Goal: Information Seeking & Learning: Learn about a topic

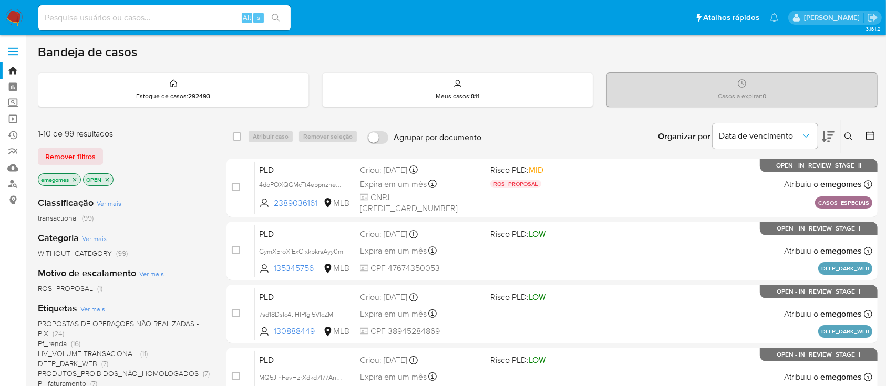
click at [136, 14] on input at bounding box center [164, 18] width 252 height 14
paste input "171955056"
type input "171955056"
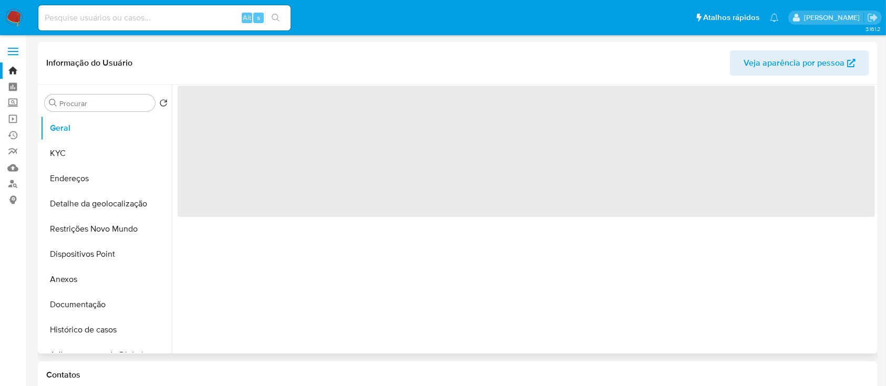
select select "10"
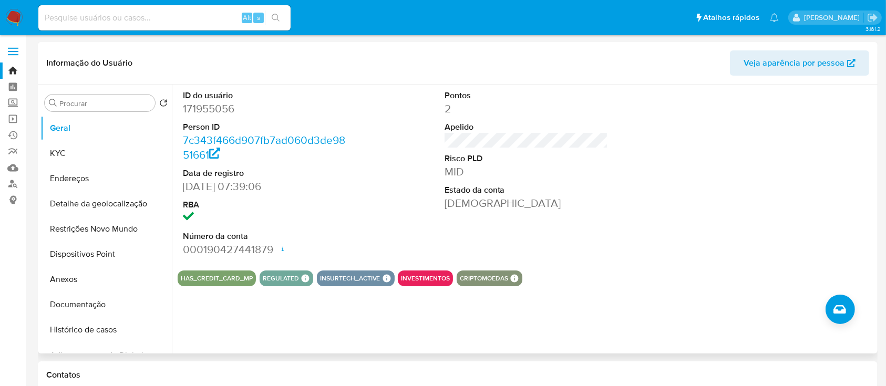
click at [164, 19] on input at bounding box center [164, 18] width 252 height 14
paste input "4146186617"
type input "4146186617"
click at [9, 190] on link "Localizador de pessoas" at bounding box center [62, 184] width 125 height 16
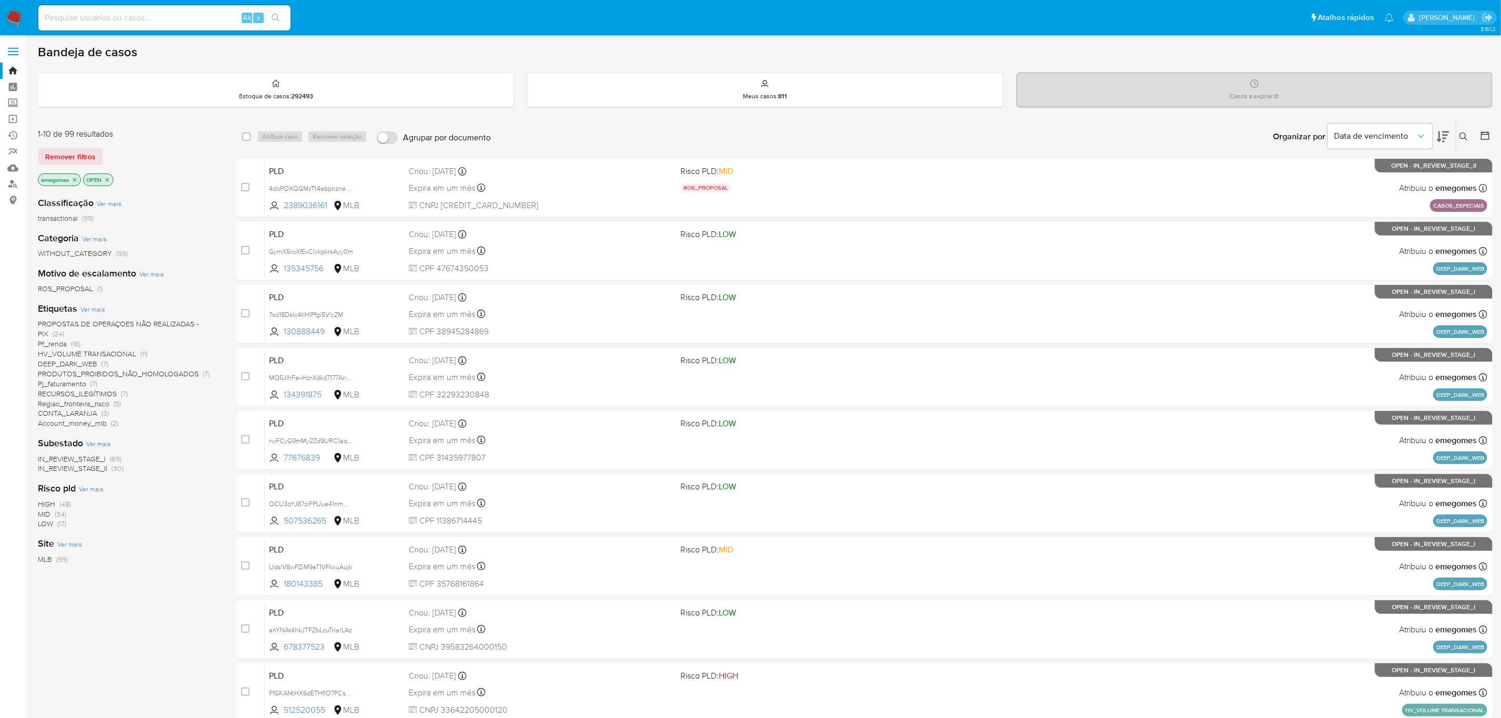
click at [74, 362] on span "DEEP_DARK_WEB" at bounding box center [67, 363] width 59 height 11
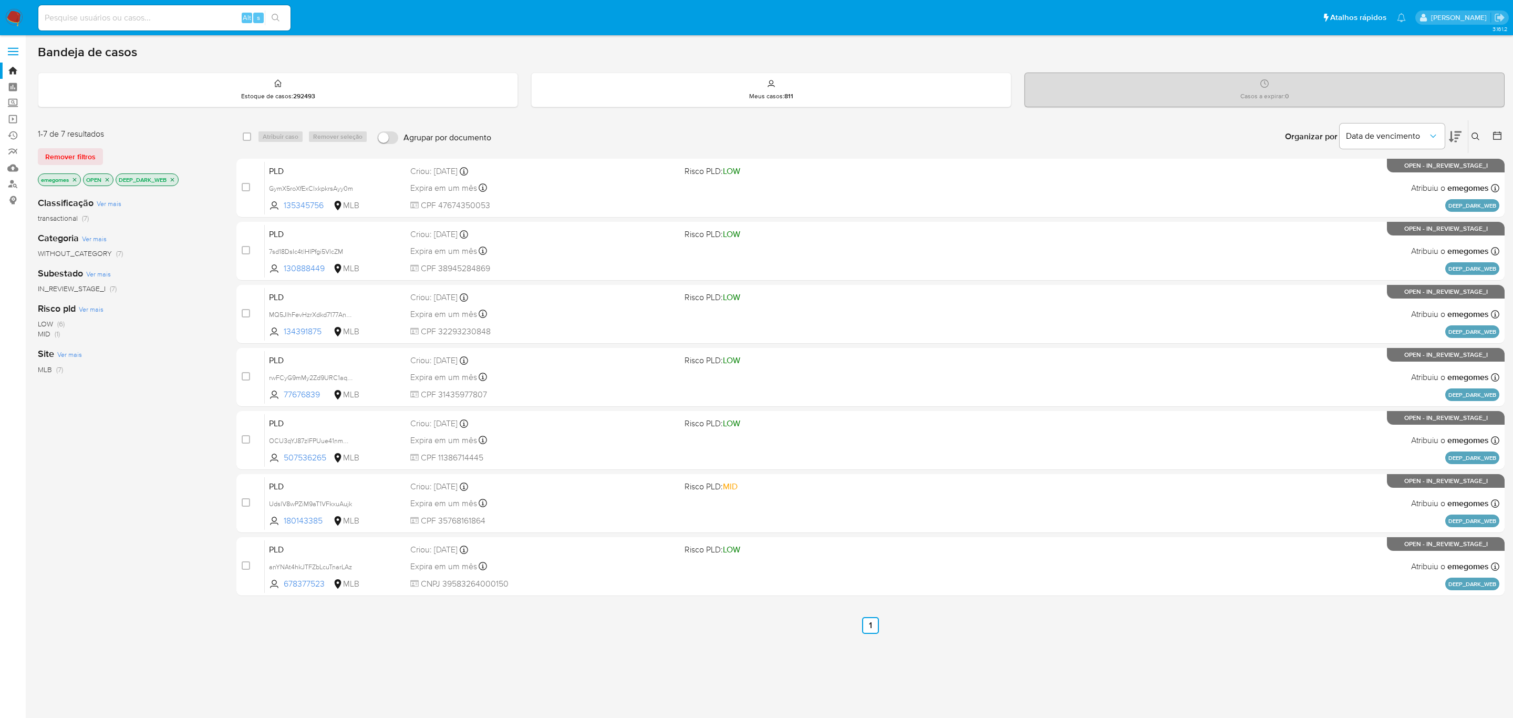
click at [173, 180] on icon "close-filter" at bounding box center [172, 180] width 6 height 6
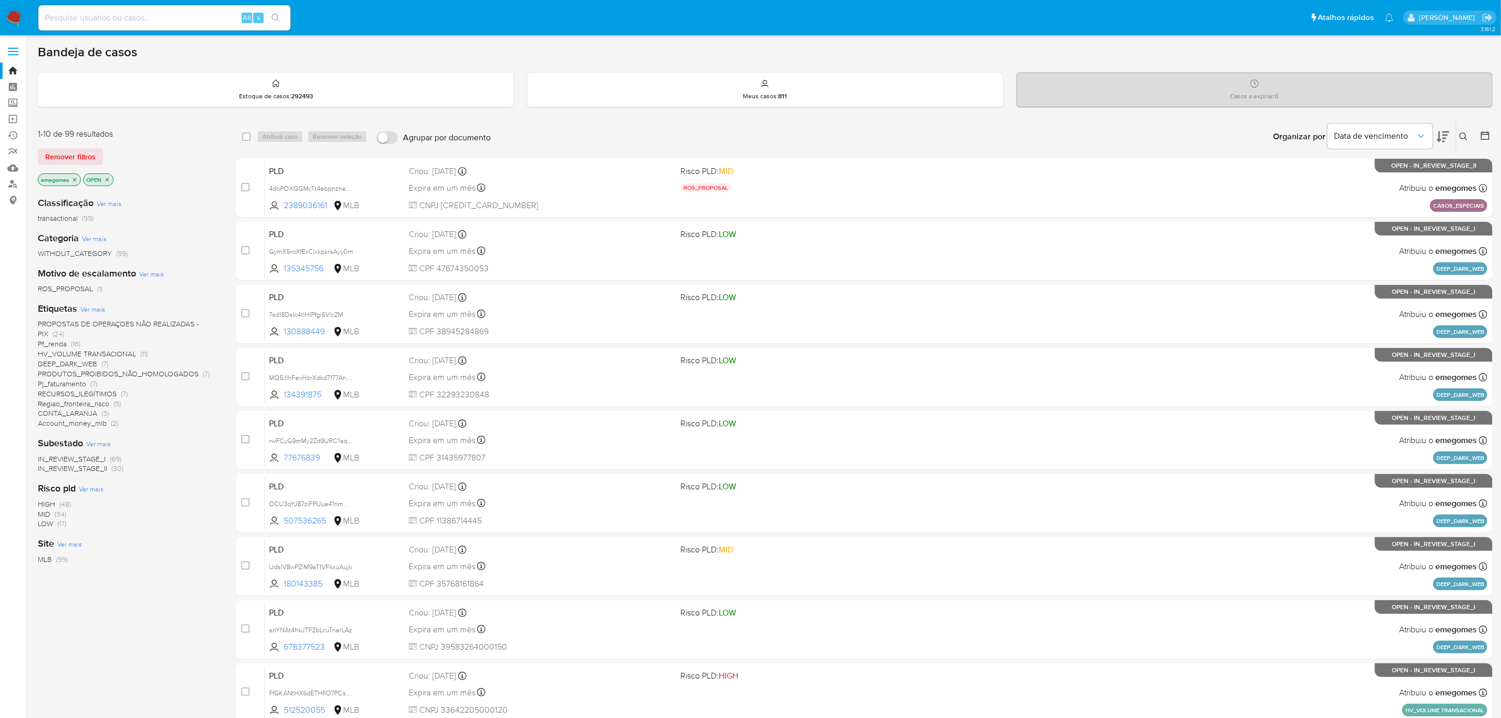
click at [68, 414] on span "CONTA_LARANJA" at bounding box center [67, 413] width 59 height 11
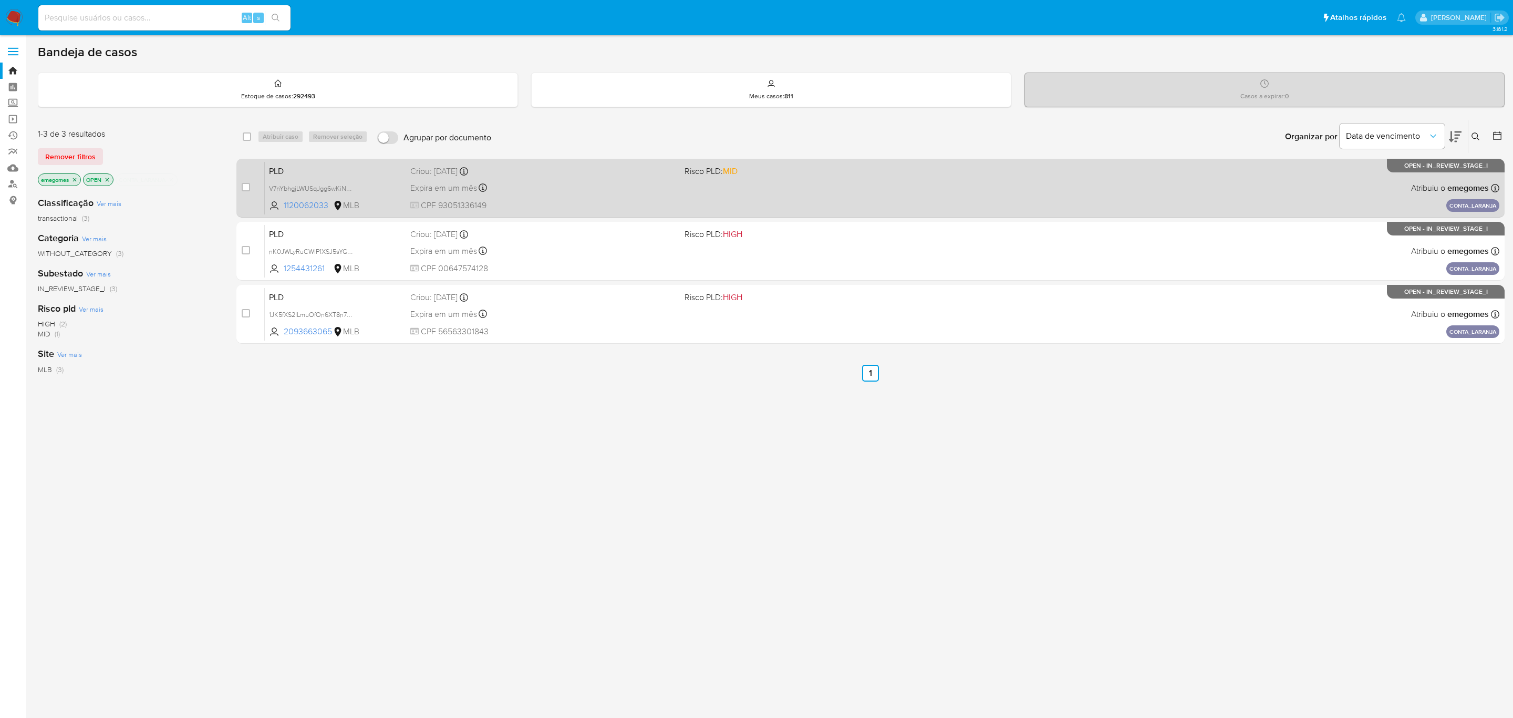
click at [562, 183] on div "Expira em um mês Expira em 27/10/2025 16:20:22" at bounding box center [543, 188] width 266 height 14
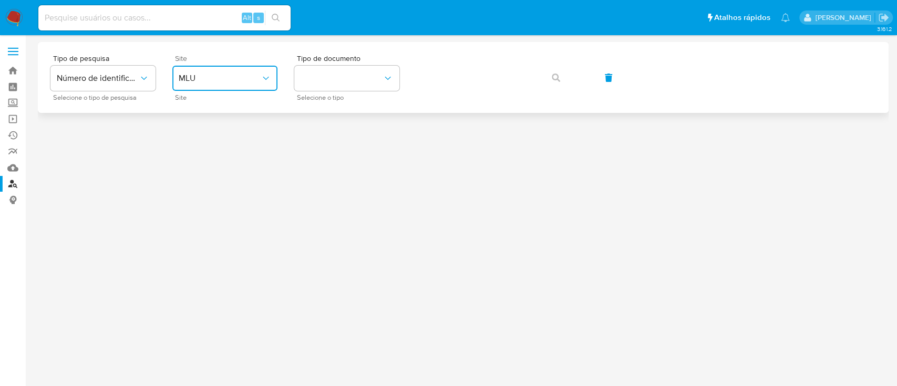
click at [266, 76] on icon "site_id" at bounding box center [266, 78] width 11 height 11
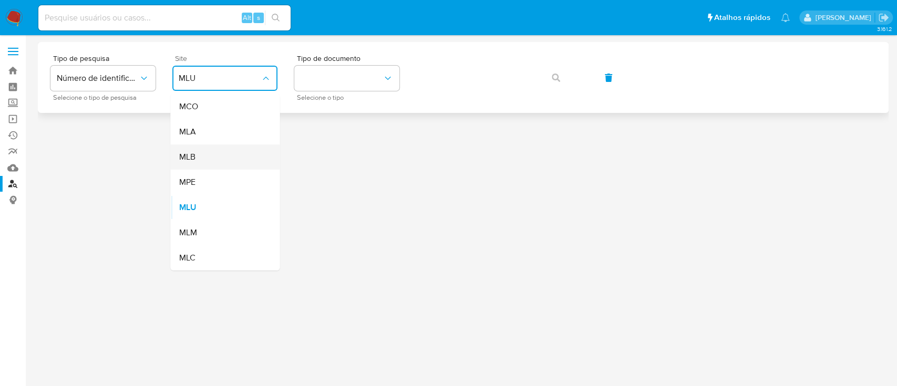
click at [223, 156] on div "MLB" at bounding box center [222, 156] width 86 height 25
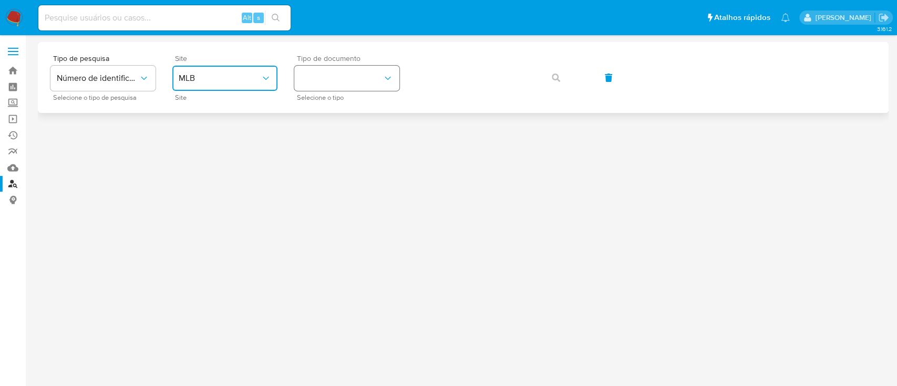
click at [385, 78] on icon "identificationType" at bounding box center [388, 78] width 11 height 11
click at [325, 146] on div "CPF CPF" at bounding box center [344, 148] width 86 height 36
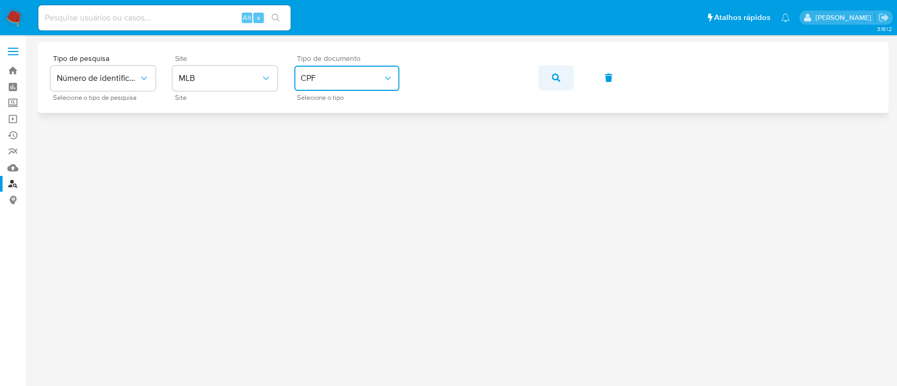
click at [555, 79] on icon "button" at bounding box center [556, 78] width 8 height 8
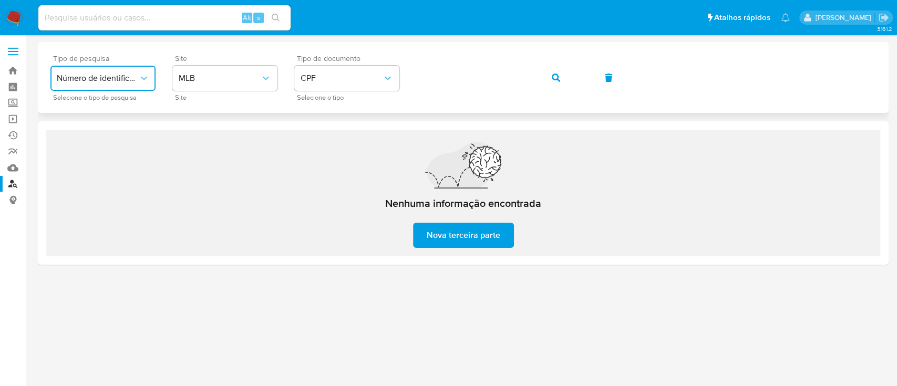
click at [137, 77] on span "Número de identificação" at bounding box center [98, 78] width 82 height 11
click at [118, 113] on span "Número de identificação" at bounding box center [100, 111] width 86 height 21
click at [262, 77] on icon "site_id" at bounding box center [266, 78] width 11 height 11
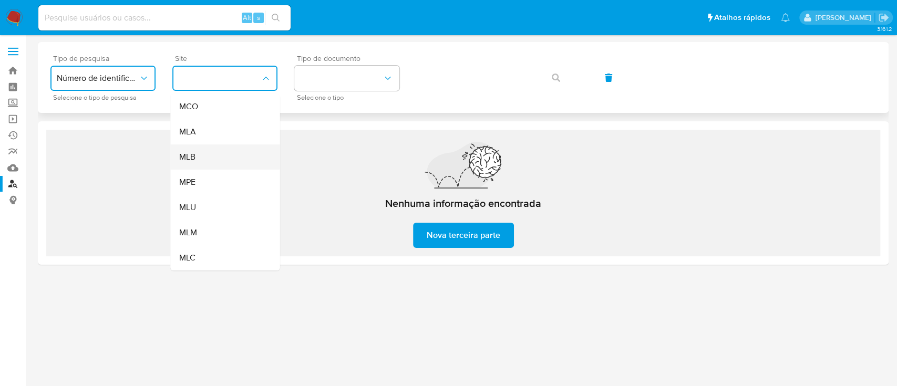
click at [218, 161] on div "MLB" at bounding box center [222, 156] width 86 height 25
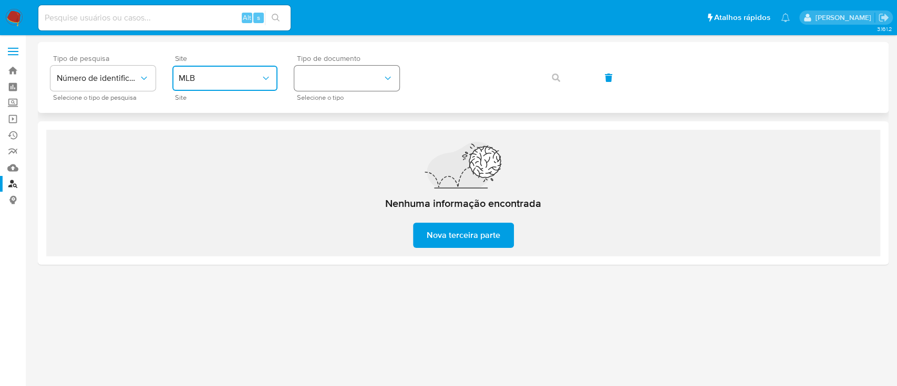
click at [387, 86] on button "identificationType" at bounding box center [346, 78] width 105 height 25
click at [345, 145] on div "CPF CPF" at bounding box center [344, 148] width 86 height 36
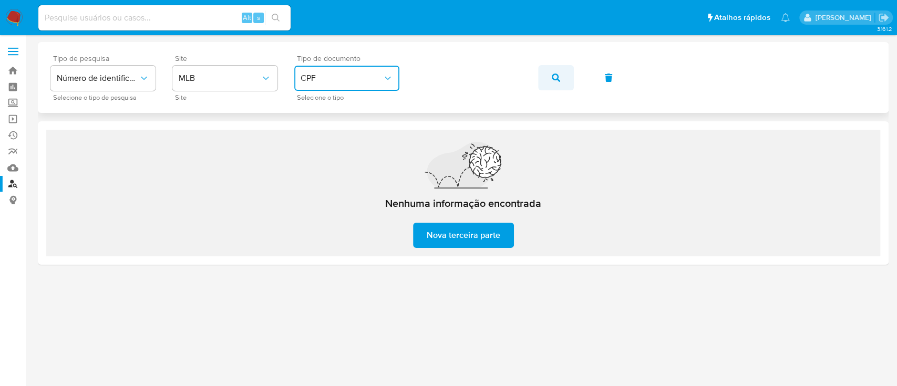
click at [566, 79] on button "button" at bounding box center [556, 77] width 36 height 25
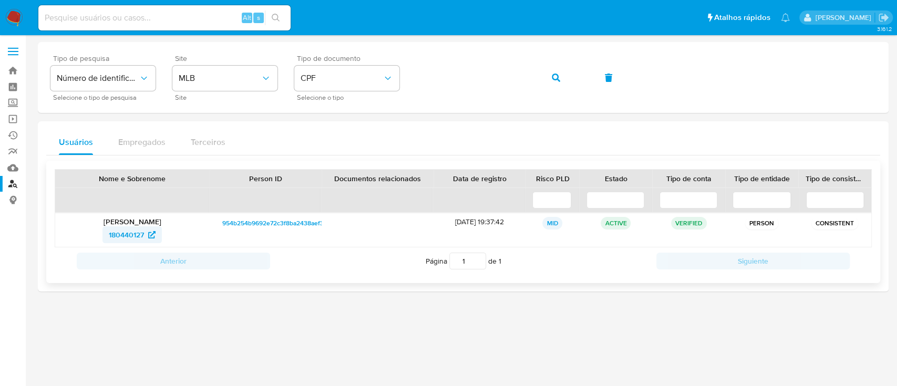
click at [134, 235] on span "180440127" at bounding box center [126, 234] width 35 height 17
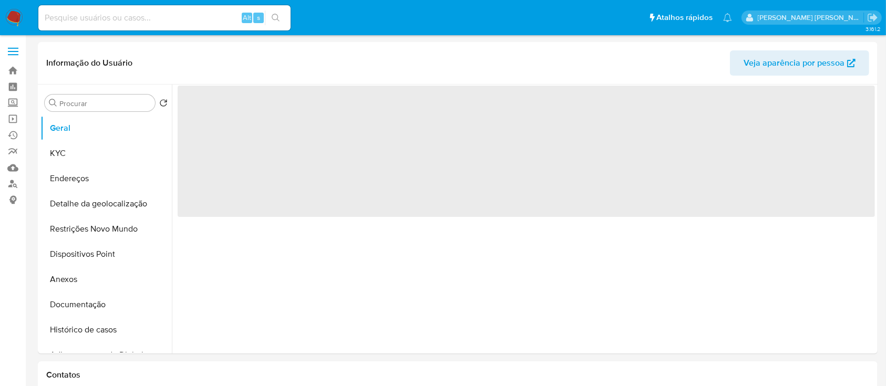
select select "10"
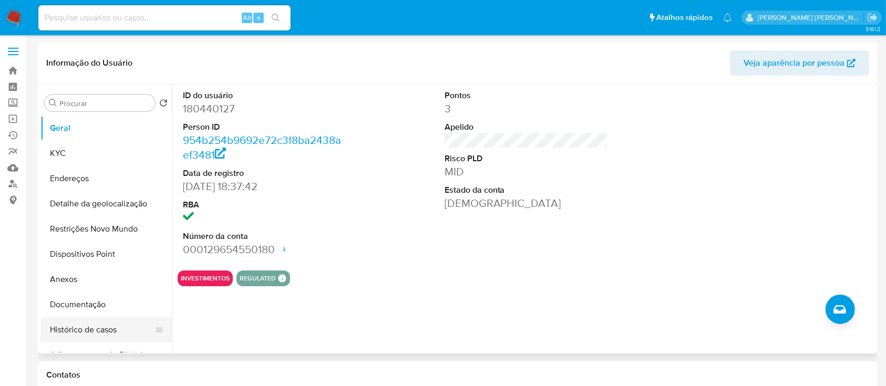
click at [71, 337] on button "Histórico de casos" at bounding box center [101, 329] width 123 height 25
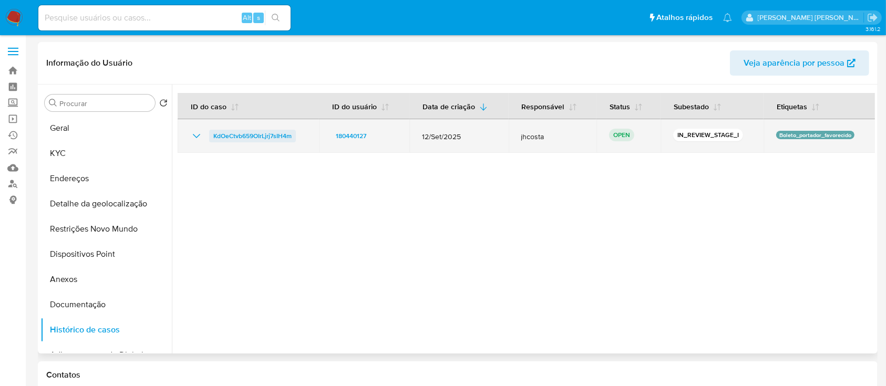
drag, startPoint x: 302, startPoint y: 139, endPoint x: 214, endPoint y: 138, distance: 87.8
click at [214, 138] on div "KdOeCtvb659OIrLjrj7sIH4m" at bounding box center [248, 136] width 116 height 13
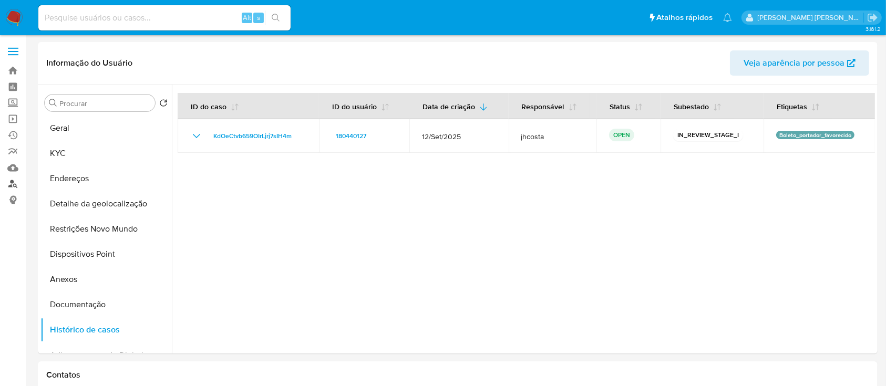
click at [15, 182] on link "Localizador de pessoas" at bounding box center [62, 184] width 125 height 16
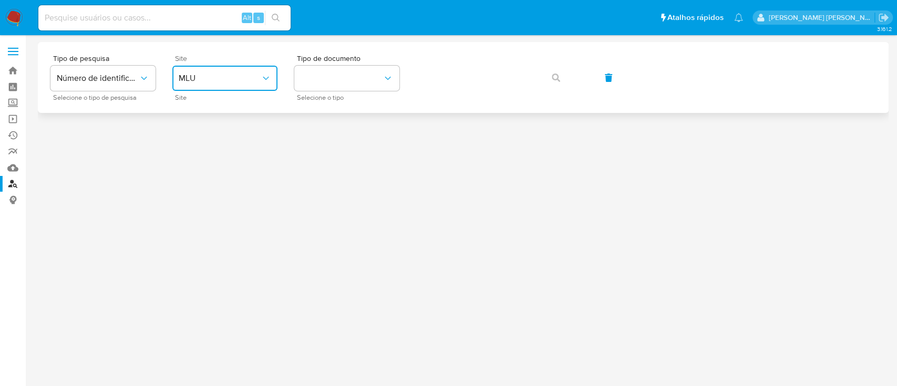
click at [261, 77] on icon "site_id" at bounding box center [266, 78] width 11 height 11
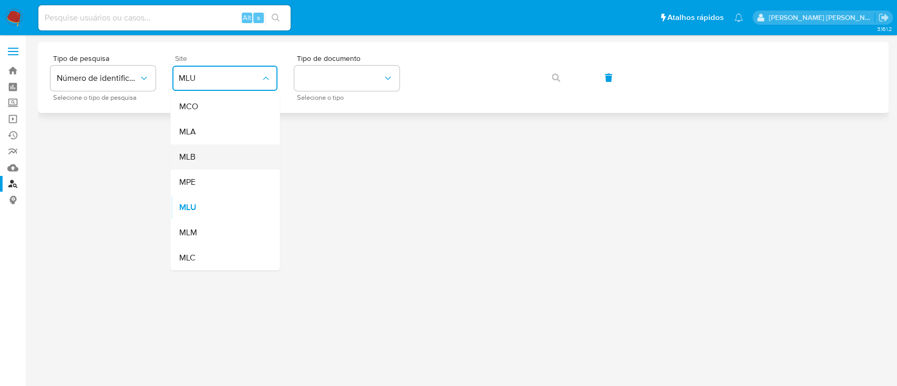
click at [210, 157] on div "MLB" at bounding box center [222, 156] width 86 height 25
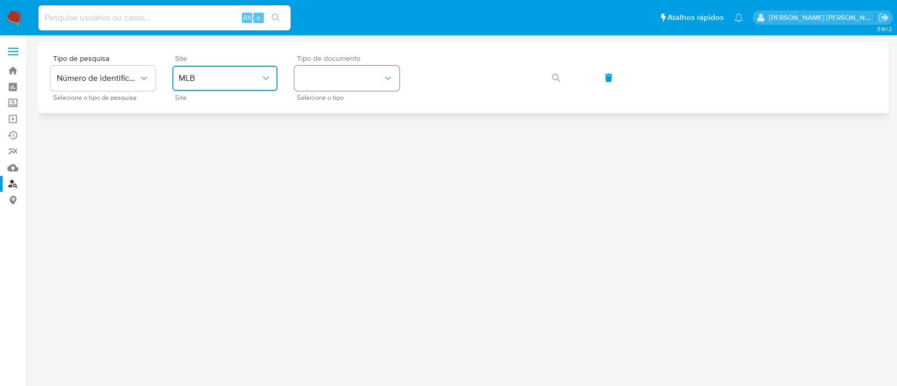
click at [383, 80] on icon "identificationType" at bounding box center [388, 78] width 11 height 11
click at [331, 149] on div "CPF CPF" at bounding box center [344, 148] width 86 height 36
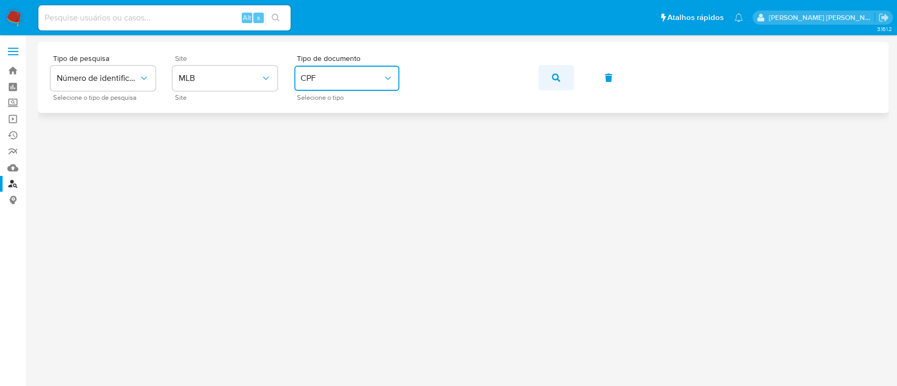
click at [559, 83] on span "button" at bounding box center [556, 77] width 8 height 23
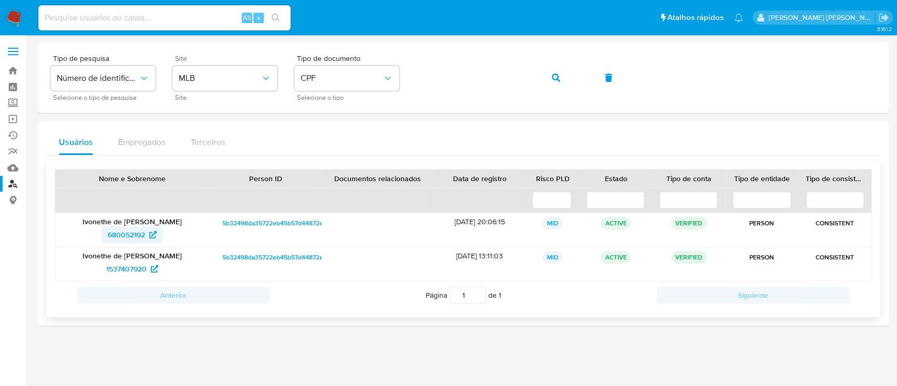
click at [129, 234] on span "680052192" at bounding box center [126, 234] width 37 height 17
click at [119, 269] on span "1537407920" at bounding box center [126, 269] width 40 height 17
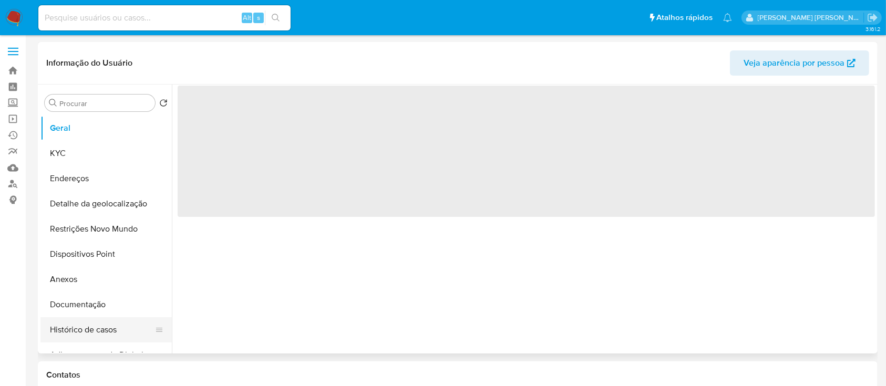
click at [67, 329] on button "Histórico de casos" at bounding box center [101, 329] width 123 height 25
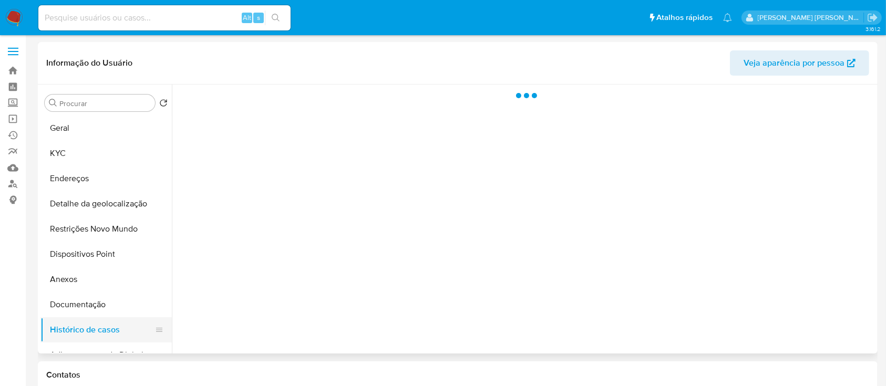
select select "10"
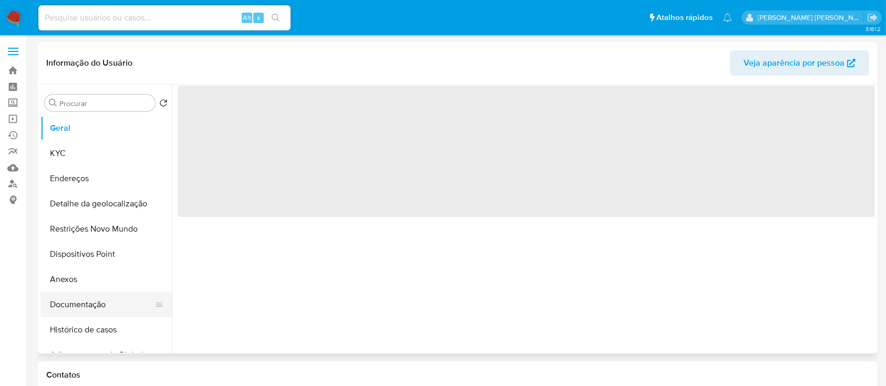
select select "10"
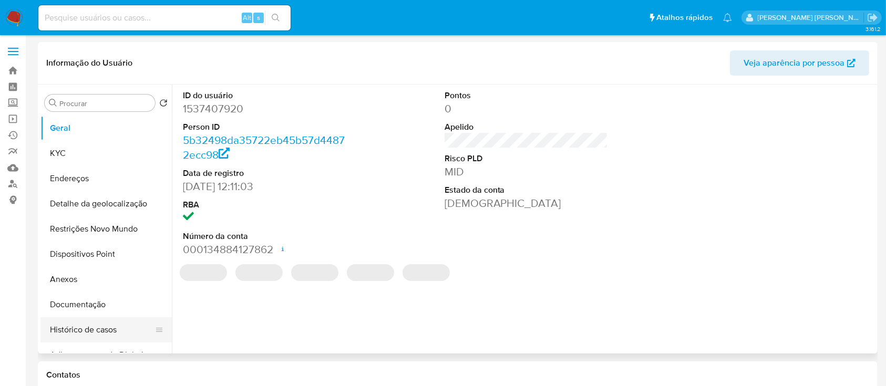
click at [74, 332] on button "Histórico de casos" at bounding box center [101, 329] width 123 height 25
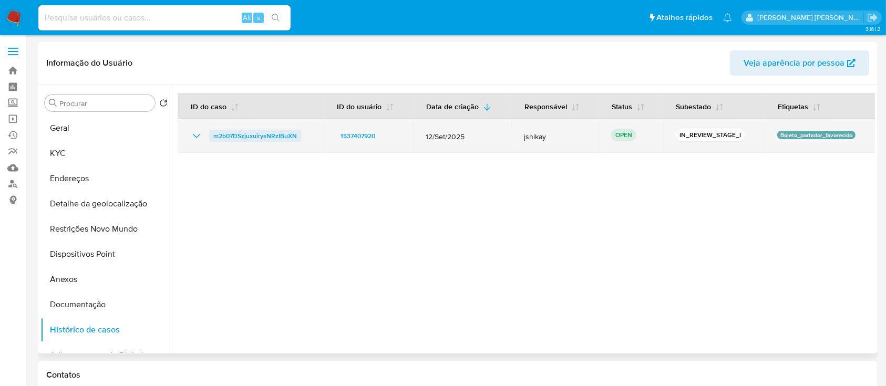
drag, startPoint x: 307, startPoint y: 139, endPoint x: 211, endPoint y: 137, distance: 95.7
click at [211, 137] on div "m2b07DSzjuxuirysNRzIBuXN" at bounding box center [250, 136] width 121 height 13
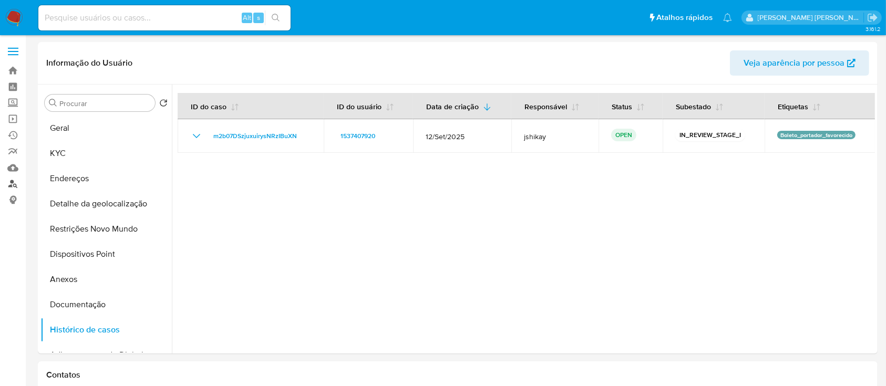
click at [12, 183] on link "Localizador de pessoas" at bounding box center [62, 184] width 125 height 16
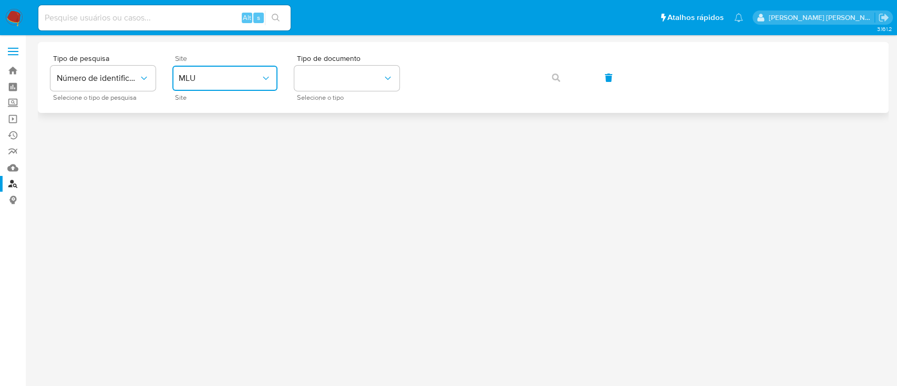
click at [266, 73] on icon "site_id" at bounding box center [266, 78] width 11 height 11
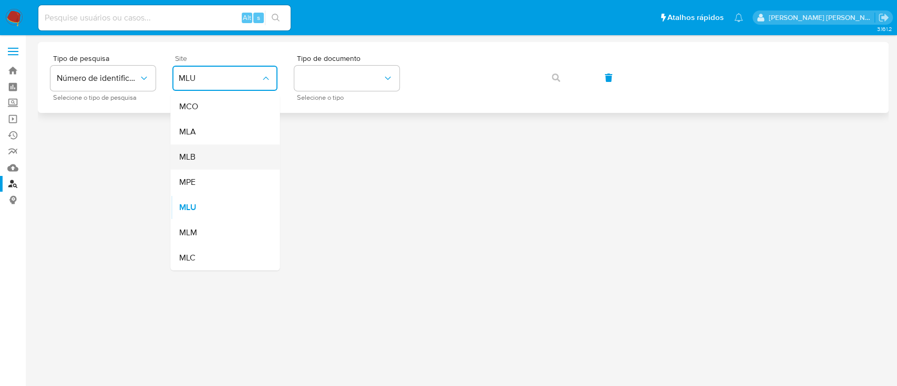
click at [205, 156] on div "MLB" at bounding box center [222, 156] width 86 height 25
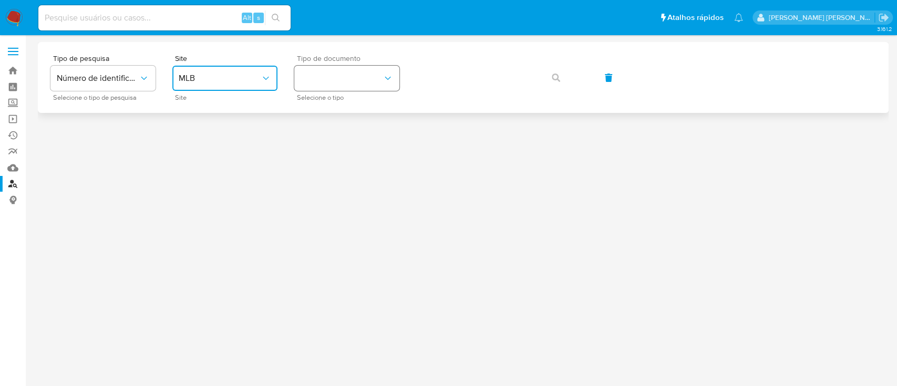
click at [388, 75] on icon "identificationType" at bounding box center [388, 78] width 11 height 11
click at [340, 145] on div "CPF CPF" at bounding box center [344, 148] width 86 height 36
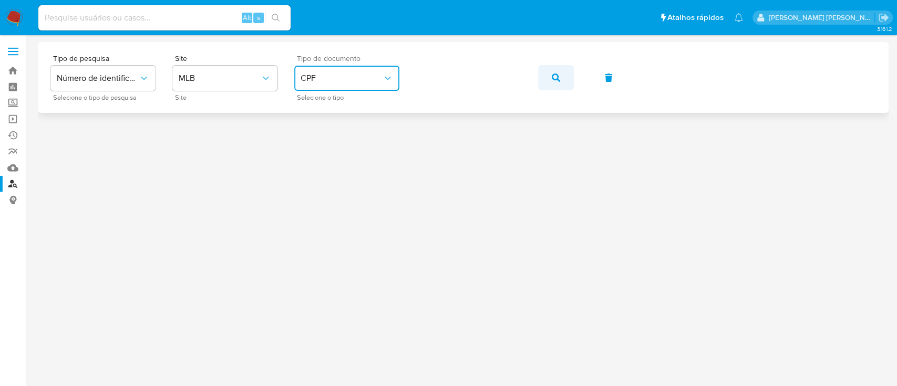
click at [553, 74] on icon "button" at bounding box center [556, 78] width 8 height 8
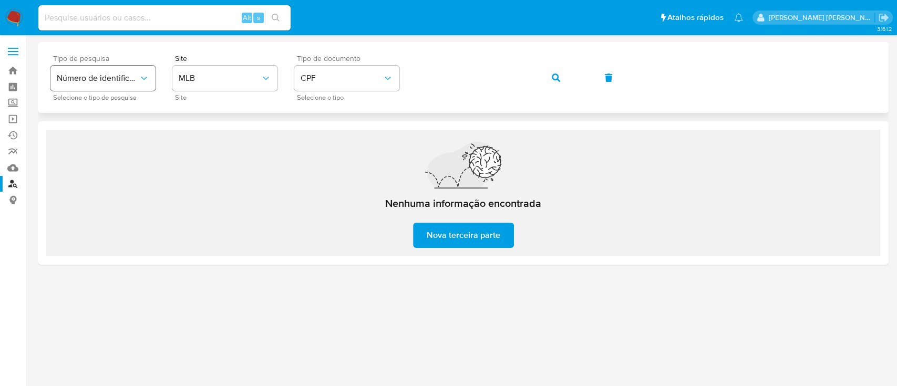
click at [150, 69] on button "Número de identificação" at bounding box center [102, 78] width 105 height 25
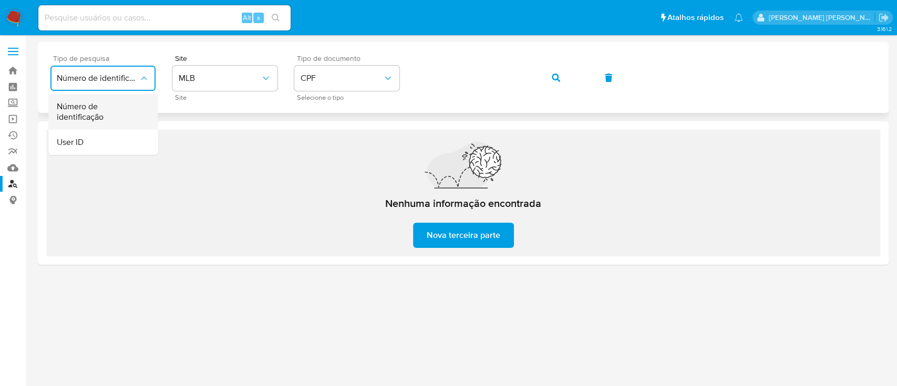
click at [123, 106] on span "Número de identificação" at bounding box center [100, 111] width 86 height 21
click at [270, 77] on icon "site_id" at bounding box center [266, 78] width 11 height 11
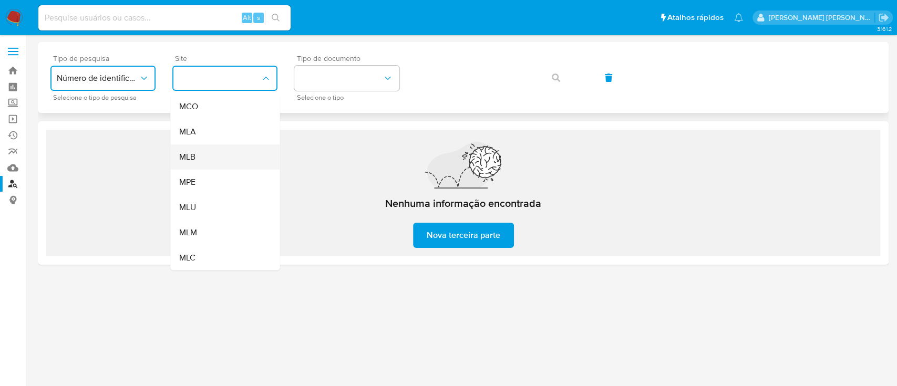
click at [213, 156] on div "MLB" at bounding box center [222, 156] width 86 height 25
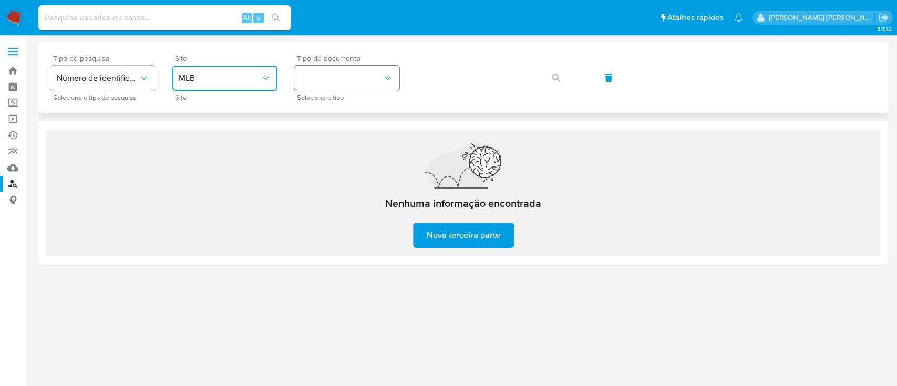
click at [395, 77] on button "identificationType" at bounding box center [346, 78] width 105 height 25
click at [344, 148] on div "CPF CPF" at bounding box center [344, 148] width 86 height 36
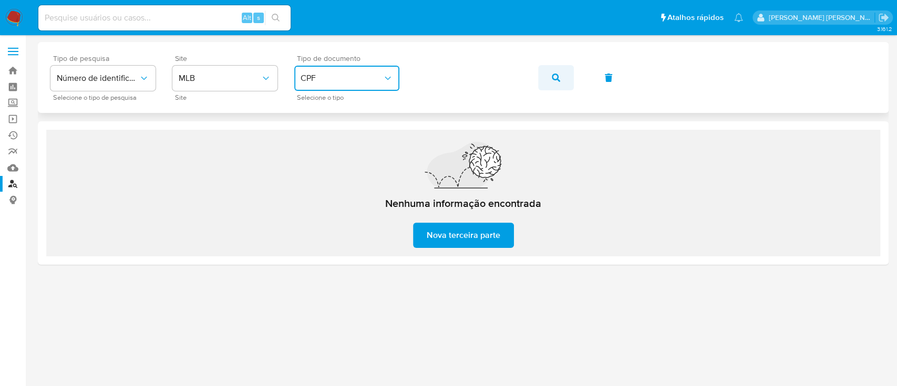
click at [556, 78] on icon "button" at bounding box center [556, 78] width 8 height 8
click at [567, 73] on button "button" at bounding box center [556, 77] width 36 height 25
click at [550, 78] on button "button" at bounding box center [556, 77] width 36 height 25
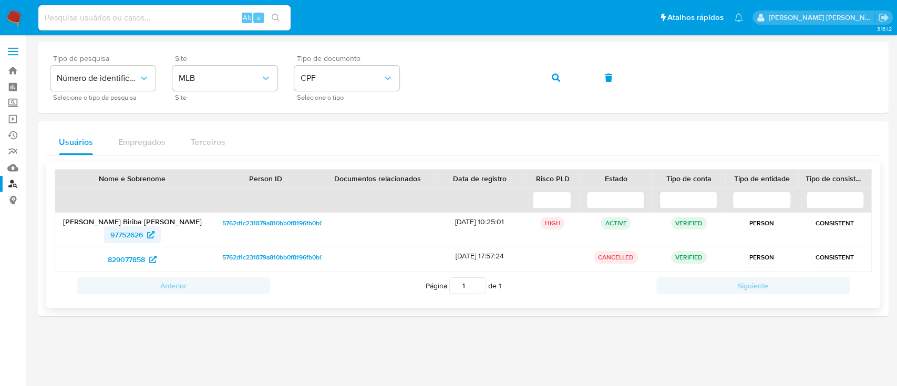
click at [133, 238] on span "97752626" at bounding box center [126, 234] width 33 height 17
click at [567, 77] on button "button" at bounding box center [556, 77] width 36 height 25
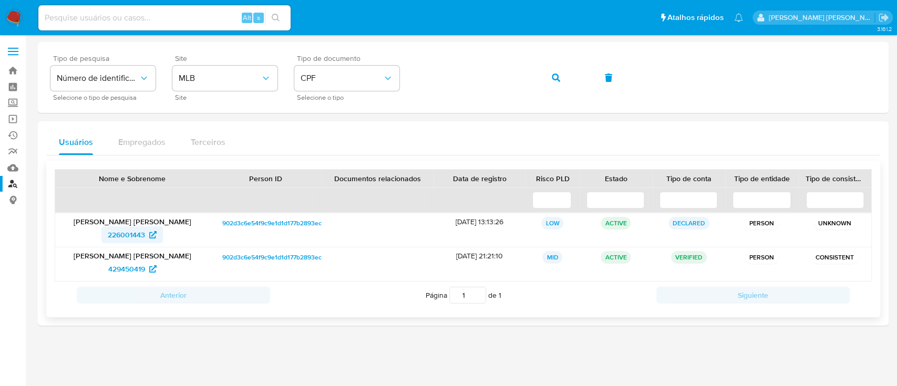
click at [135, 230] on span "226001443" at bounding box center [126, 234] width 37 height 17
click at [119, 266] on span "429450419" at bounding box center [126, 269] width 37 height 17
click at [548, 77] on button "button" at bounding box center [556, 77] width 36 height 25
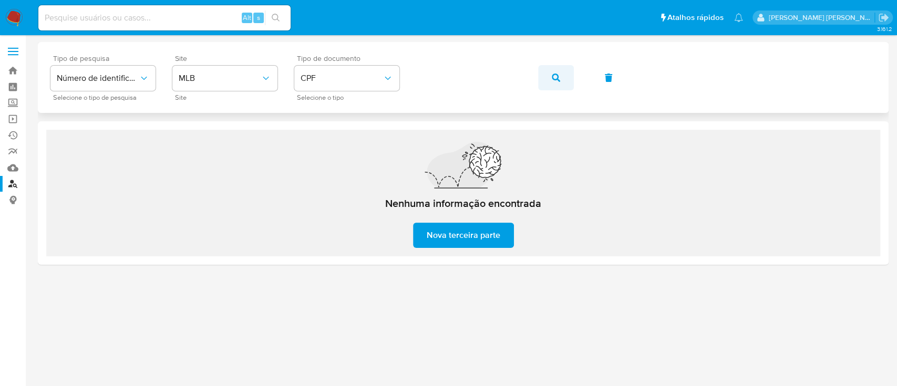
click at [552, 77] on icon "button" at bounding box center [556, 78] width 8 height 8
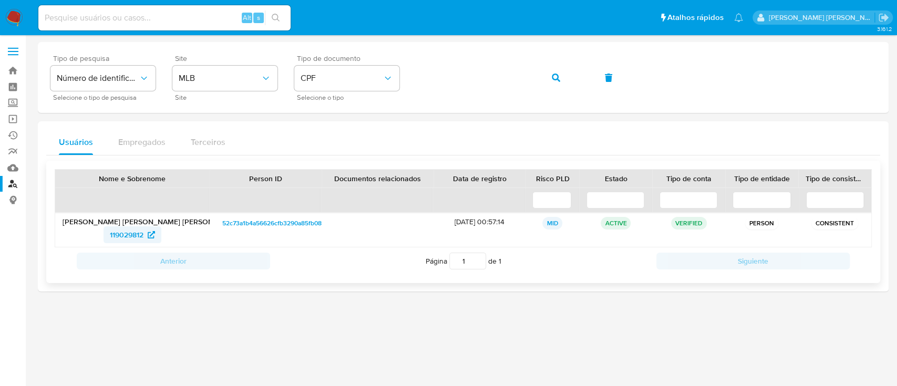
click at [128, 234] on span "119029812" at bounding box center [127, 234] width 34 height 17
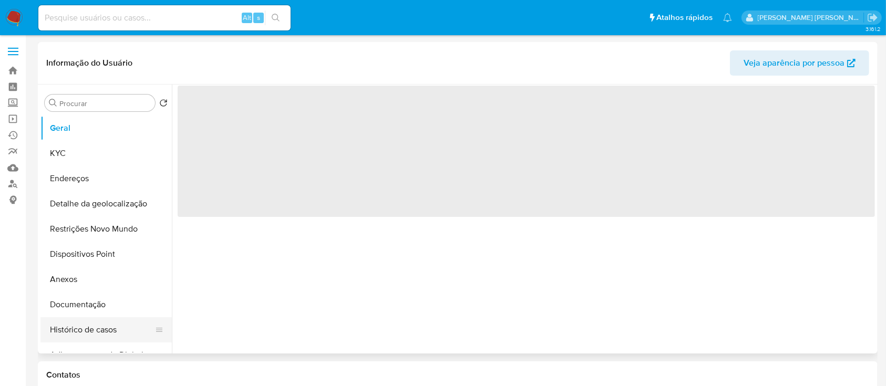
select select "10"
click at [101, 325] on button "Histórico de casos" at bounding box center [101, 329] width 123 height 25
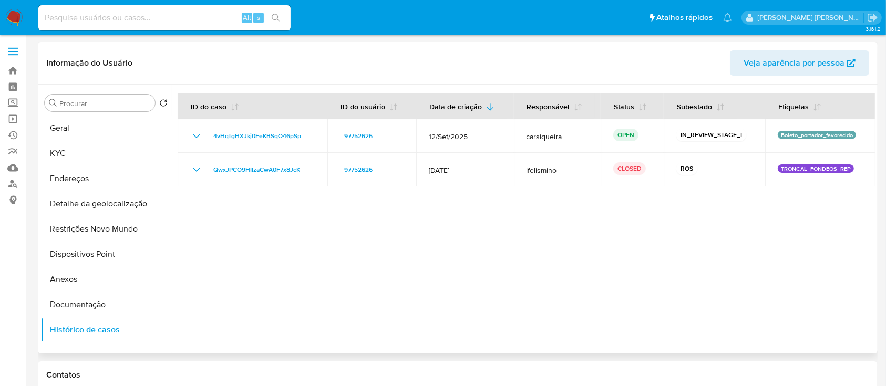
drag, startPoint x: 240, startPoint y: 256, endPoint x: 665, endPoint y: 252, distance: 425.6
click at [665, 252] on div at bounding box center [523, 219] width 703 height 269
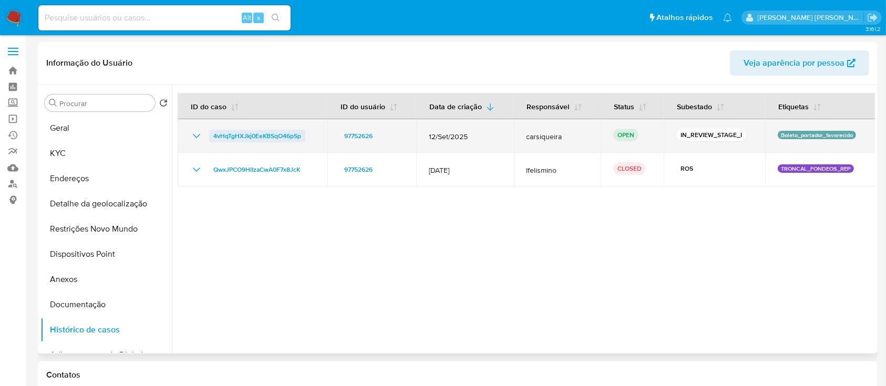
drag, startPoint x: 309, startPoint y: 137, endPoint x: 213, endPoint y: 136, distance: 96.7
click at [213, 136] on div "4vHqTgHXJkj0EeKBSqO46pSp" at bounding box center [252, 136] width 125 height 13
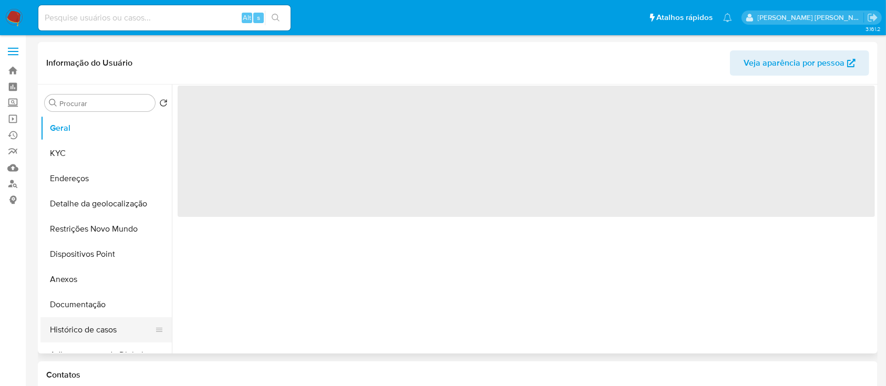
select select "10"
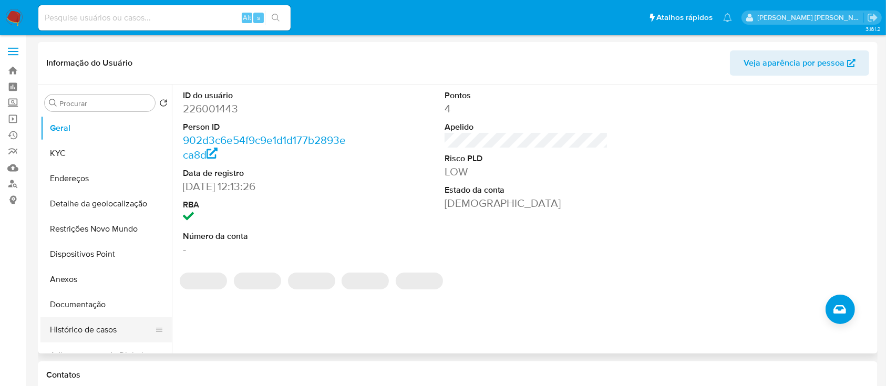
click at [84, 322] on button "Histórico de casos" at bounding box center [101, 329] width 123 height 25
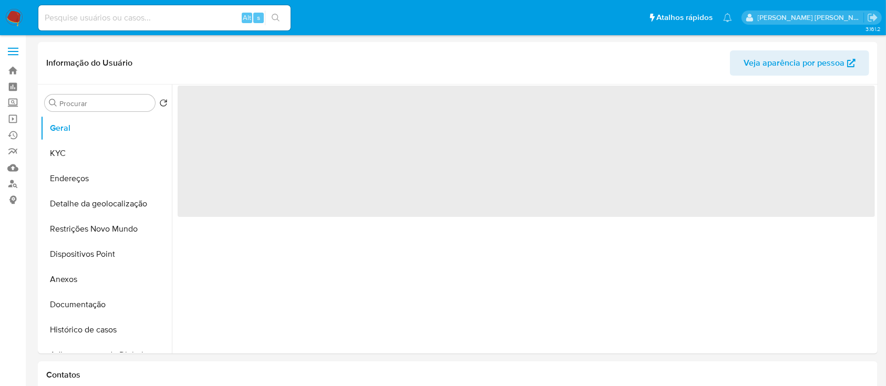
select select "10"
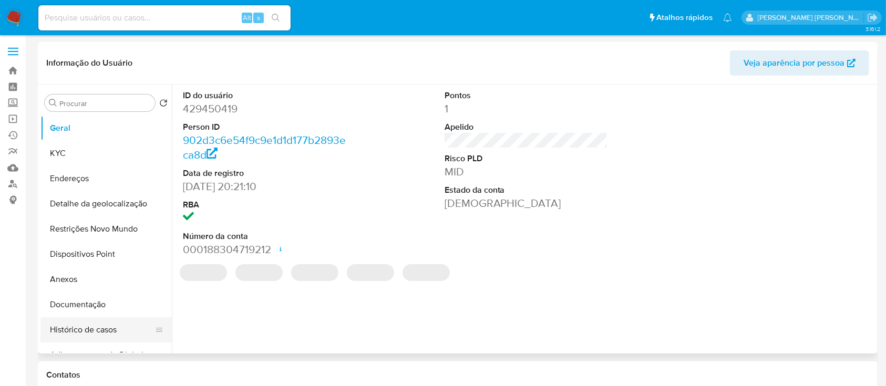
click at [88, 333] on button "Histórico de casos" at bounding box center [101, 329] width 123 height 25
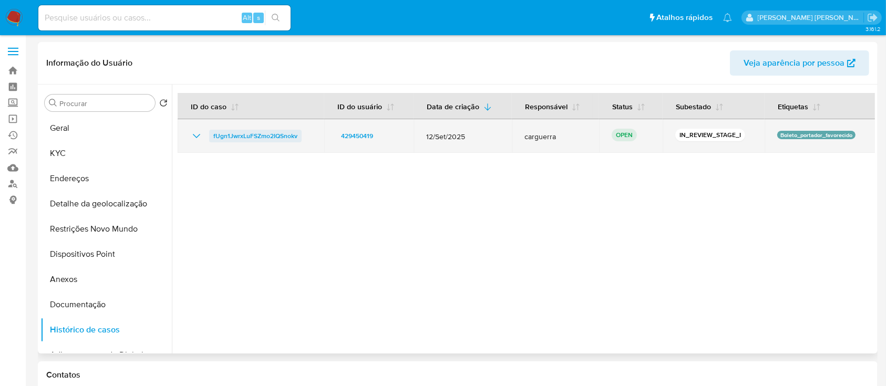
drag, startPoint x: 309, startPoint y: 138, endPoint x: 212, endPoint y: 137, distance: 96.7
click at [212, 137] on div "fUgn1JwrxLuFSZmo2IQSnokv" at bounding box center [250, 136] width 121 height 13
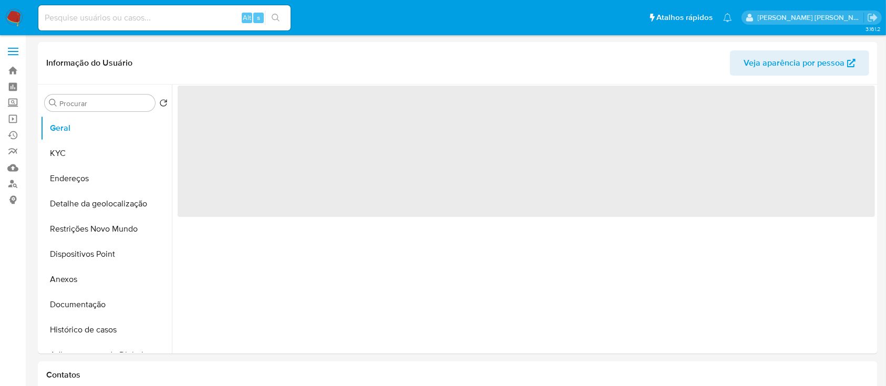
select select "10"
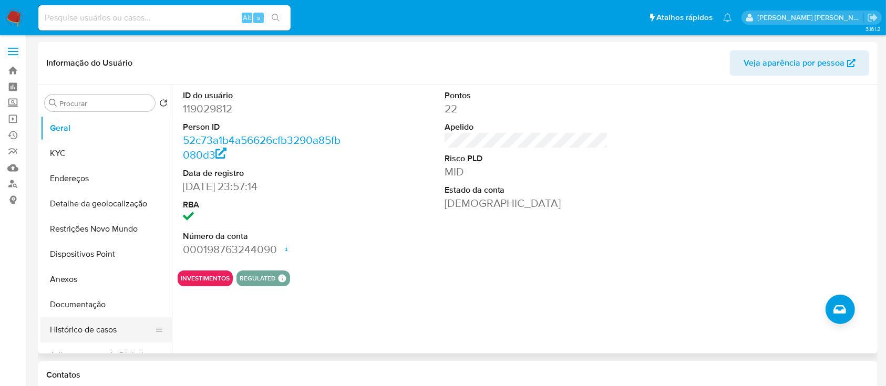
click at [97, 327] on button "Histórico de casos" at bounding box center [101, 329] width 123 height 25
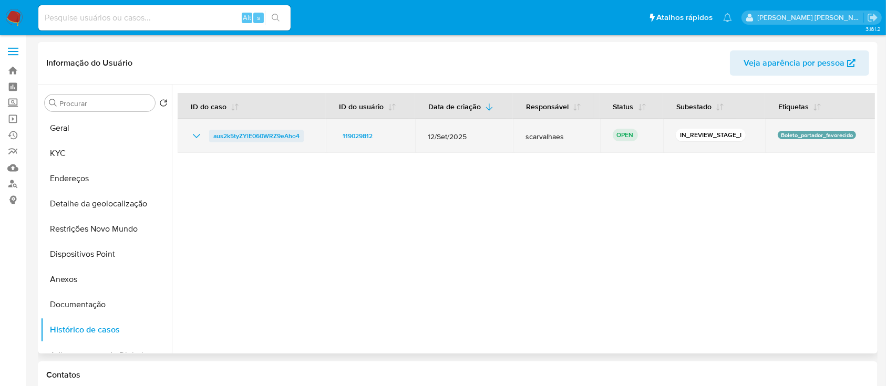
drag, startPoint x: 307, startPoint y: 141, endPoint x: 212, endPoint y: 137, distance: 95.2
click at [212, 137] on div "aus2k5tyZYlE060WRZ9eAho4" at bounding box center [251, 136] width 123 height 13
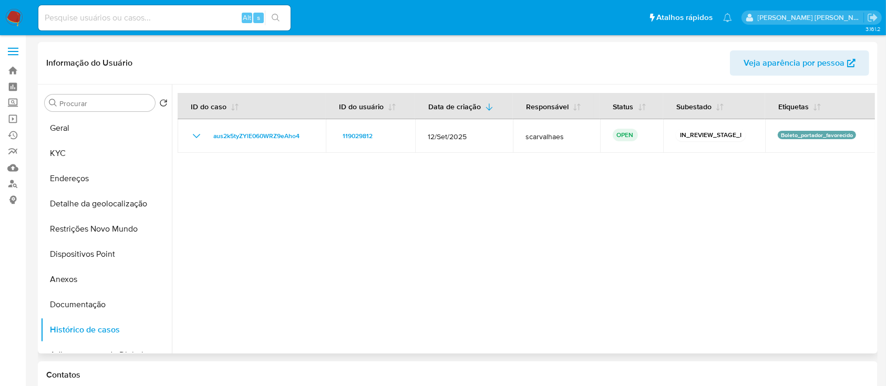
click at [414, 163] on div at bounding box center [523, 219] width 703 height 269
click at [17, 56] on label at bounding box center [13, 51] width 26 height 22
click at [0, 0] on input "checkbox" at bounding box center [0, 0] width 0 height 0
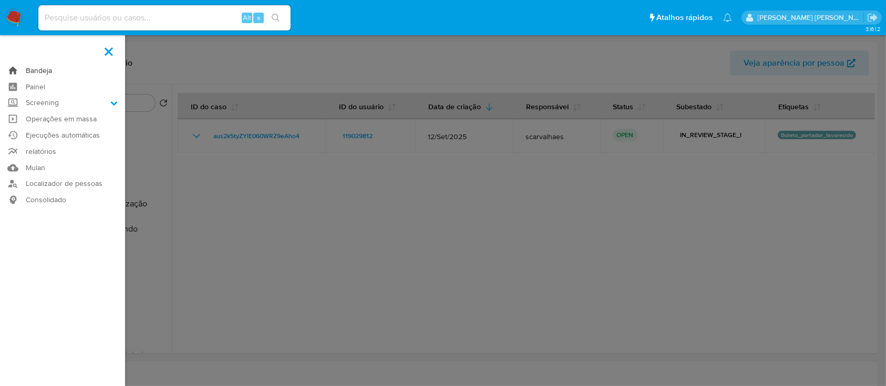
click at [29, 73] on link "Bandeja" at bounding box center [62, 71] width 125 height 16
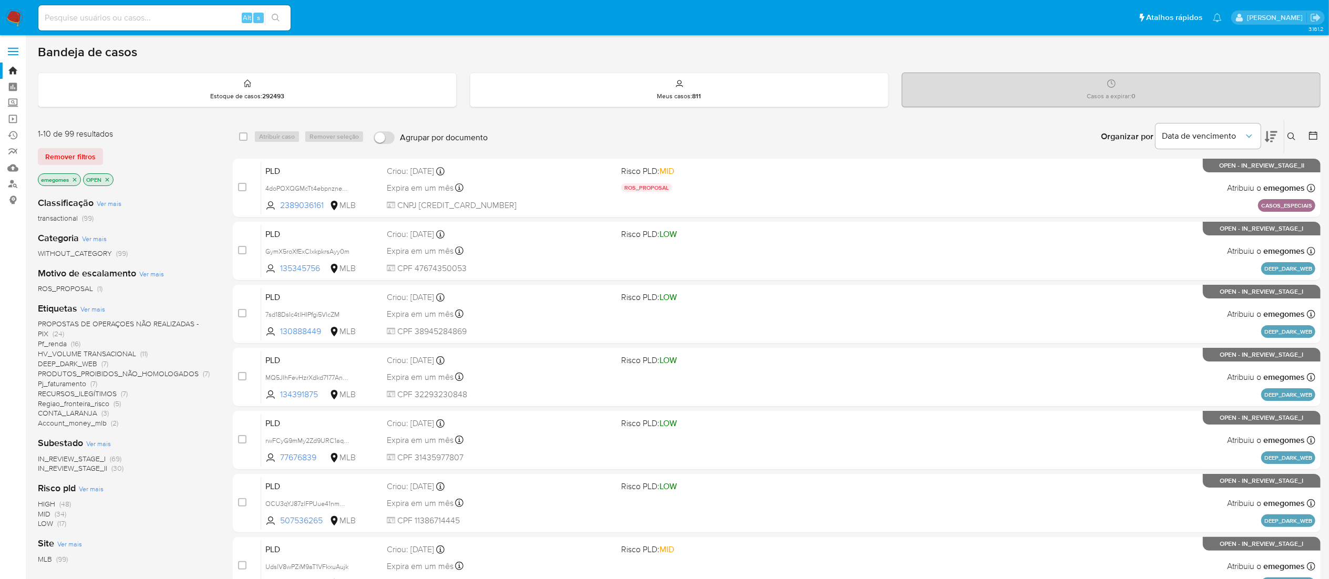
click at [896, 135] on icon at bounding box center [1291, 136] width 8 height 8
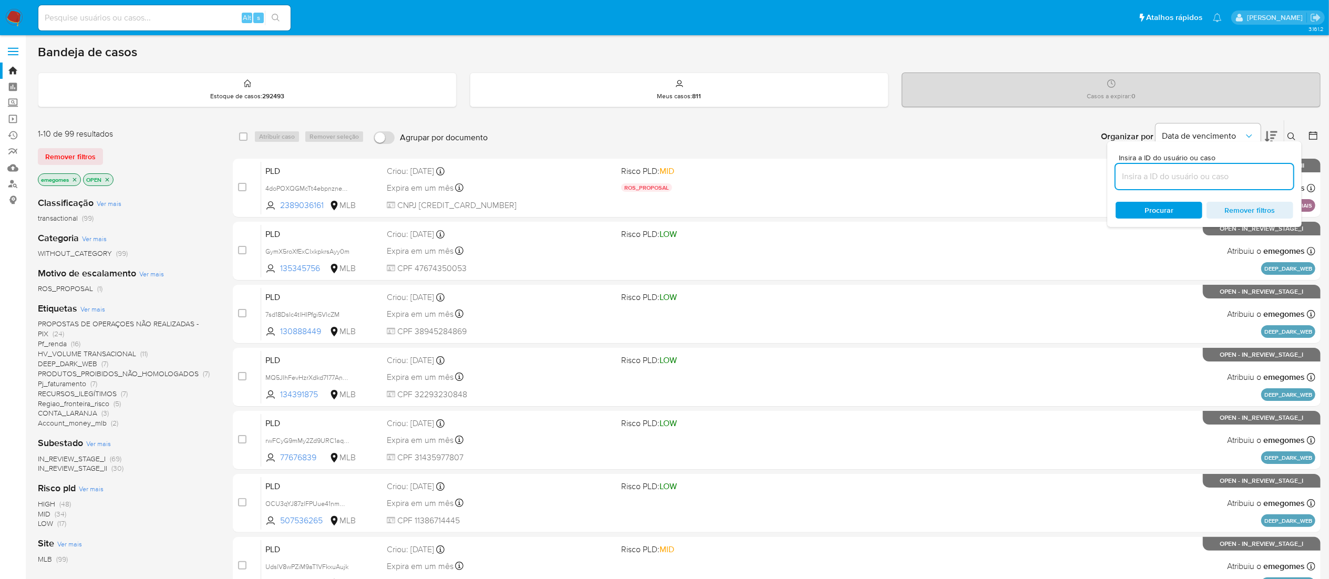
click at [896, 179] on input at bounding box center [1205, 177] width 178 height 14
type input "KdOeCtvb659OIrLjrj7sIH4m"
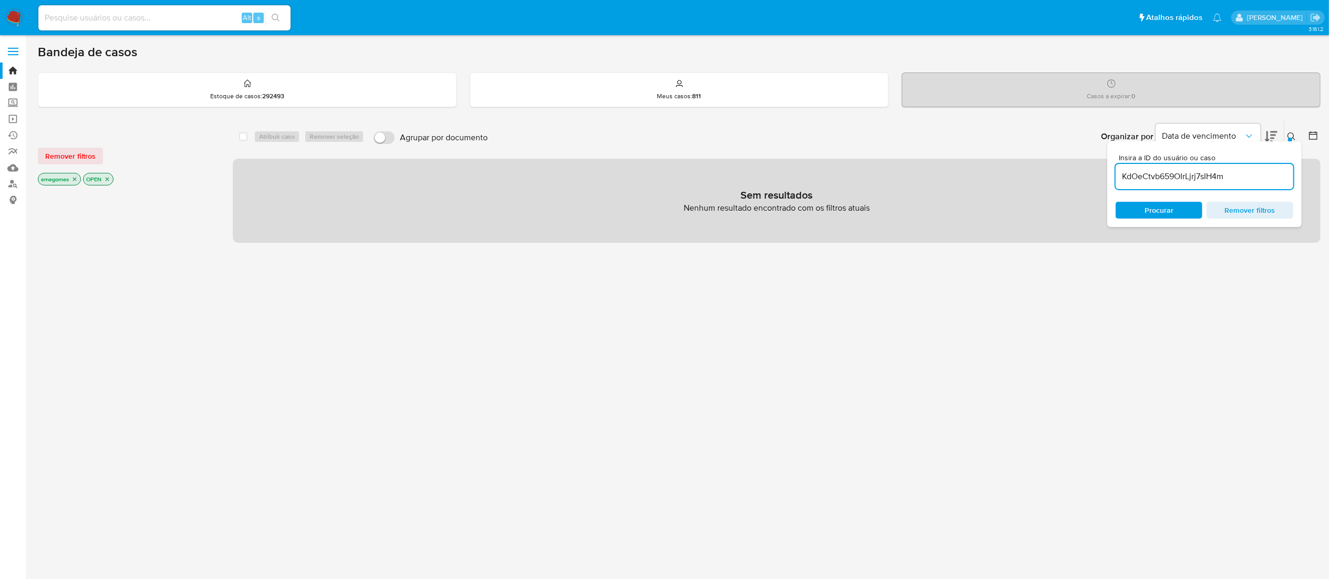
click at [76, 178] on icon "close-filter" at bounding box center [74, 179] width 6 height 6
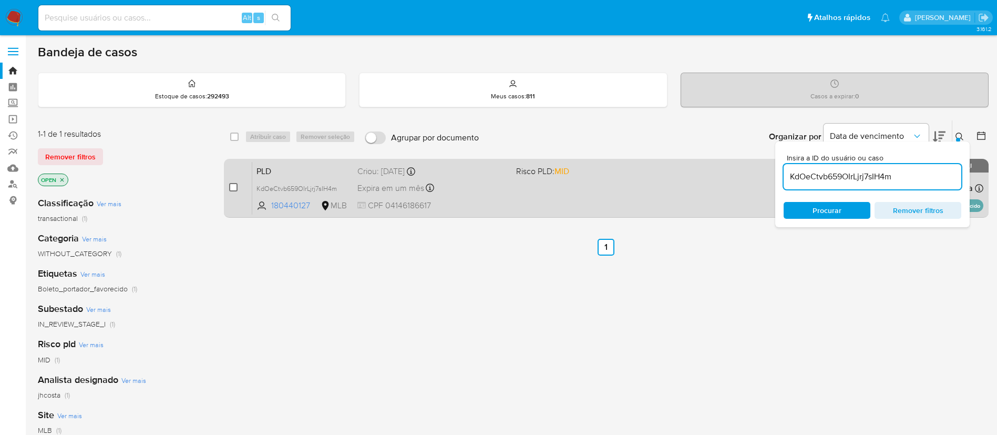
click at [233, 187] on input "checkbox" at bounding box center [233, 187] width 8 height 8
checkbox input "true"
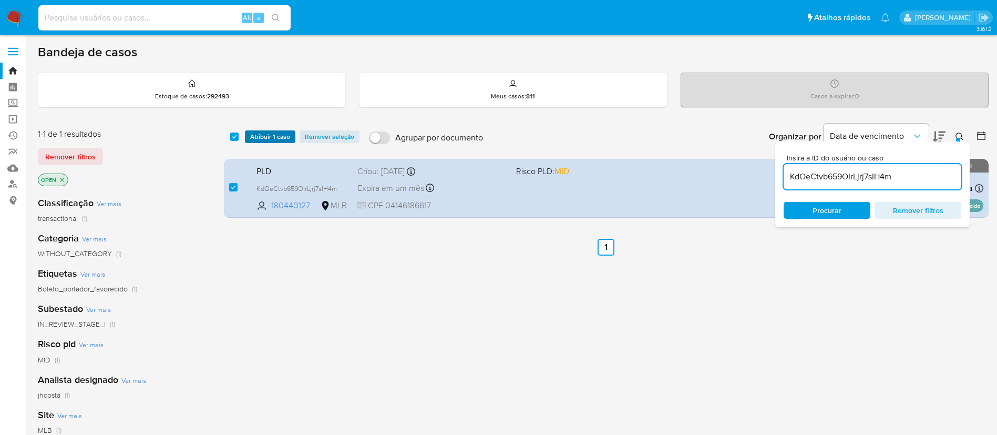
click at [282, 132] on span "Atribuir 1 caso" at bounding box center [270, 136] width 40 height 11
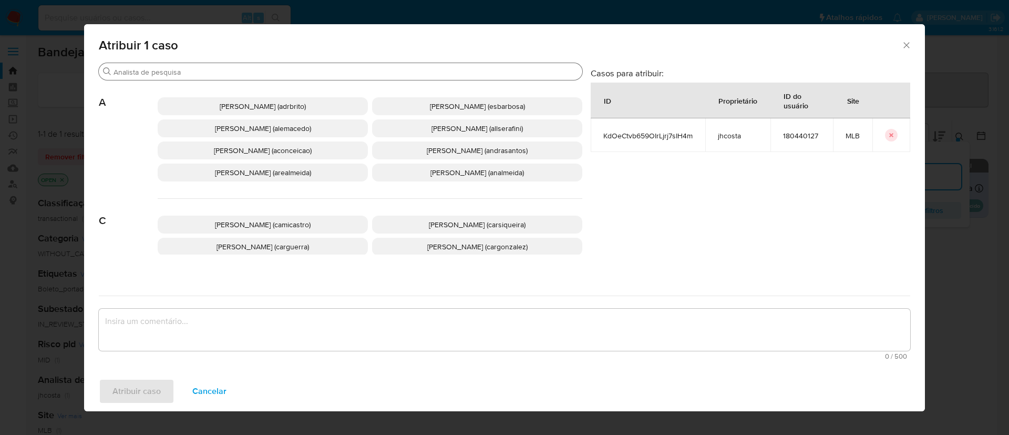
click at [332, 69] on input "Buscar" at bounding box center [345, 71] width 464 height 9
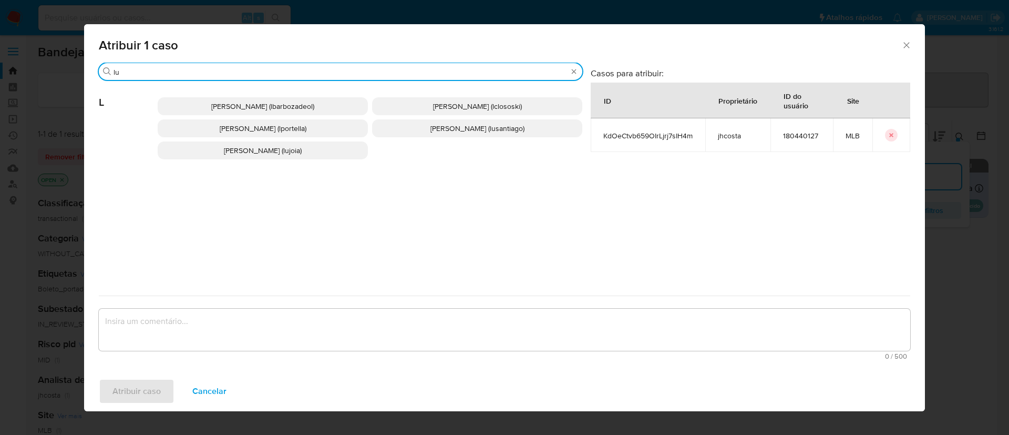
type input "lu"
click at [506, 130] on span "Lucas Santiago Gouveia Da Silva (lusantiago)" at bounding box center [477, 128] width 94 height 11
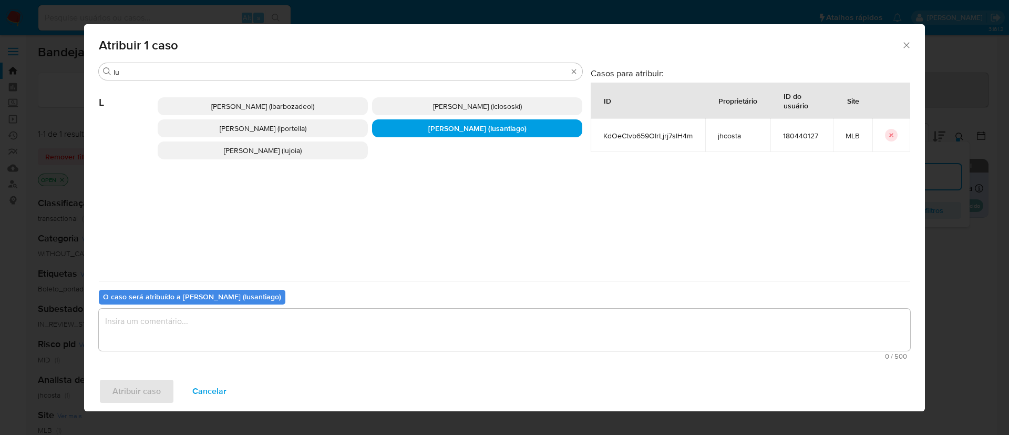
click at [328, 337] on textarea "assign-modal" at bounding box center [504, 329] width 811 height 42
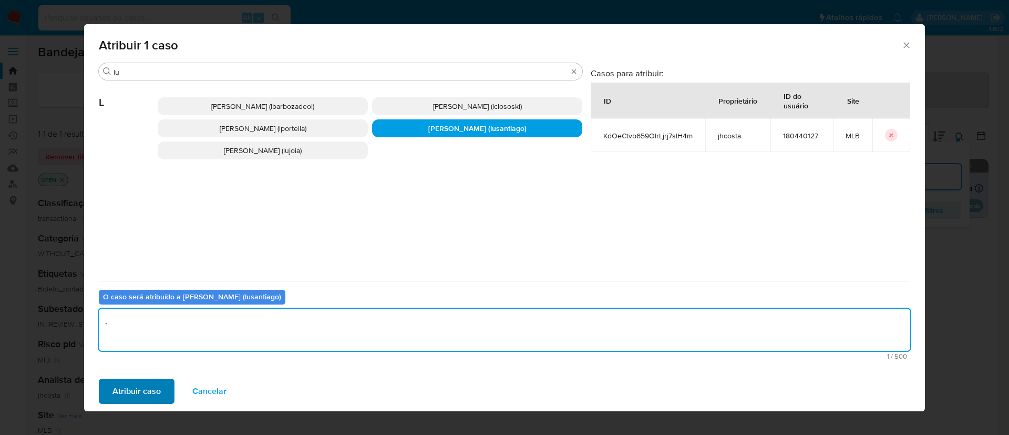
type textarea "."
click at [148, 386] on span "Atribuir caso" at bounding box center [136, 390] width 48 height 23
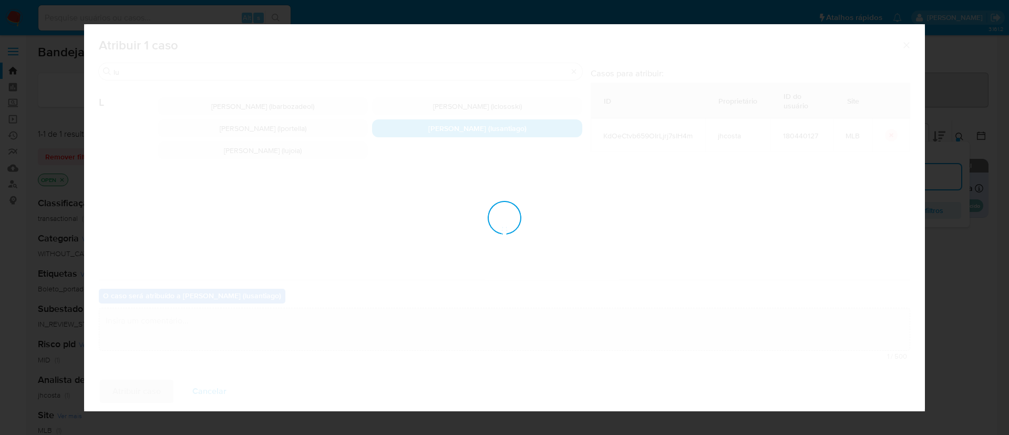
checkbox input "false"
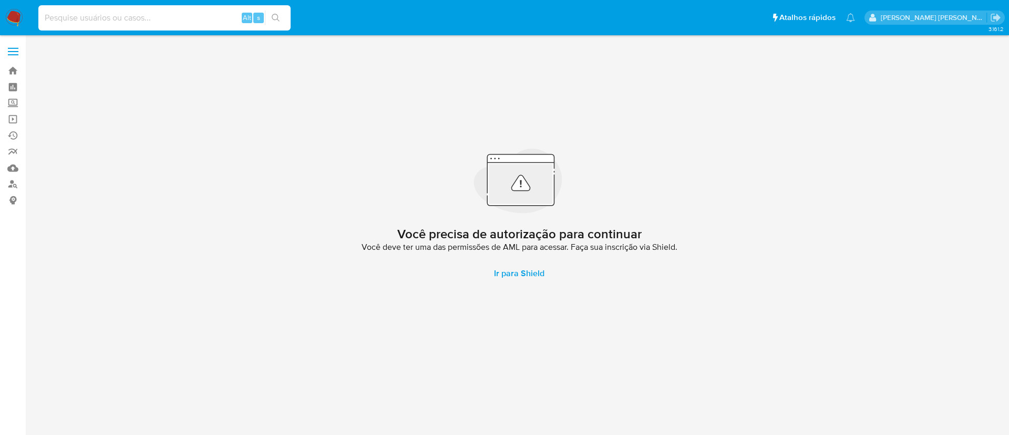
click at [170, 17] on input at bounding box center [164, 18] width 252 height 14
paste input "KdOeCtvb659OIrLjrj7sIH4m"
type input "KdOeCtvb659OIrLjrj7sIH4m"
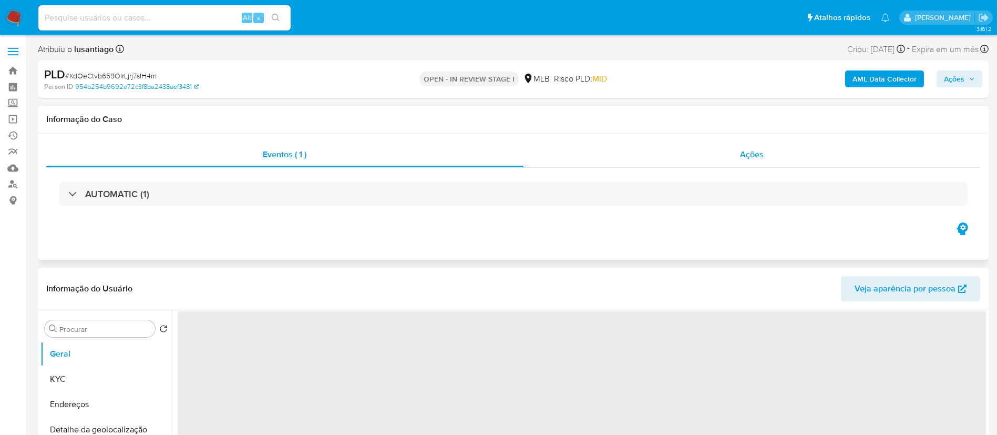
click at [751, 157] on span "Ações" at bounding box center [752, 154] width 24 height 12
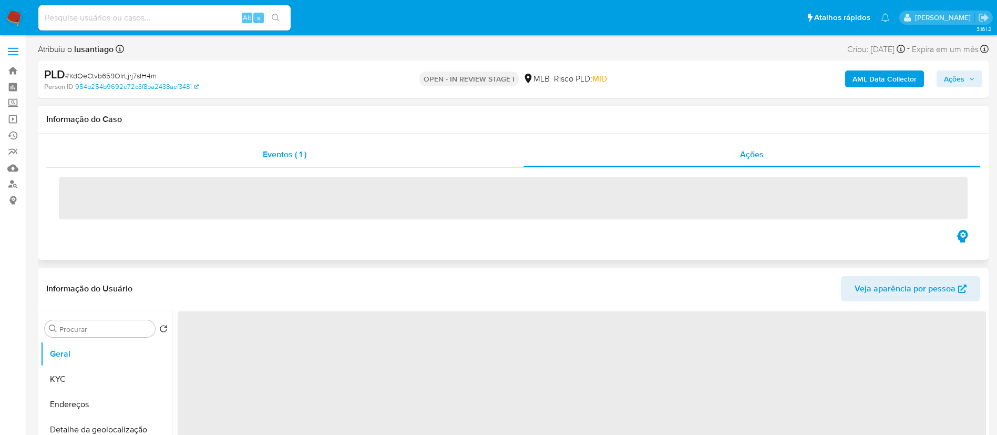
select select "10"
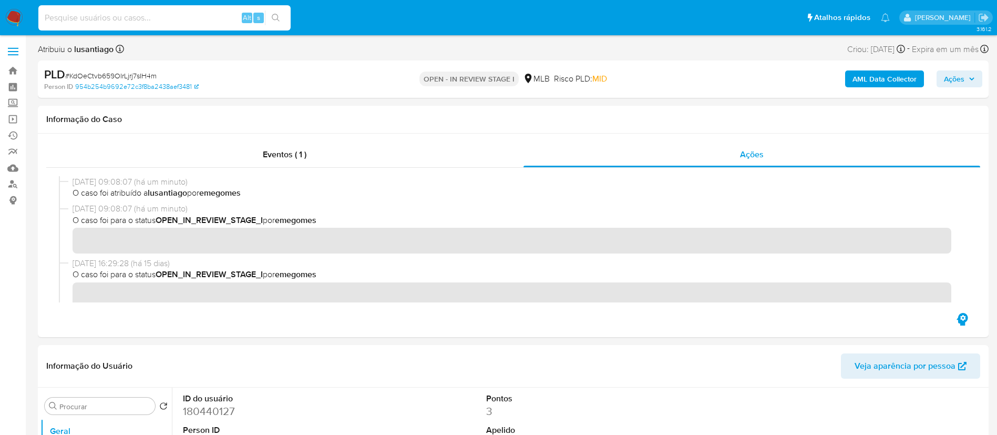
click at [118, 22] on input at bounding box center [164, 18] width 252 height 14
paste input "m2b07DSzjuxuirysNRzIBuXN"
type input "m2b07DSzjuxuirysNRzIBuXN"
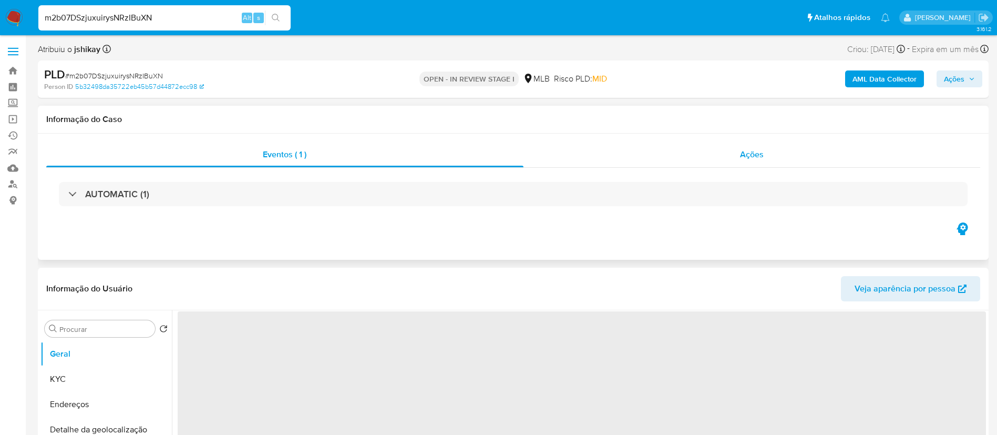
select select "10"
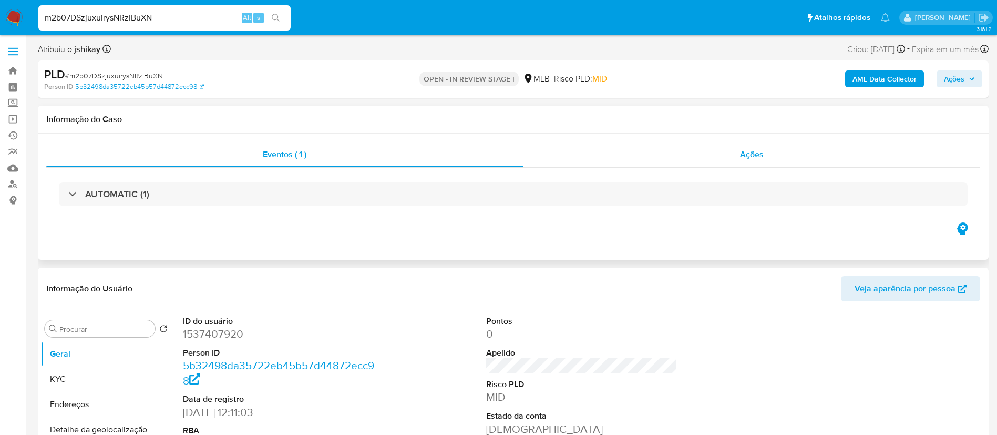
click at [741, 153] on span "Ações" at bounding box center [752, 154] width 24 height 12
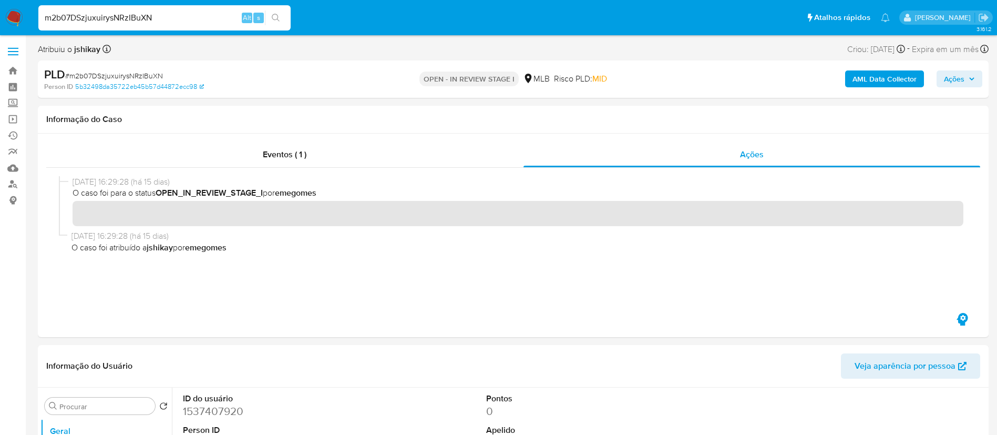
click at [170, 11] on input "m2b07DSzjuxuirysNRzIBuXN" at bounding box center [164, 18] width 252 height 14
paste input "4vHqTgHXJkj0EeKBSqO46pSp"
type input "4vHqTgHXJkj0EeKBSqO46pSp"
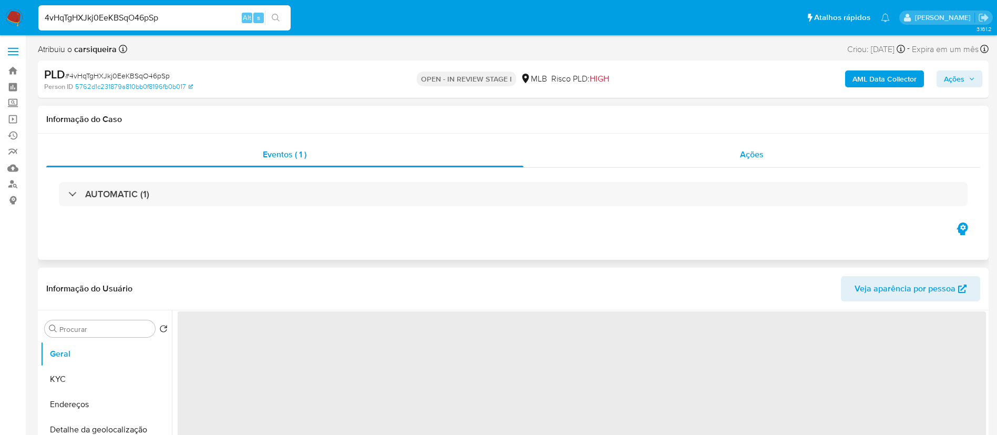
select select "10"
click at [740, 148] on span "Ações" at bounding box center [752, 154] width 24 height 12
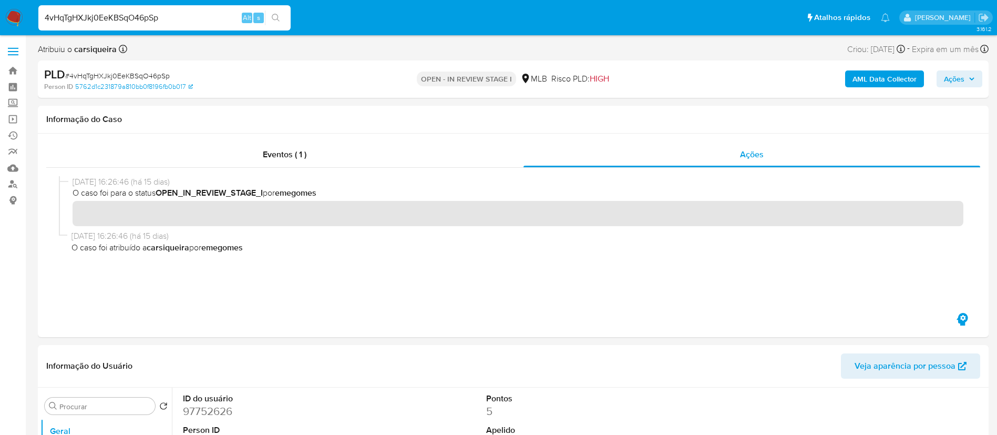
click at [183, 17] on input "4vHqTgHXJkj0EeKBSqO46pSp" at bounding box center [164, 18] width 252 height 14
paste input "fUgn1JwrxLuFSZmo2IQSnokv"
type input "fUgn1JwrxLuFSZmo2IQSnokv"
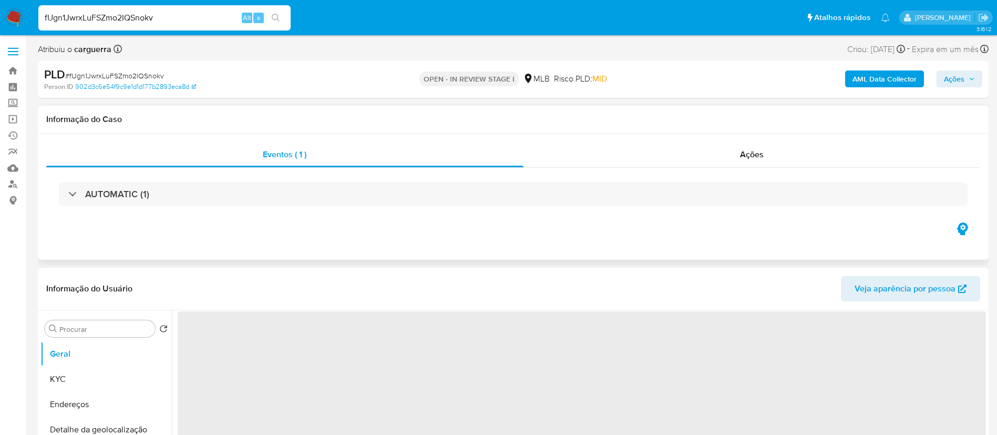
select select "10"
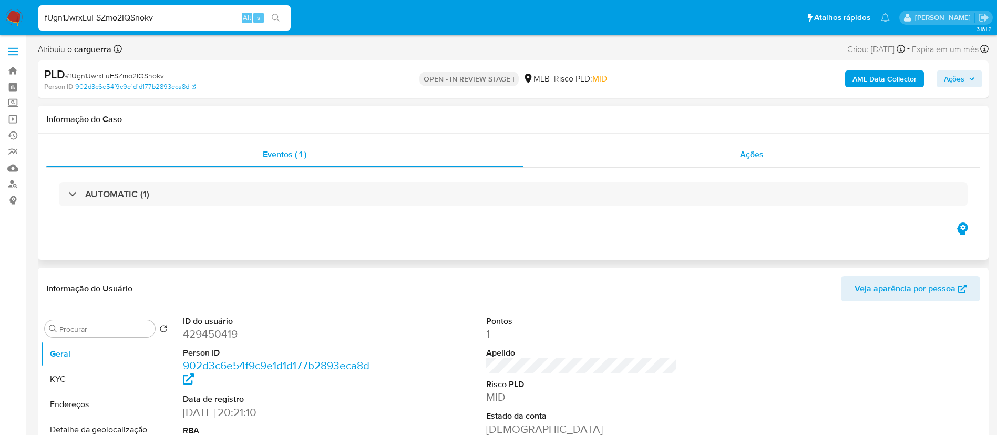
click at [766, 157] on div "Ações" at bounding box center [751, 154] width 457 height 25
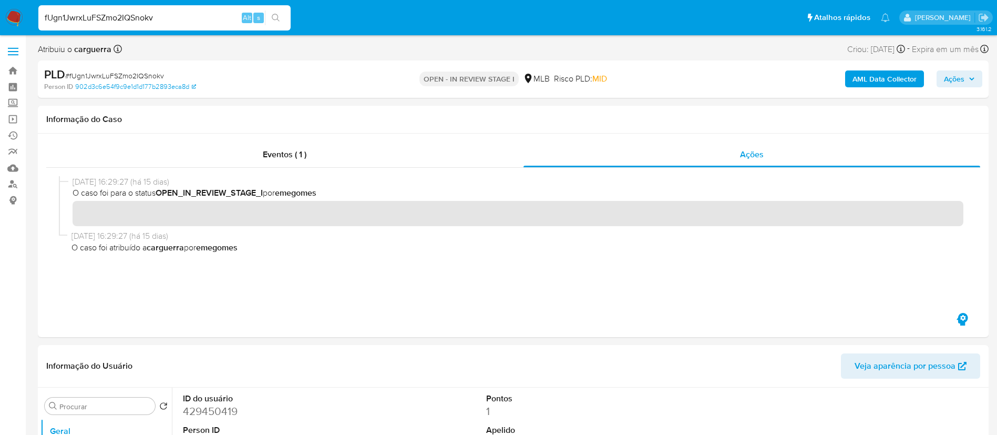
click at [180, 21] on input "fUgn1JwrxLuFSZmo2IQSnokv" at bounding box center [164, 18] width 252 height 14
paste input "aus2k5tyZYlE060WRZ9eAho4"
type input "aus2k5tyZYlE060WRZ9eAho4"
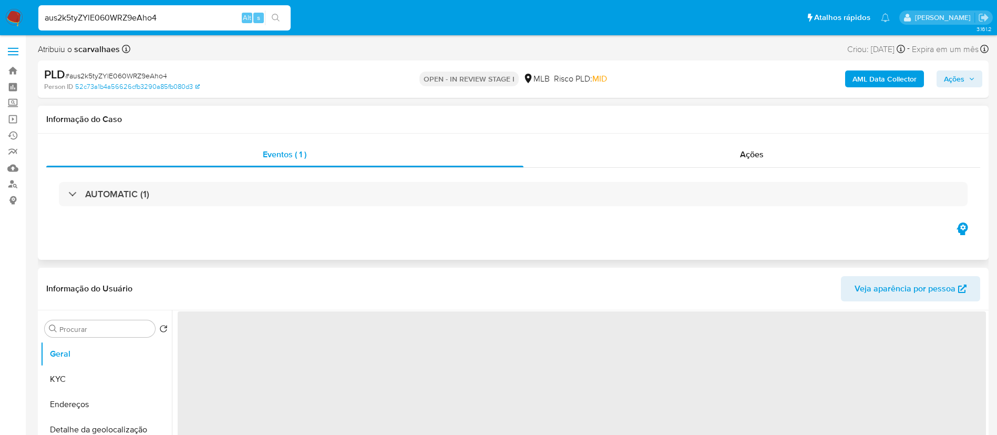
select select "10"
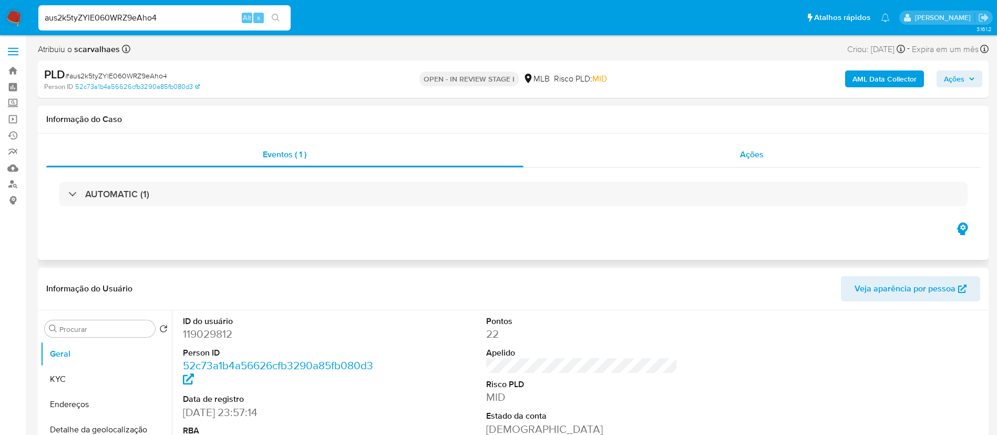
click at [753, 154] on span "Ações" at bounding box center [752, 154] width 24 height 12
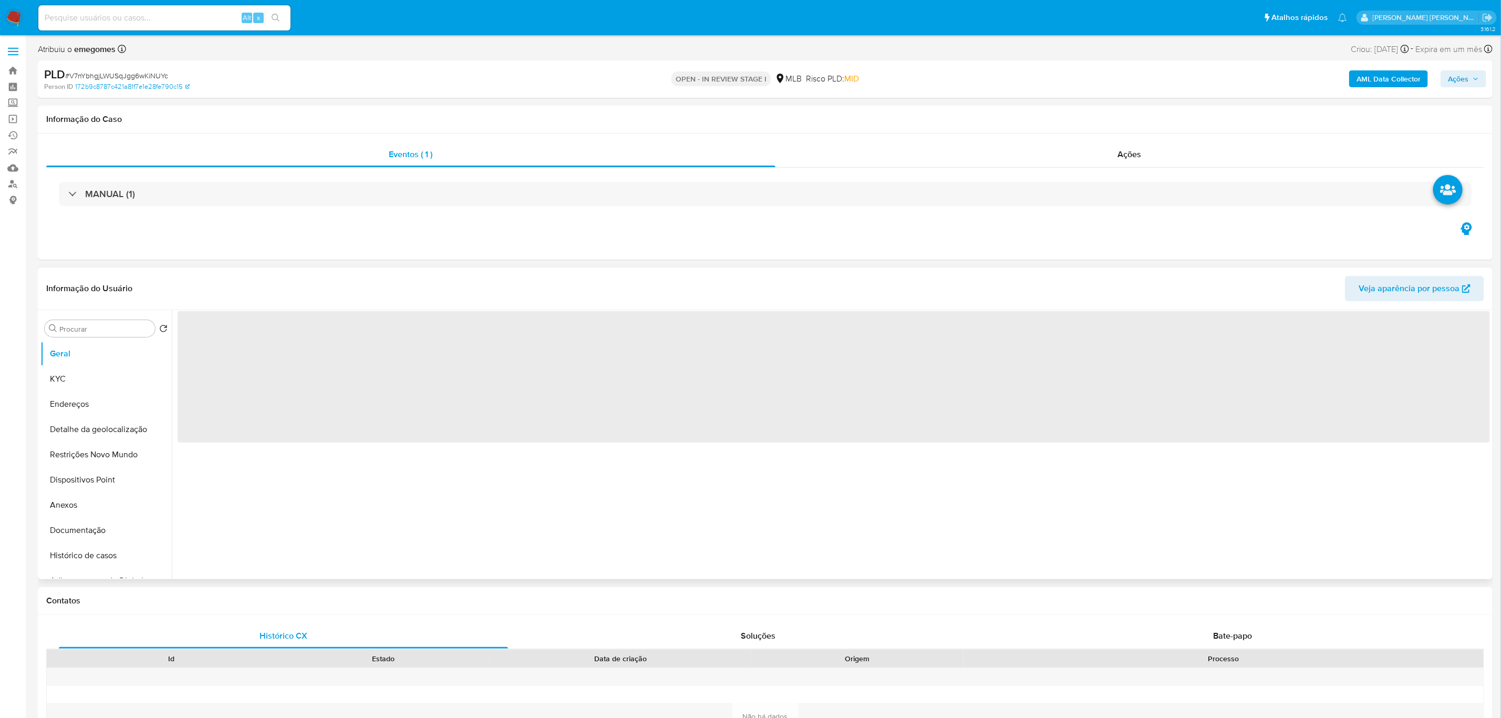
click at [262, 273] on div "Informação do Usuário Veja aparência por pessoa" at bounding box center [765, 288] width 1455 height 43
select select "10"
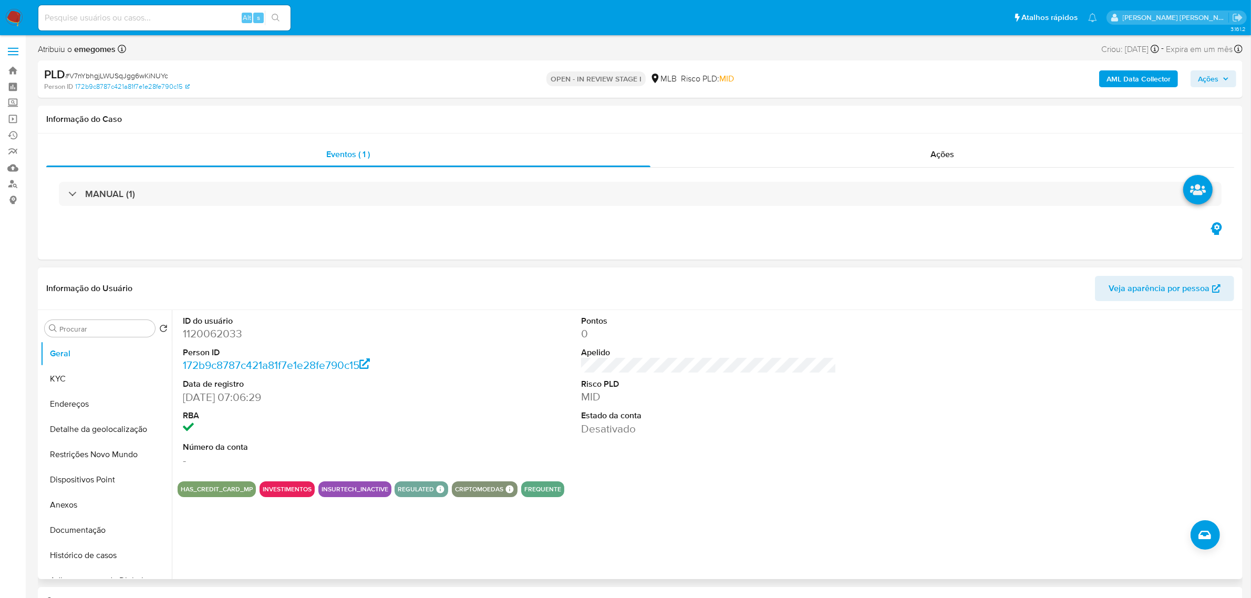
click at [447, 374] on div "ID do usuário 1120062033 Person ID 172b9c8787c421a81f7e1e28fe790c15 Data de reg…" at bounding box center [709, 391] width 1062 height 163
click at [67, 380] on button "KYC" at bounding box center [101, 378] width 123 height 25
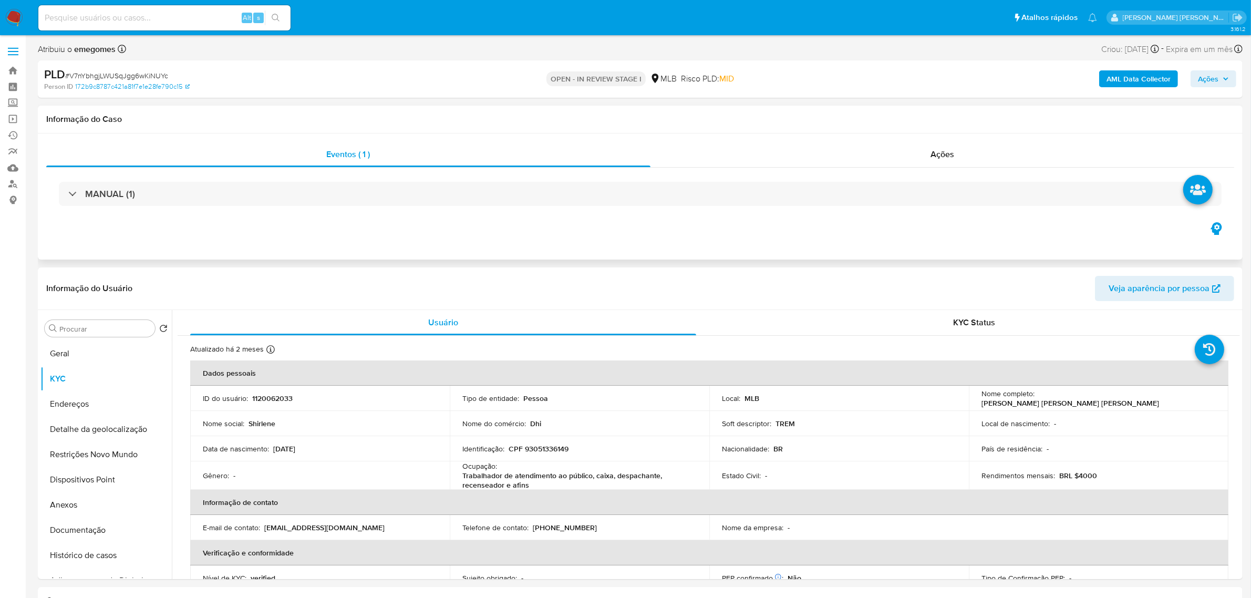
click at [507, 260] on div "Eventos ( 1 ) Ações MANUAL (1)" at bounding box center [640, 196] width 1205 height 126
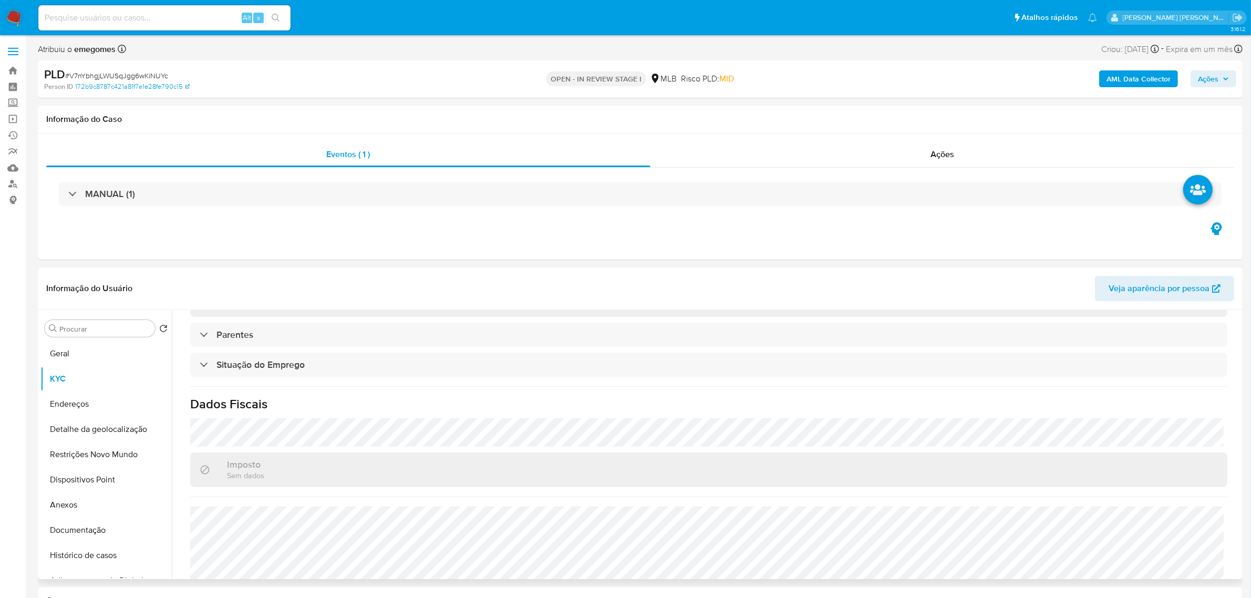
scroll to position [450, 0]
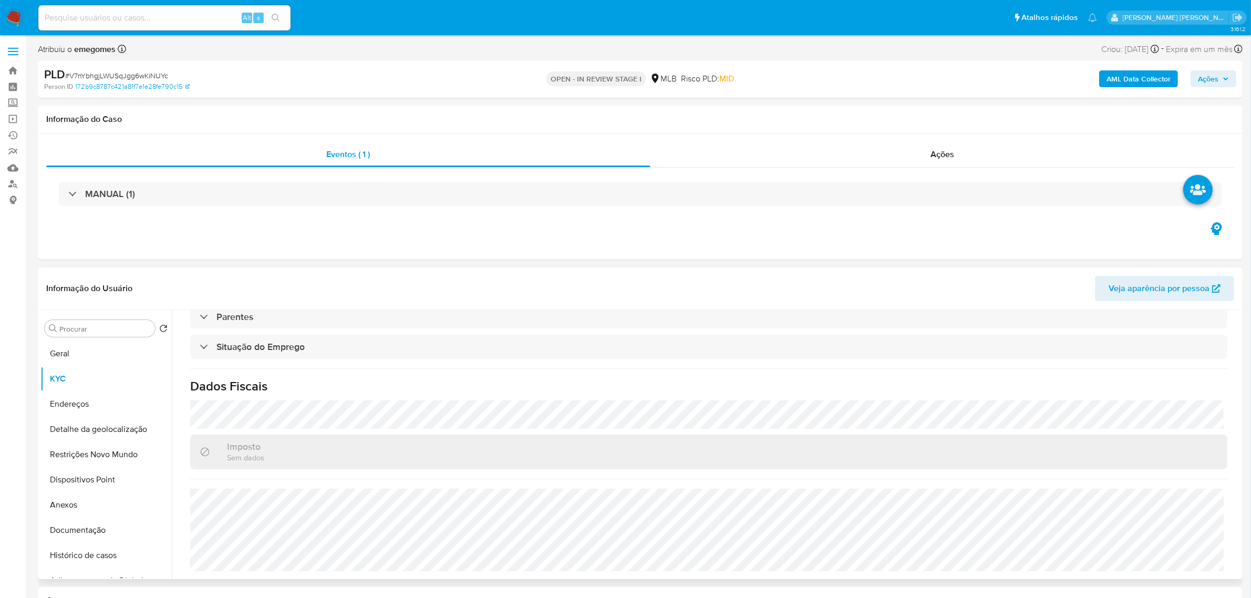
click at [350, 370] on div "Atualizado há 2 meses Criado: 08/05/2022 06:57:25 Atualizado: 08/08/2025 09:40:…" at bounding box center [709, 232] width 1062 height 694
click at [79, 407] on button "Endereços" at bounding box center [101, 403] width 123 height 25
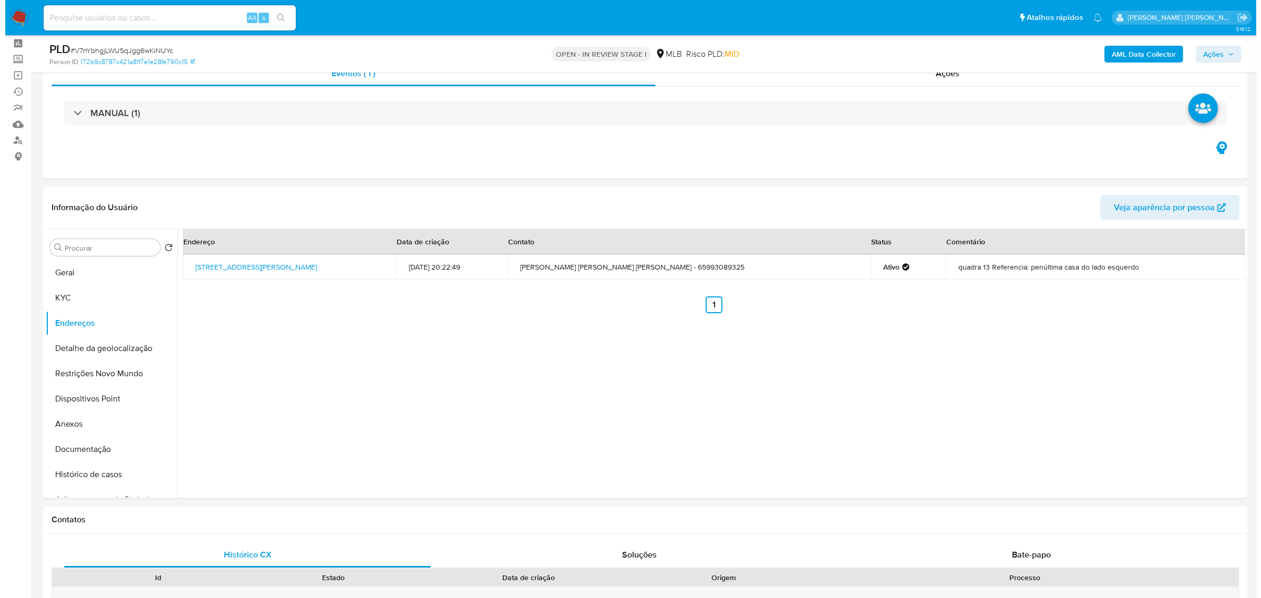
scroll to position [66, 0]
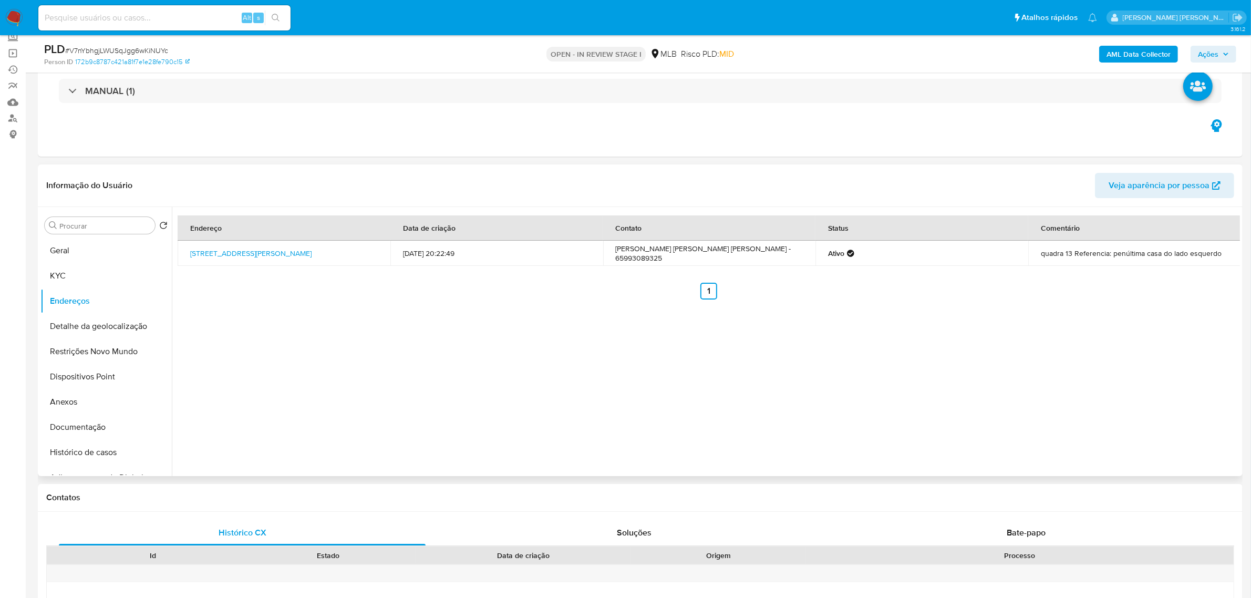
click at [309, 180] on header "Informação do Usuário Veja aparência por pessoa" at bounding box center [640, 185] width 1188 height 25
click at [95, 327] on button "Detalhe da geolocalização" at bounding box center [101, 326] width 123 height 25
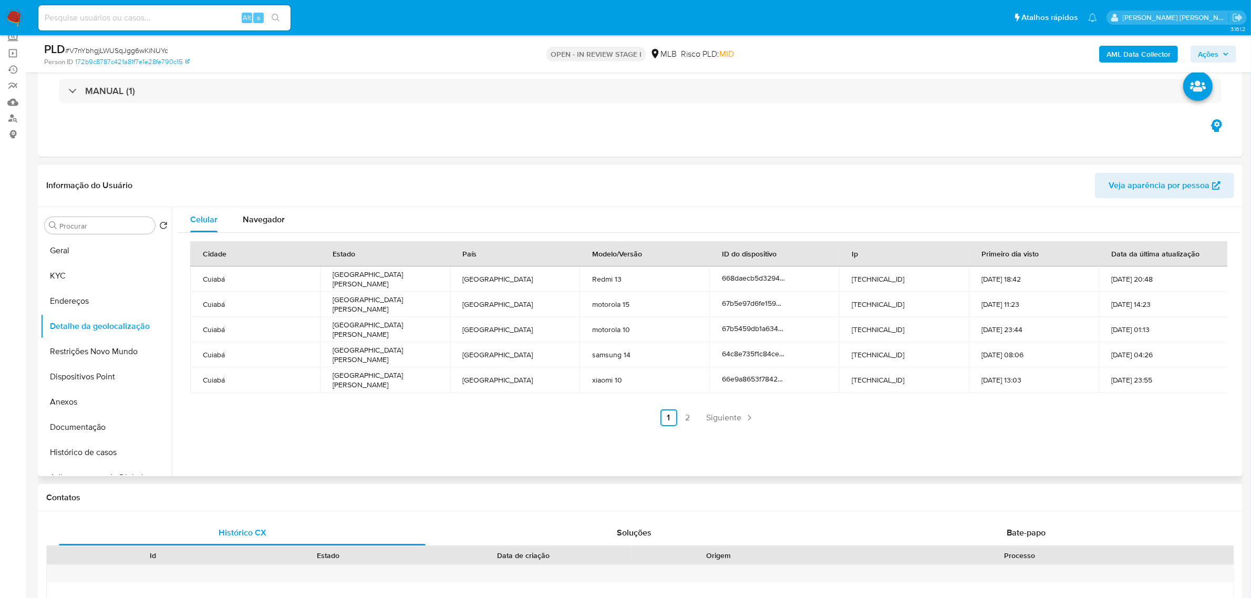
click at [418, 184] on header "Informação do Usuário Veja aparência por pessoa" at bounding box center [640, 185] width 1188 height 25
click at [110, 352] on button "Restrições Novo Mundo" at bounding box center [101, 351] width 123 height 25
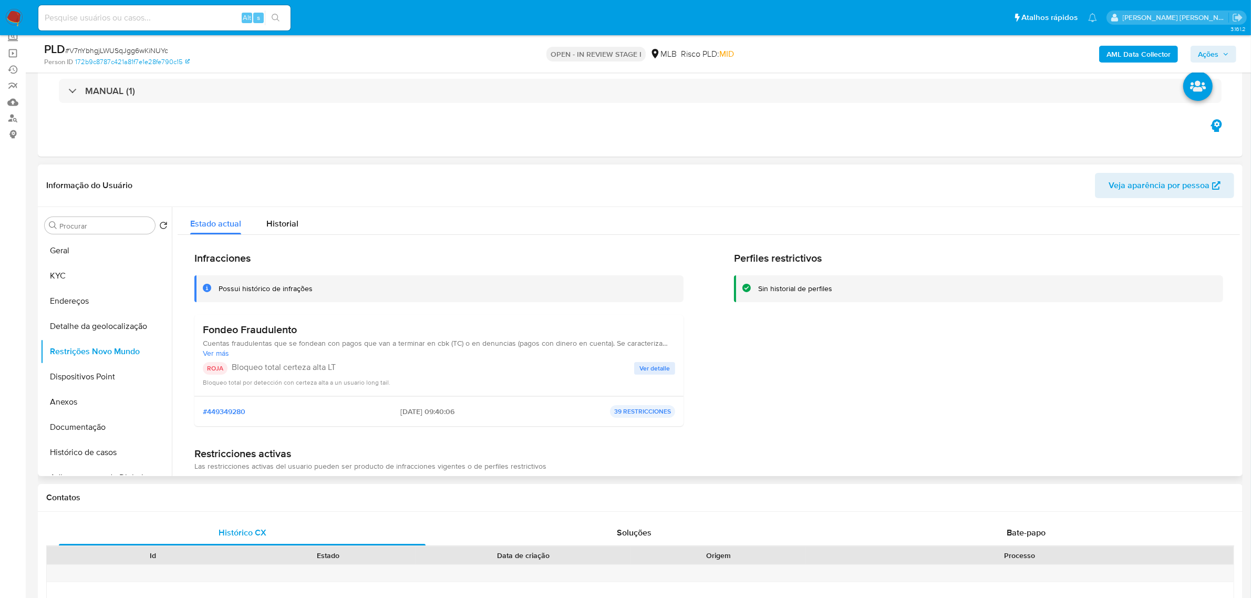
click at [314, 166] on div "Informação do Usuário Veja aparência por pessoa" at bounding box center [640, 185] width 1205 height 43
click at [100, 374] on button "Dispositivos Point" at bounding box center [101, 376] width 123 height 25
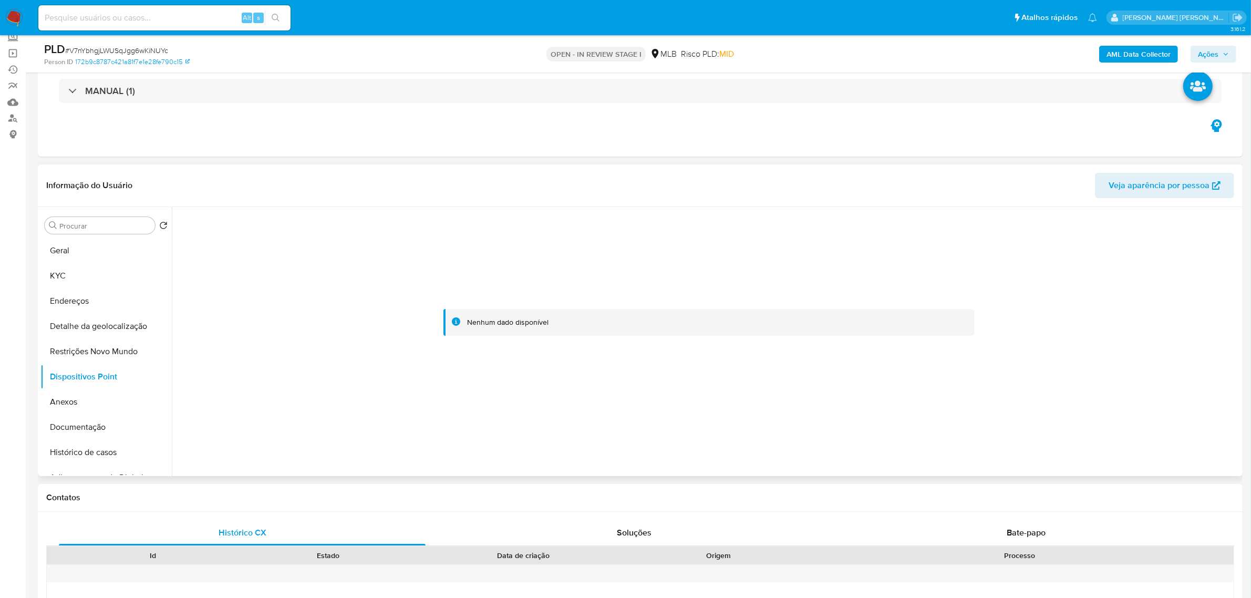
click at [293, 166] on div "Informação do Usuário Veja aparência por pessoa" at bounding box center [640, 185] width 1205 height 43
click at [1148, 51] on b "AML Data Collector" at bounding box center [1139, 54] width 64 height 17
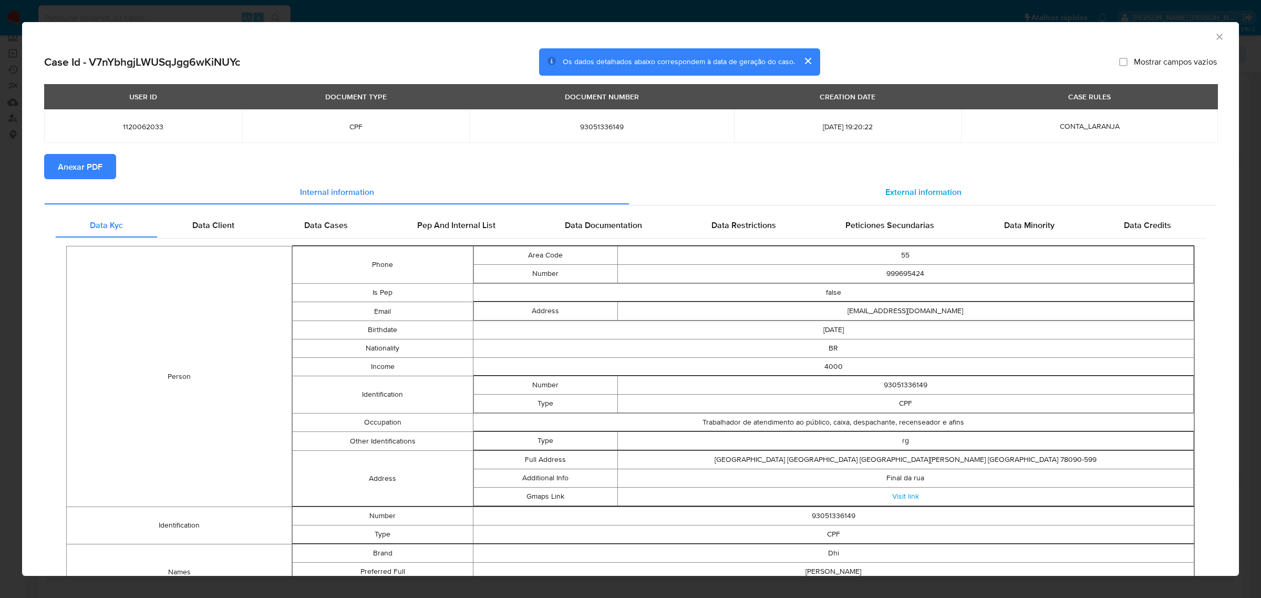
click at [913, 195] on span "External information" at bounding box center [923, 191] width 76 height 12
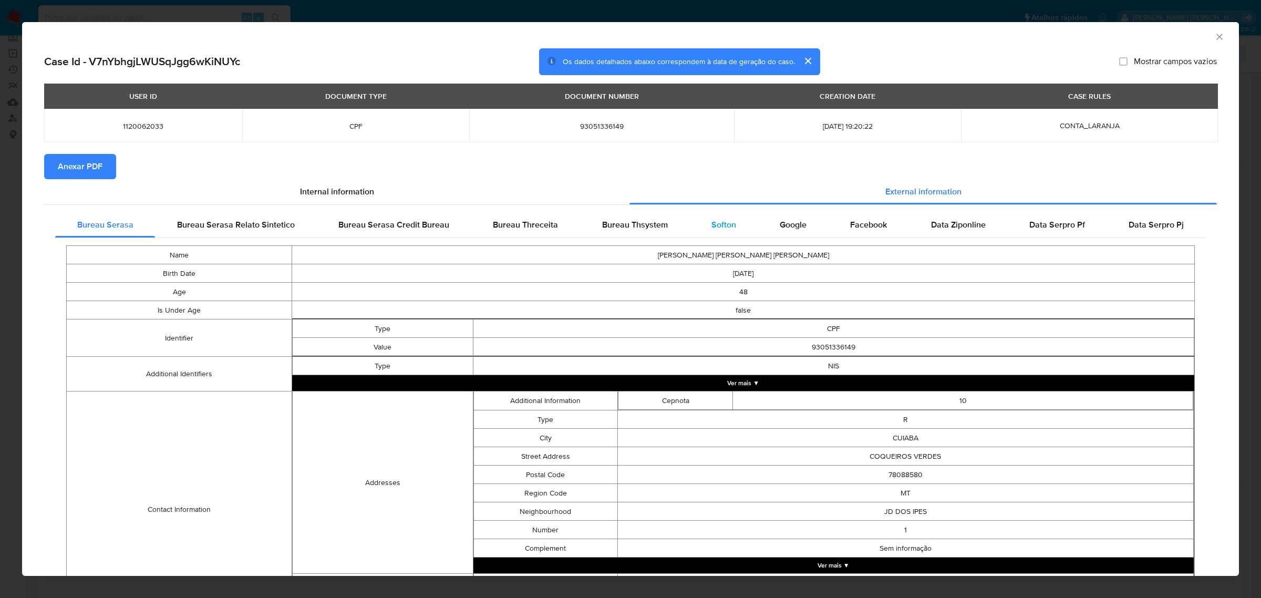
click at [731, 222] on div "Softon" at bounding box center [723, 224] width 68 height 25
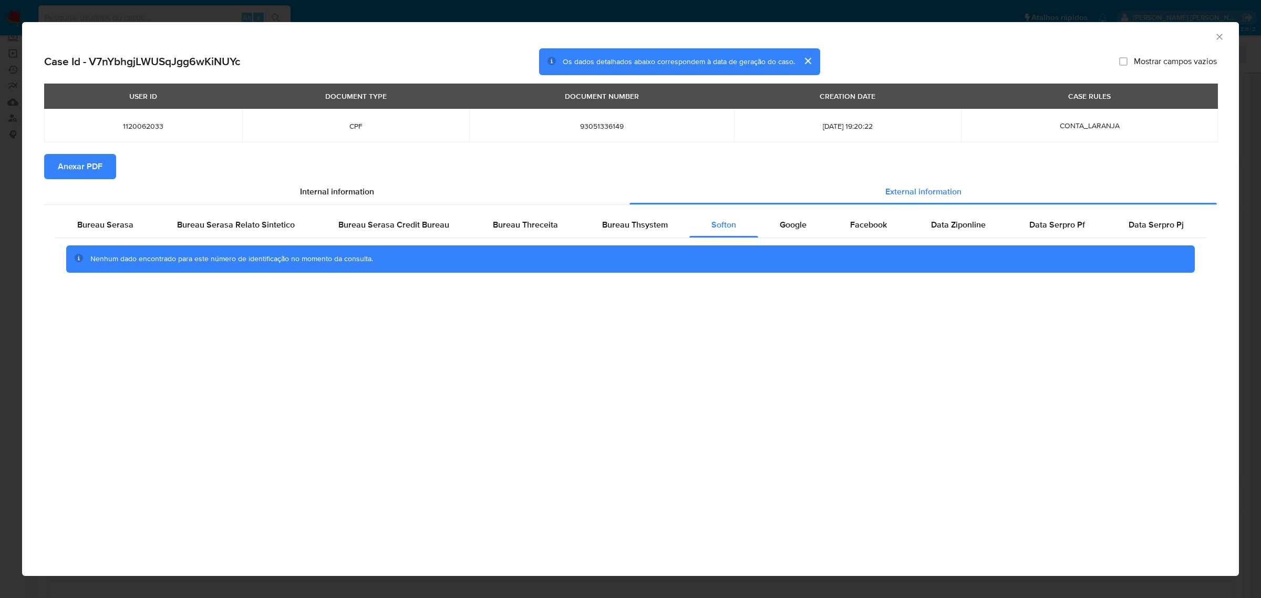
click at [109, 173] on button "Anexar PDF" at bounding box center [80, 166] width 72 height 25
click at [1217, 35] on icon "Fechar a janela" at bounding box center [1219, 37] width 6 height 6
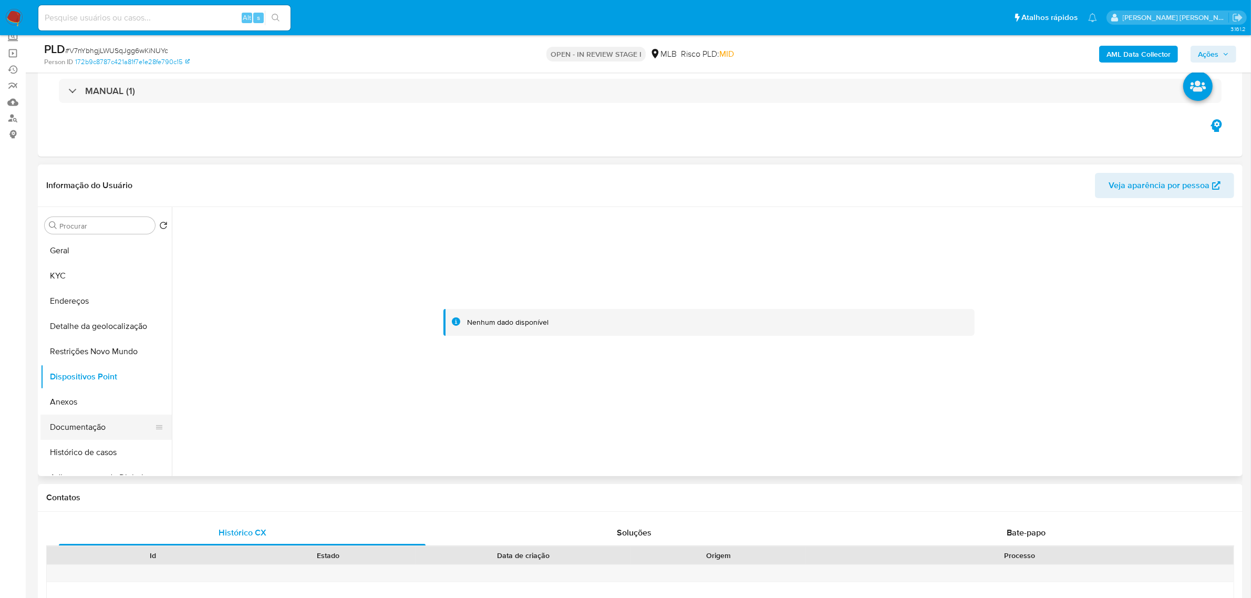
click at [71, 424] on button "Documentação" at bounding box center [101, 427] width 123 height 25
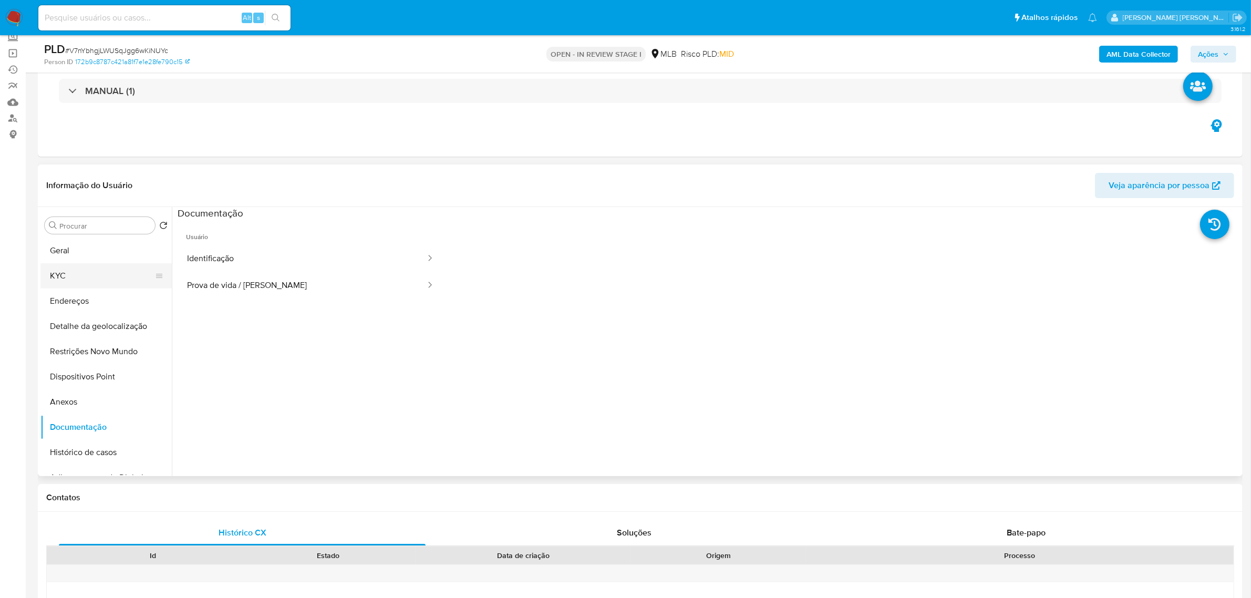
click at [66, 277] on button "KYC" at bounding box center [101, 275] width 123 height 25
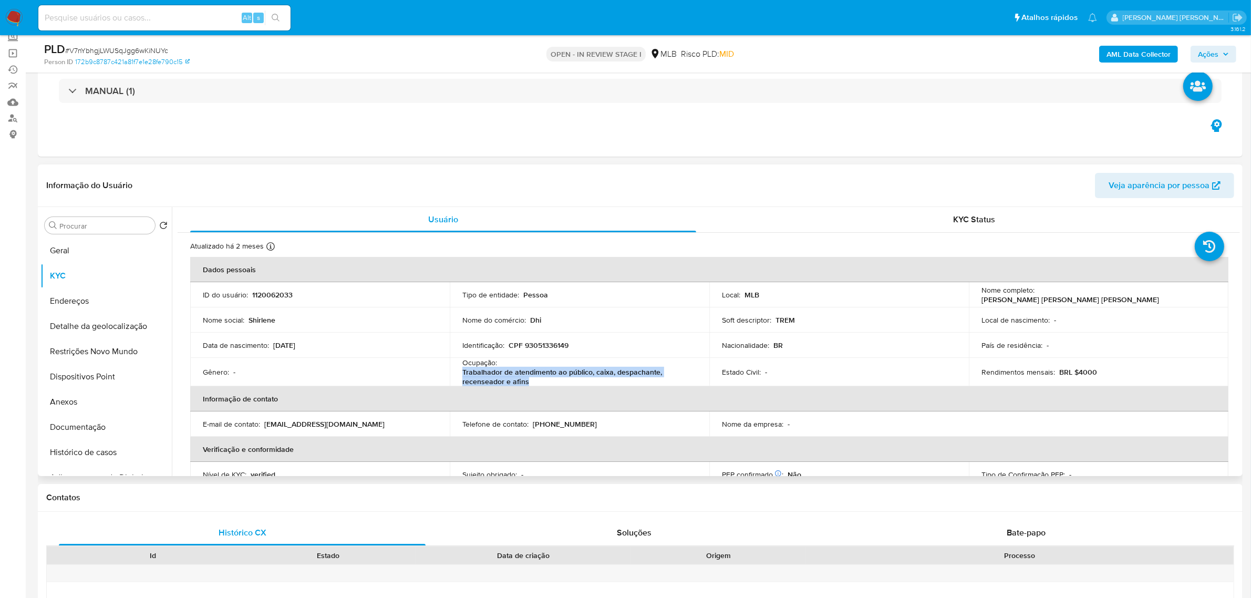
drag, startPoint x: 531, startPoint y: 383, endPoint x: 460, endPoint y: 372, distance: 71.2
click at [460, 372] on td "Ocupação : Trabalhador de atendimento ao público, caixa, despachante, recensead…" at bounding box center [580, 372] width 260 height 28
copy p "Trabalhador de atendimento ao público, caixa, despachante, recenseador e afins"
click at [67, 402] on button "Anexos" at bounding box center [101, 401] width 123 height 25
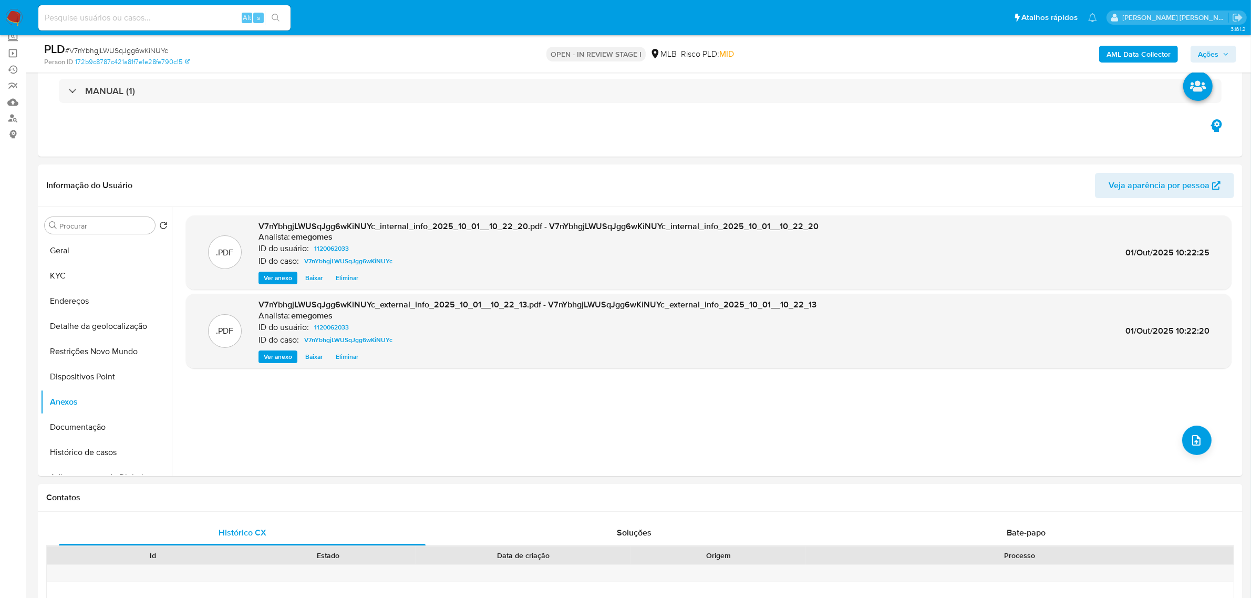
click at [1183, 431] on button "upload-file" at bounding box center [1196, 440] width 29 height 29
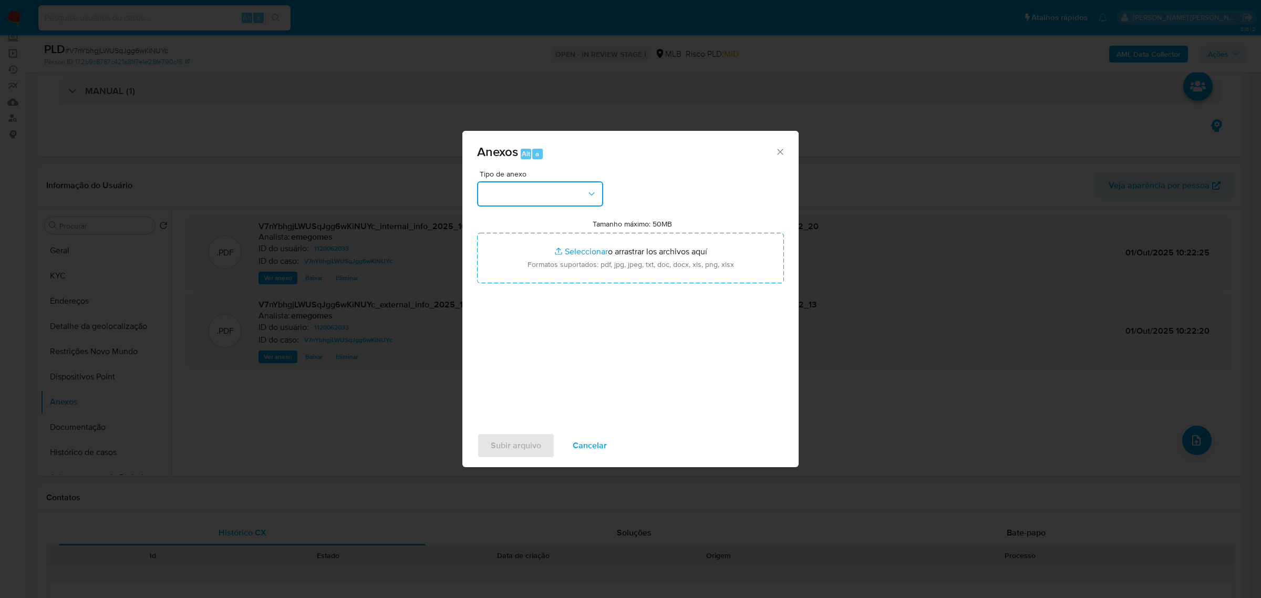
click at [593, 191] on icon "button" at bounding box center [591, 194] width 11 height 11
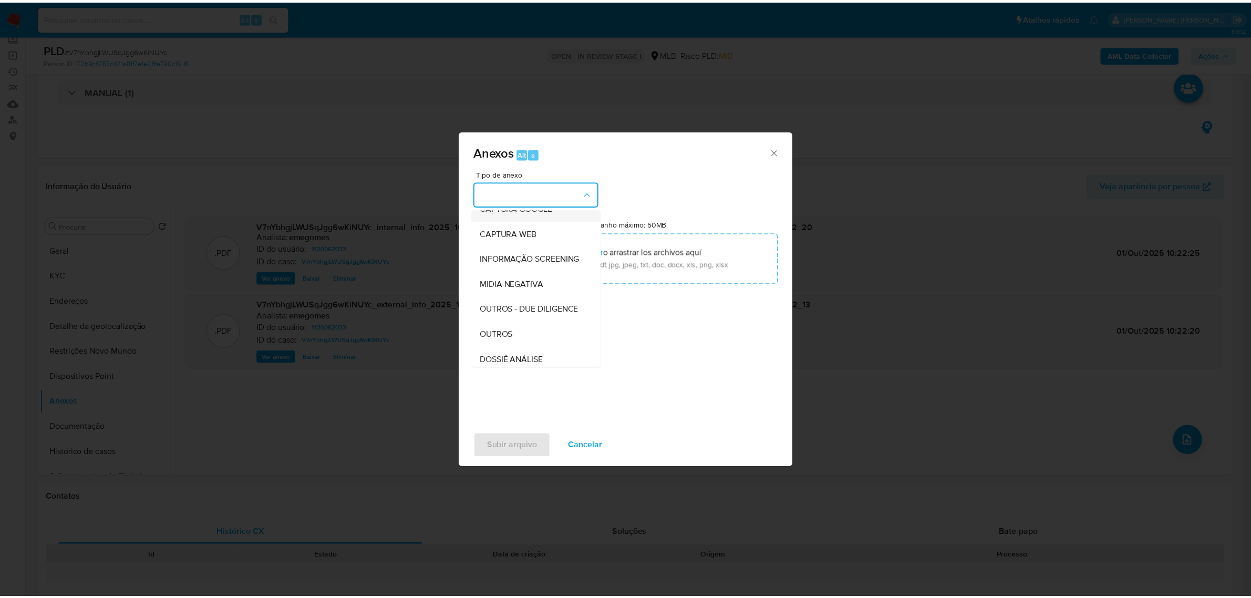
scroll to position [161, 0]
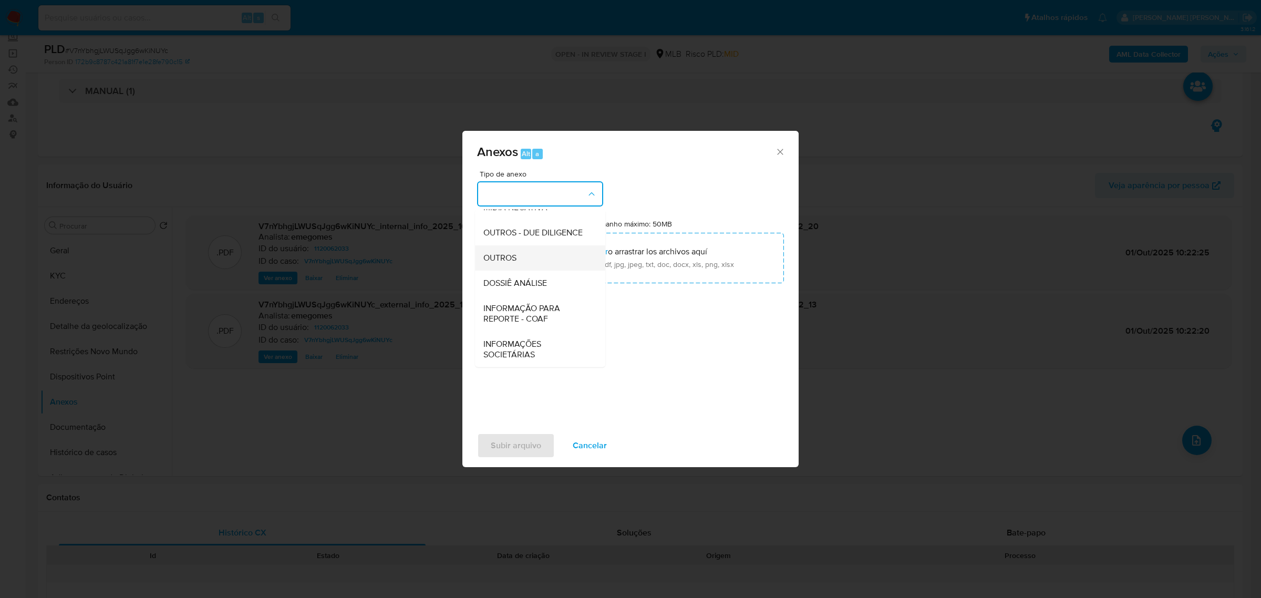
click at [510, 260] on span "OUTROS" at bounding box center [499, 257] width 33 height 11
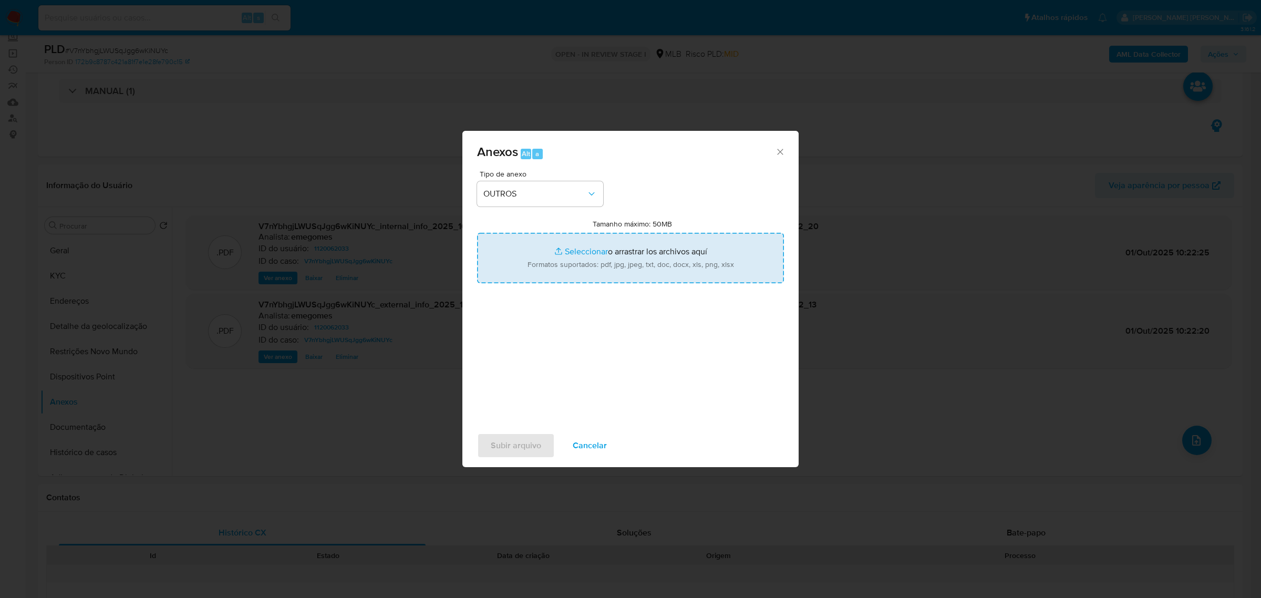
click at [564, 252] on input "Tamanho máximo: 50MB Seleccionar archivos" at bounding box center [630, 258] width 307 height 50
type input "C:\fakepath\SAR - V7nYbhgjLWUSqJgg6wKiNUYc - CPF 93051336149 - SHIRLENE MARIA B…"
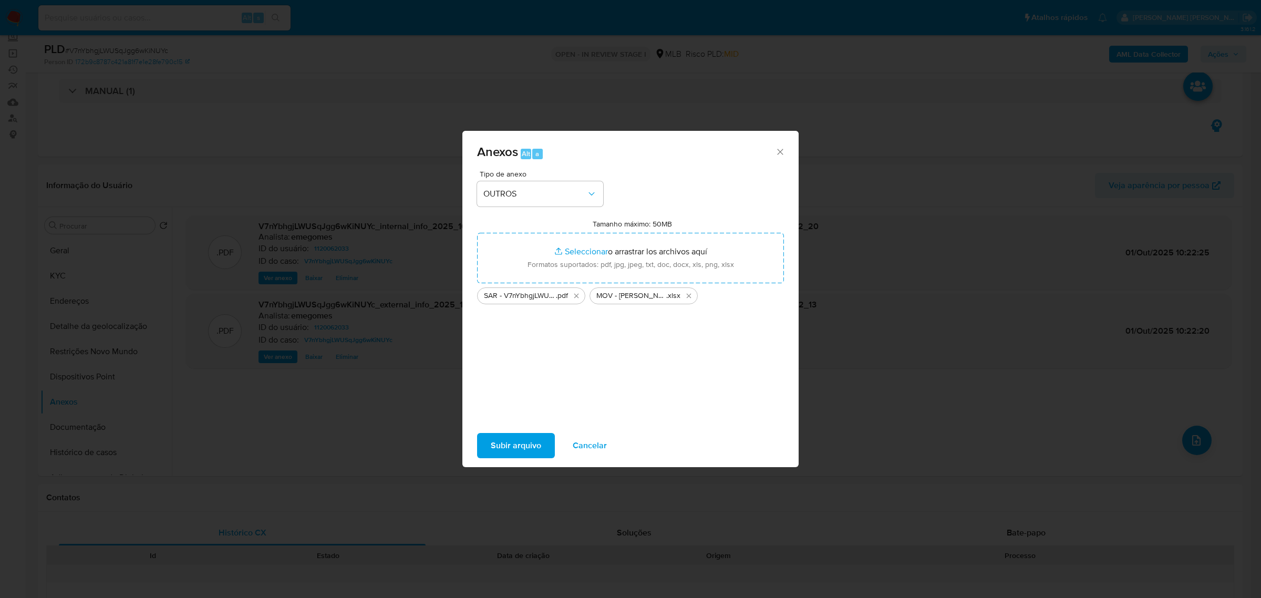
click at [542, 445] on button "Subir arquivo" at bounding box center [516, 445] width 78 height 25
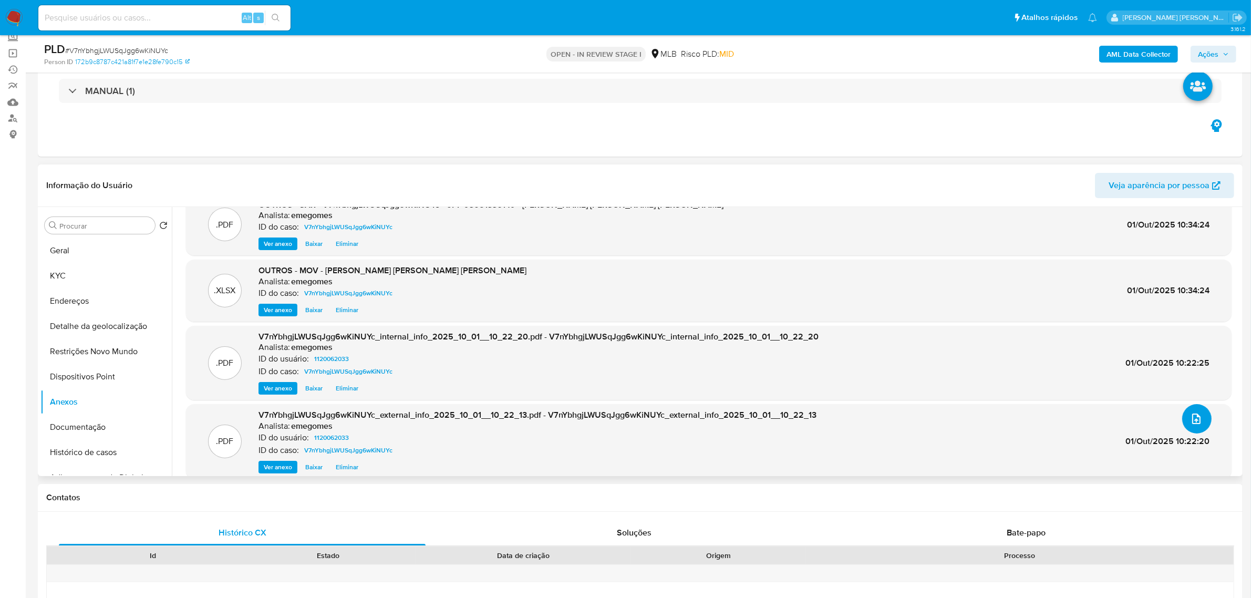
scroll to position [33, 0]
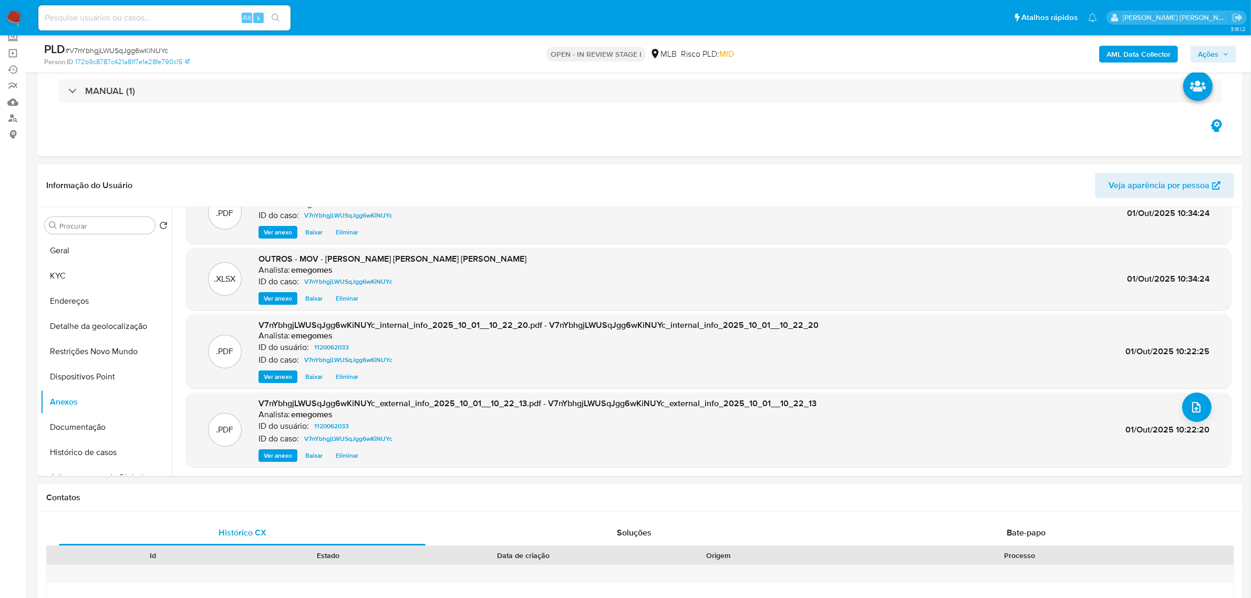
click at [1231, 56] on button "Ações" at bounding box center [1214, 54] width 46 height 17
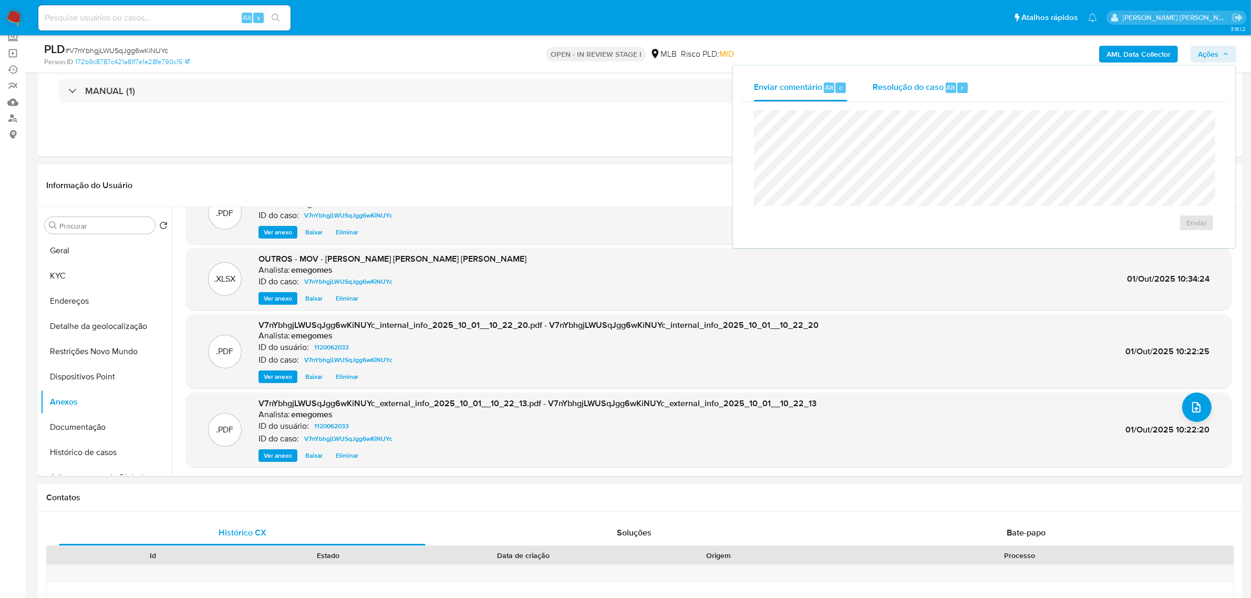
click at [889, 93] on div "Resolução do caso Alt r" at bounding box center [921, 87] width 96 height 27
click at [1170, 238] on span "ROI Proposal" at bounding box center [1171, 239] width 55 height 15
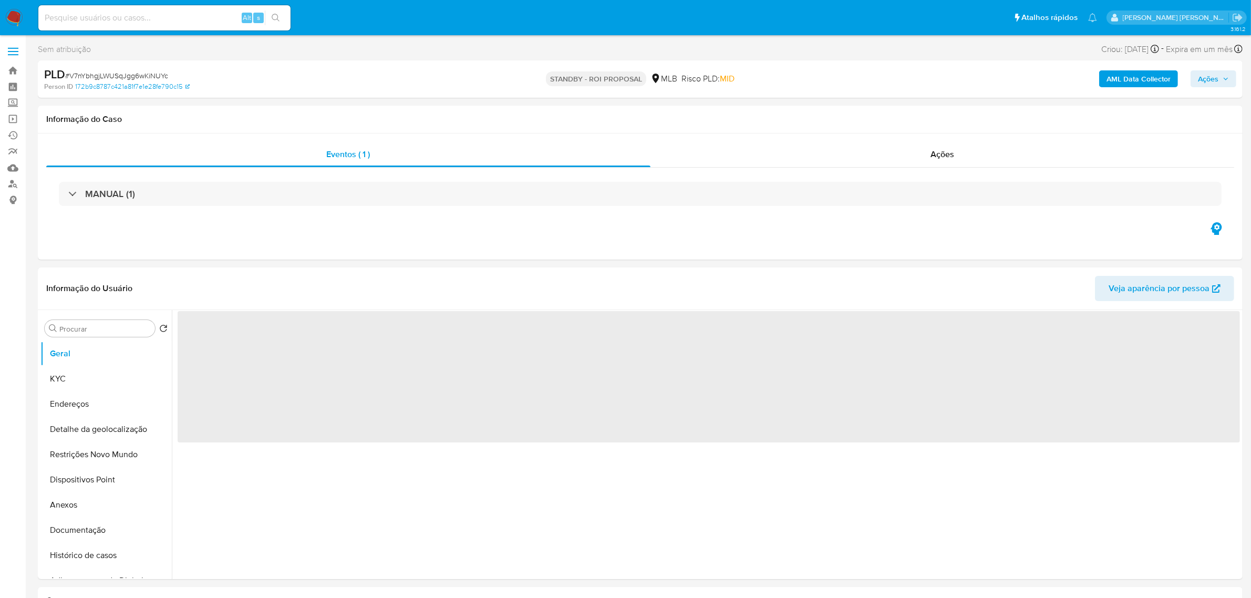
select select "10"
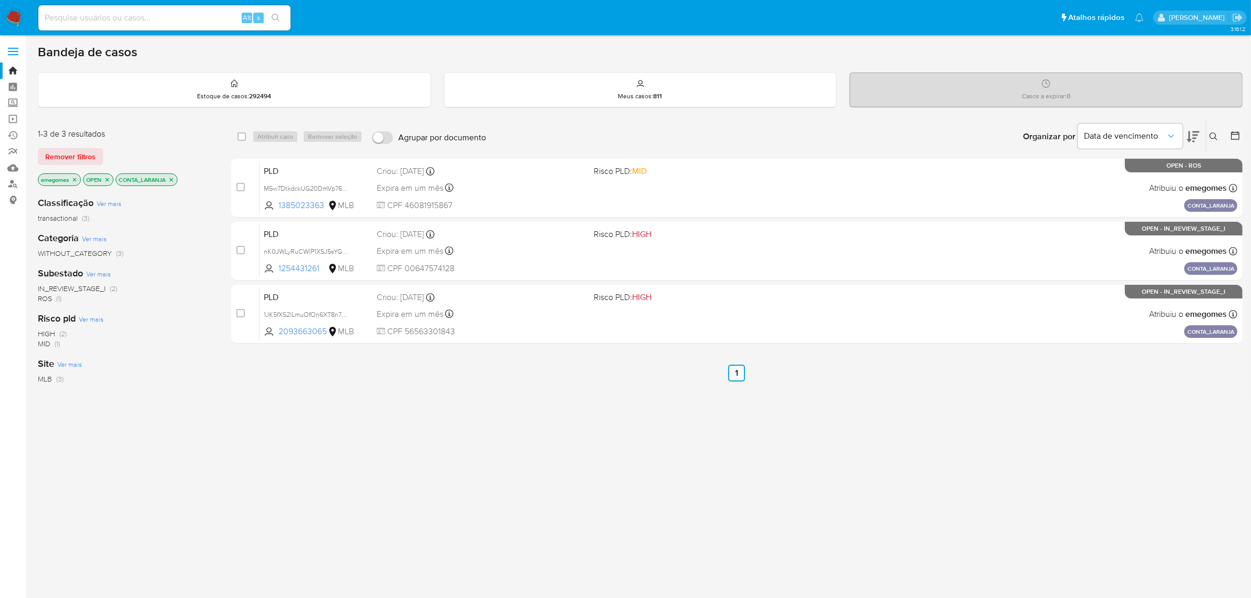
click at [174, 179] on icon "close-filter" at bounding box center [171, 180] width 6 height 6
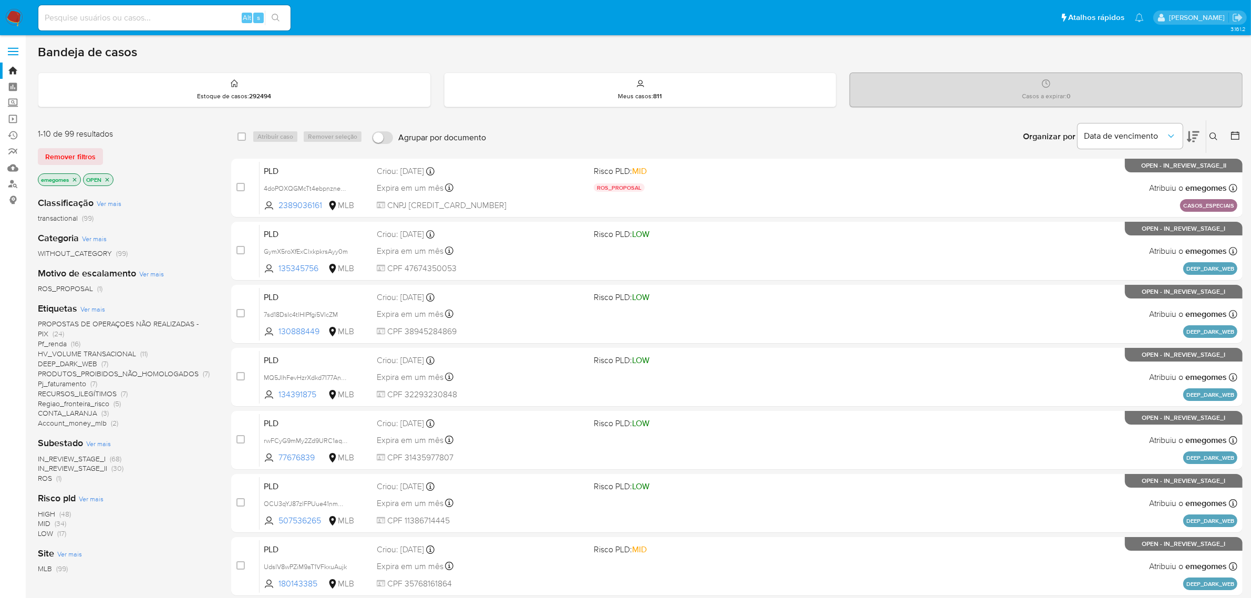
click at [79, 361] on span "DEEP_DARK_WEB" at bounding box center [67, 363] width 59 height 11
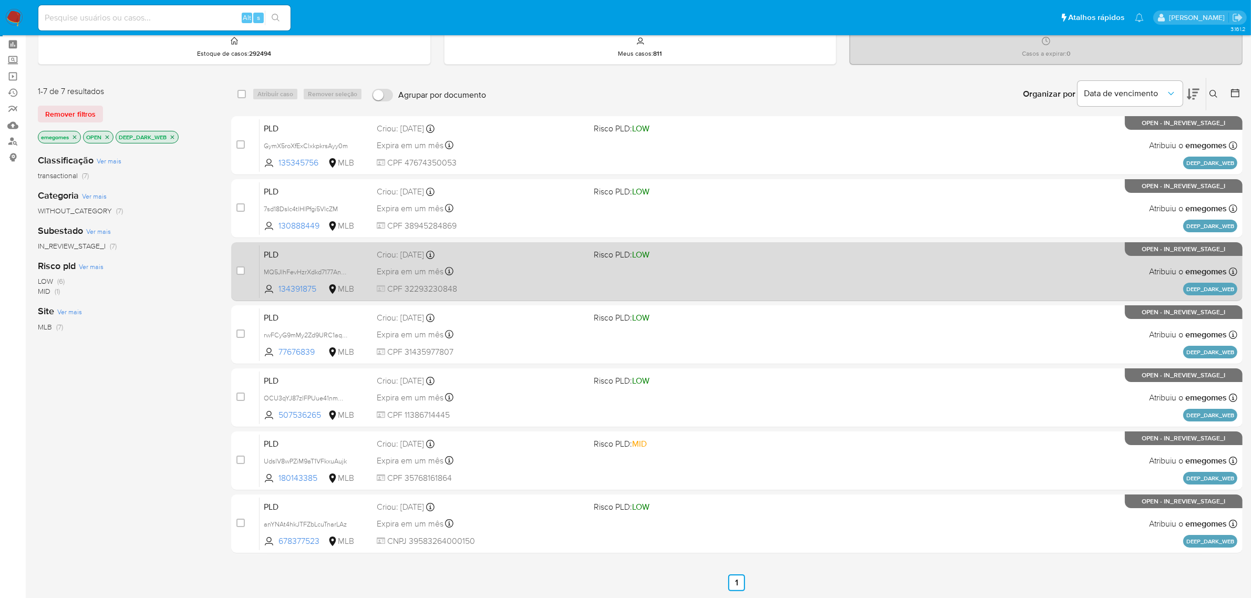
scroll to position [66, 0]
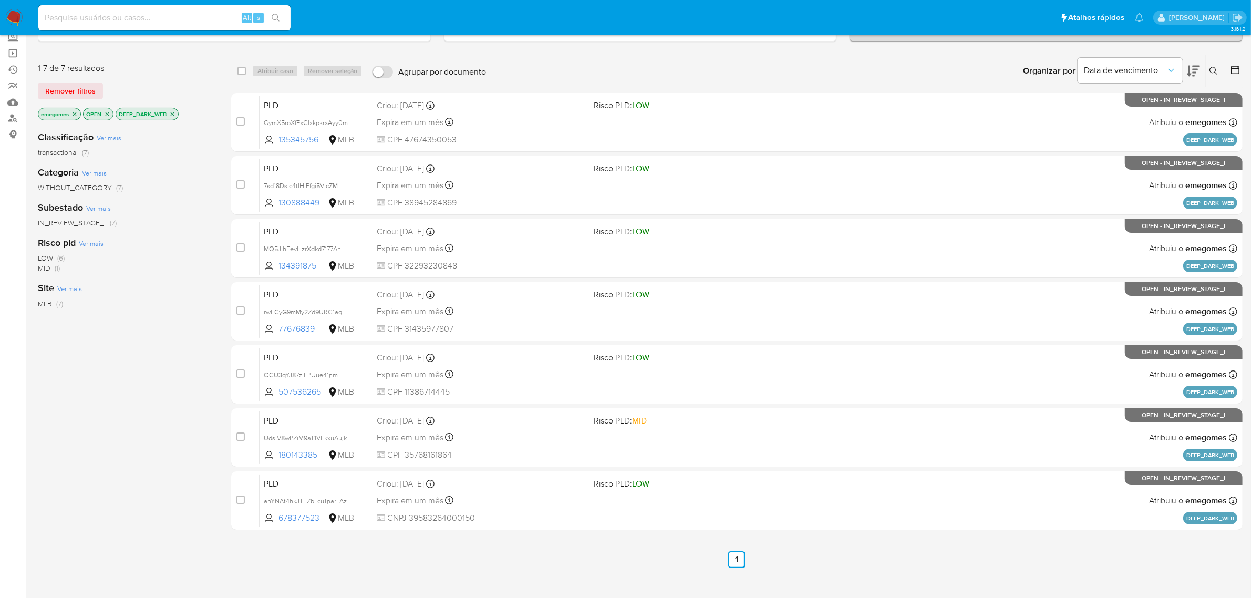
click at [173, 114] on icon "close-filter" at bounding box center [173, 114] width 4 height 4
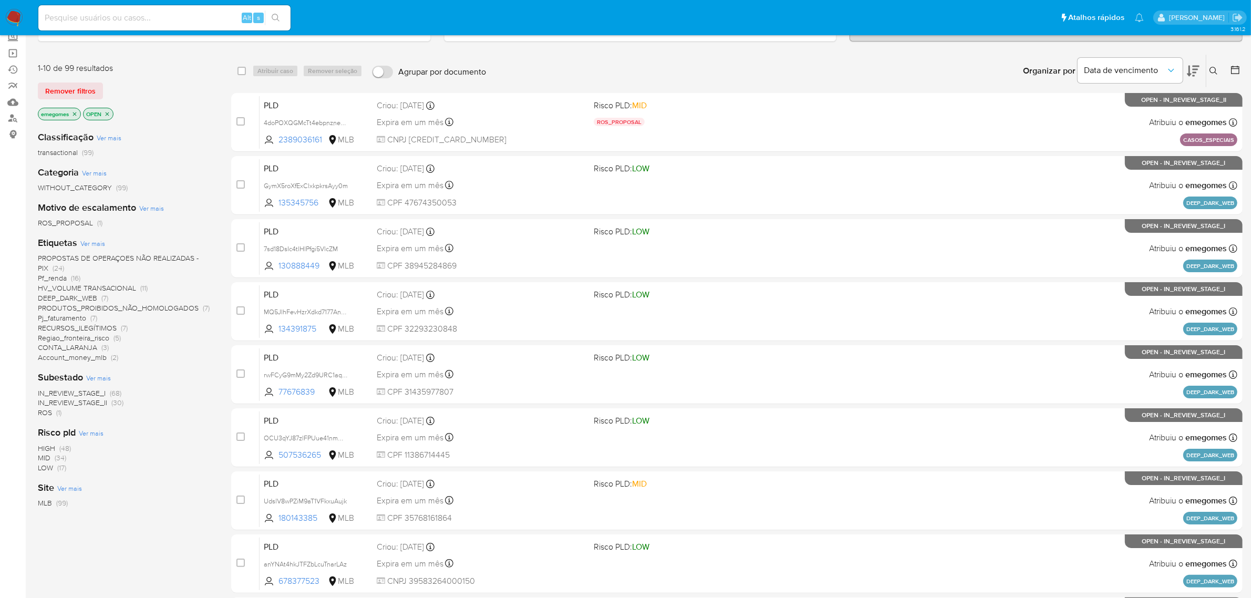
click at [151, 256] on span "PROPOSTAS DE OPERAÇOES NÃO REALIZADAS - PIX" at bounding box center [118, 263] width 161 height 20
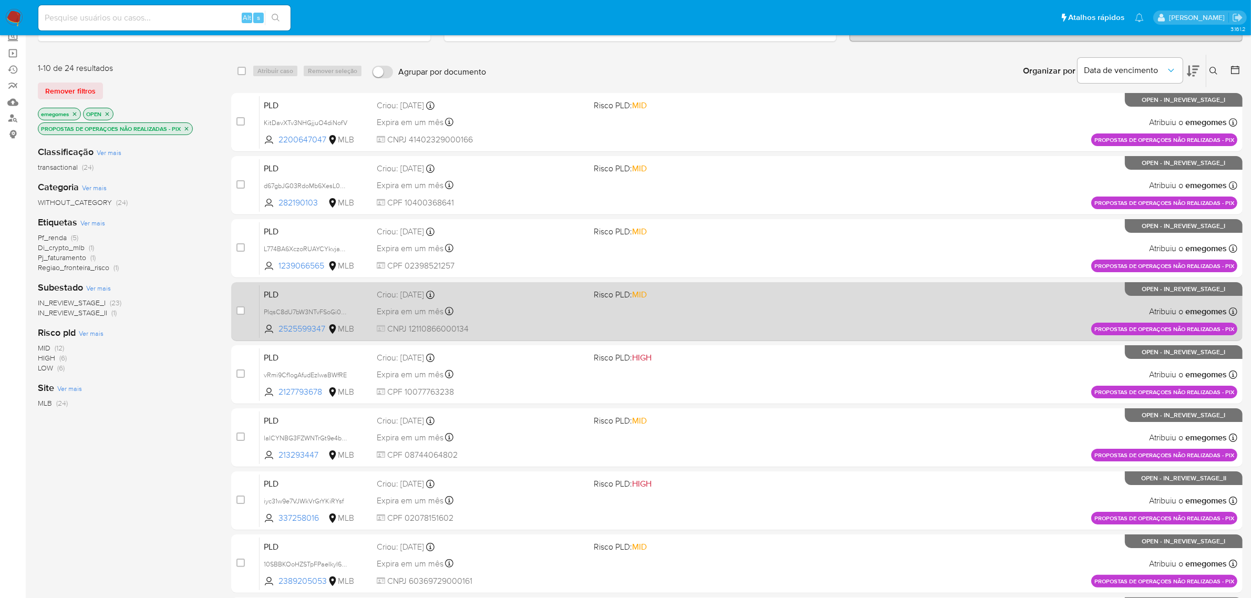
click at [534, 302] on div "PLD PIqsC8dU7bW3NTvFSoGi0DR3 2525599347 MLB Risco PLD: MID Criou: 12/09/2025 Cr…" at bounding box center [749, 311] width 978 height 53
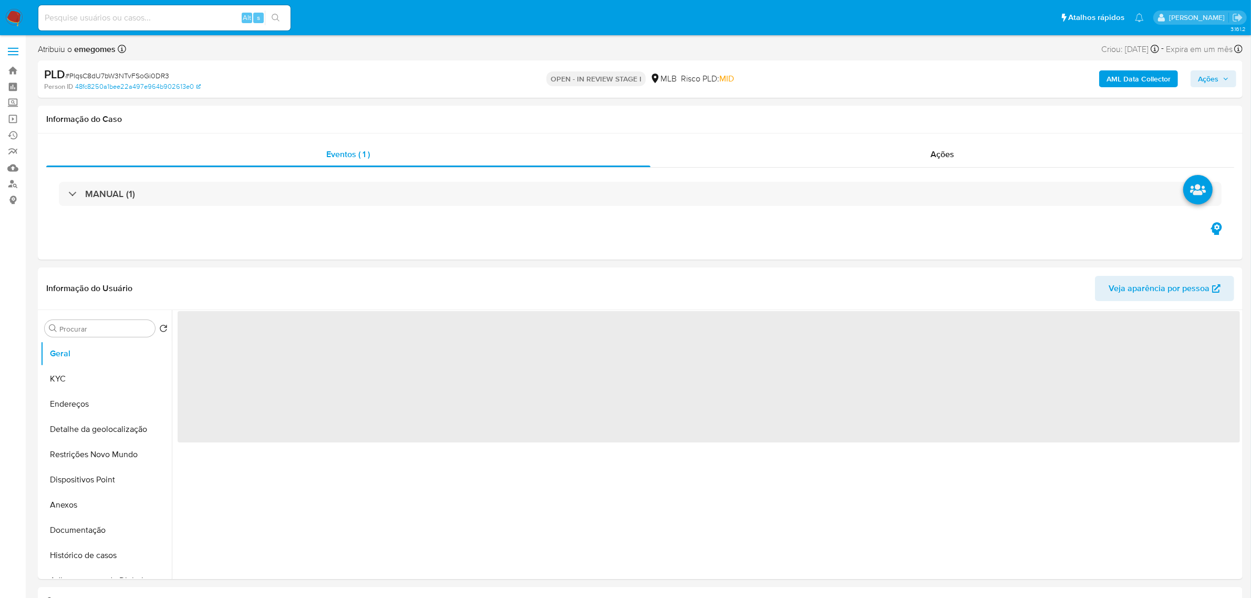
select select "10"
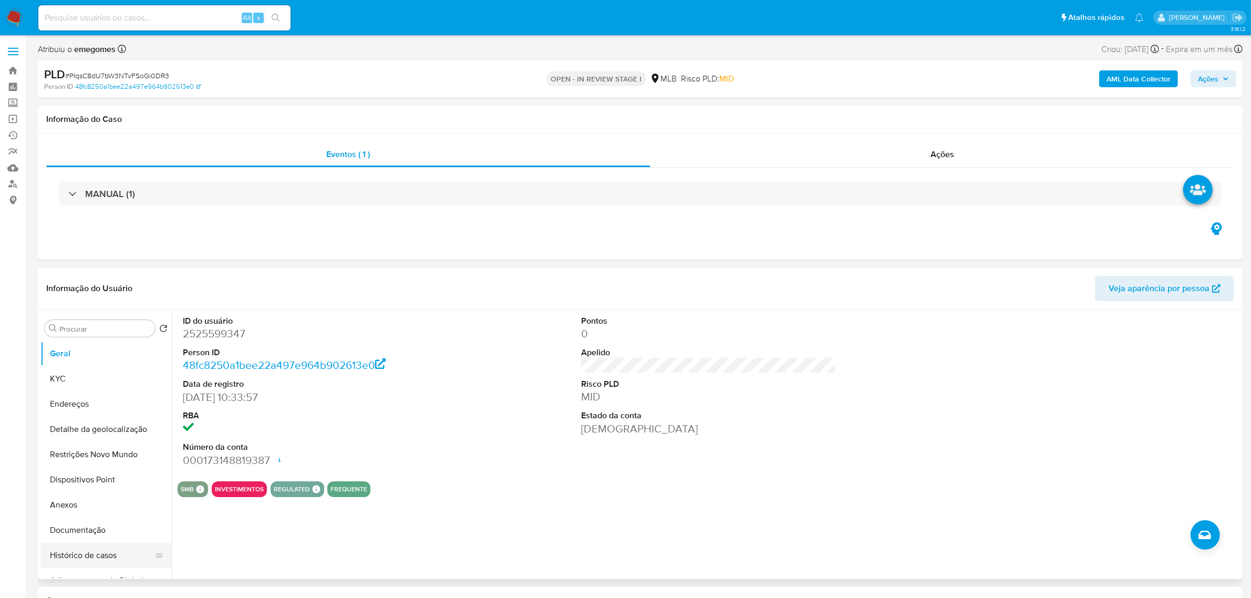
click at [78, 562] on button "Histórico de casos" at bounding box center [101, 555] width 123 height 25
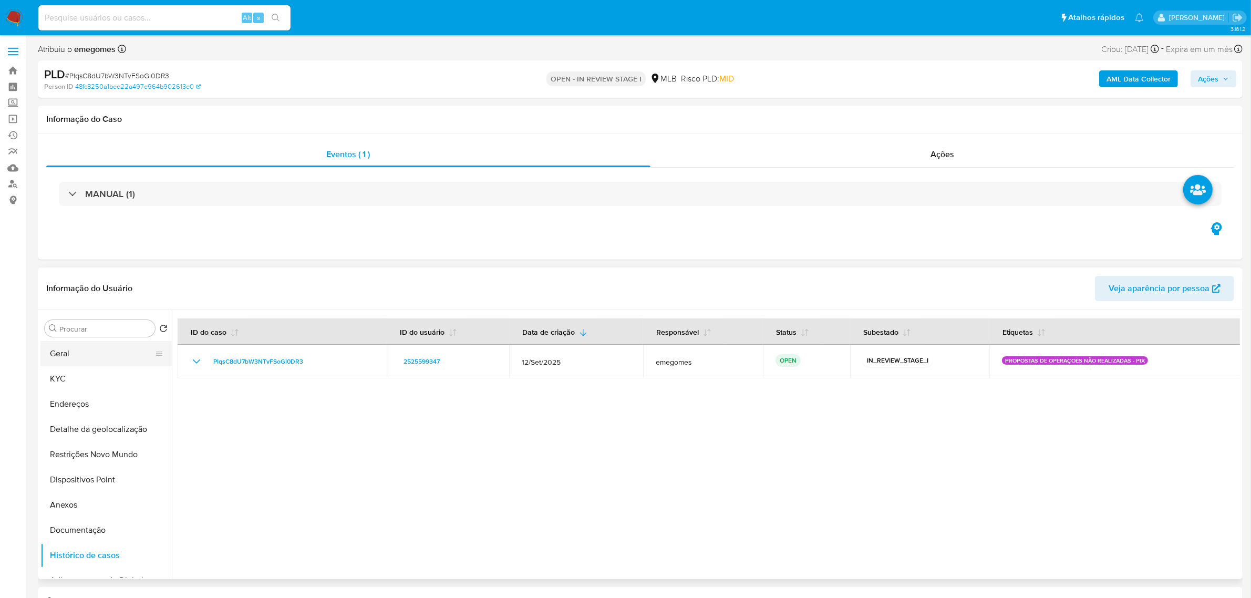
click at [68, 360] on button "Geral" at bounding box center [101, 353] width 123 height 25
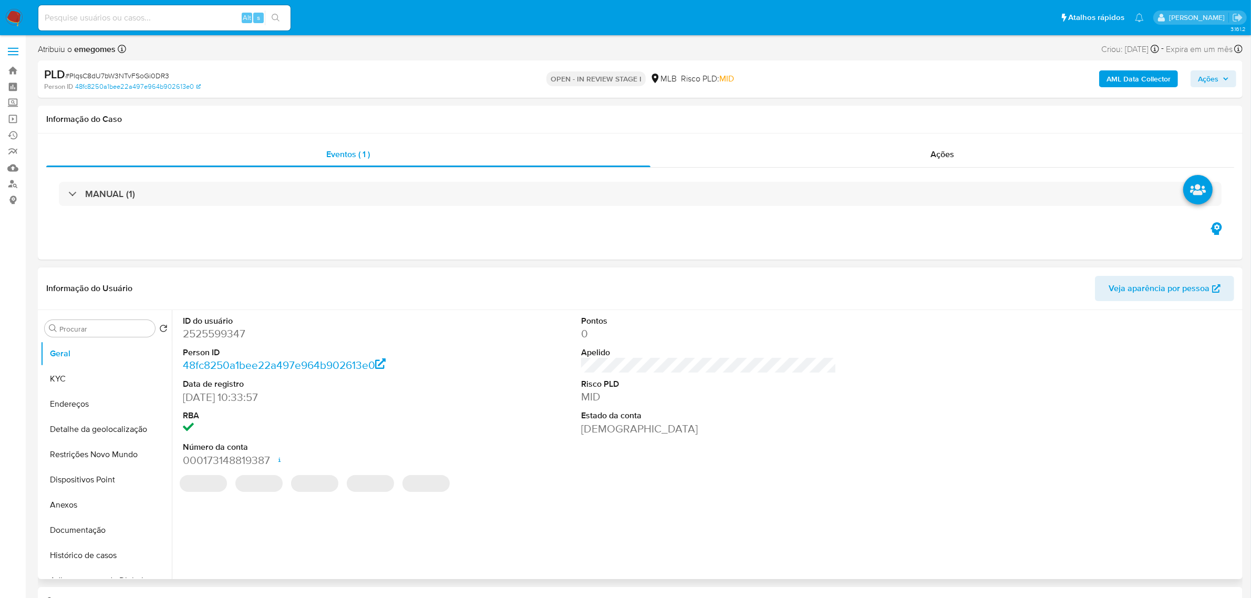
click at [278, 270] on div "Informação do Usuário Veja aparência por pessoa" at bounding box center [640, 288] width 1205 height 43
click at [106, 385] on button "KYC" at bounding box center [101, 378] width 123 height 25
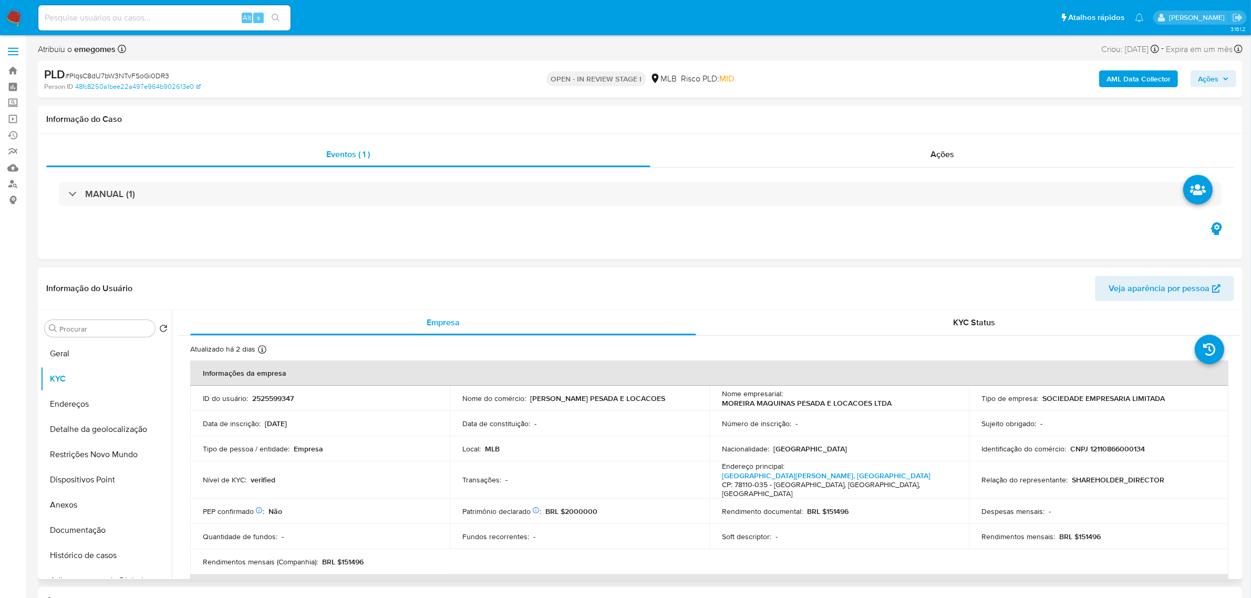
click at [313, 295] on header "Informação do Usuário Veja aparência por pessoa" at bounding box center [640, 288] width 1188 height 25
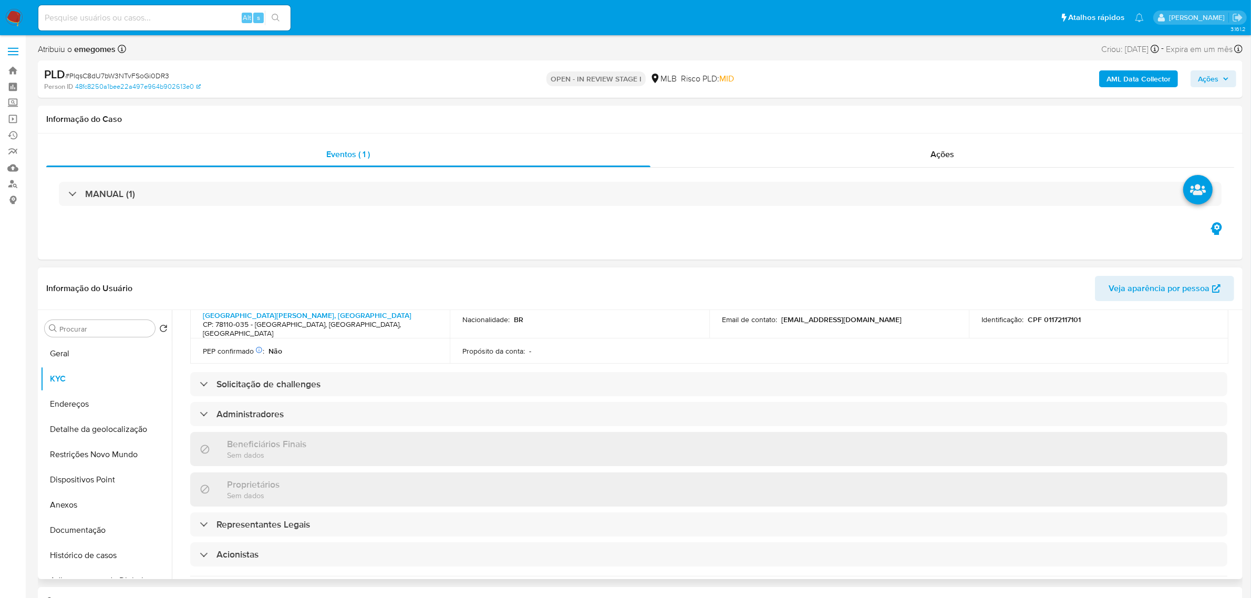
scroll to position [348, 0]
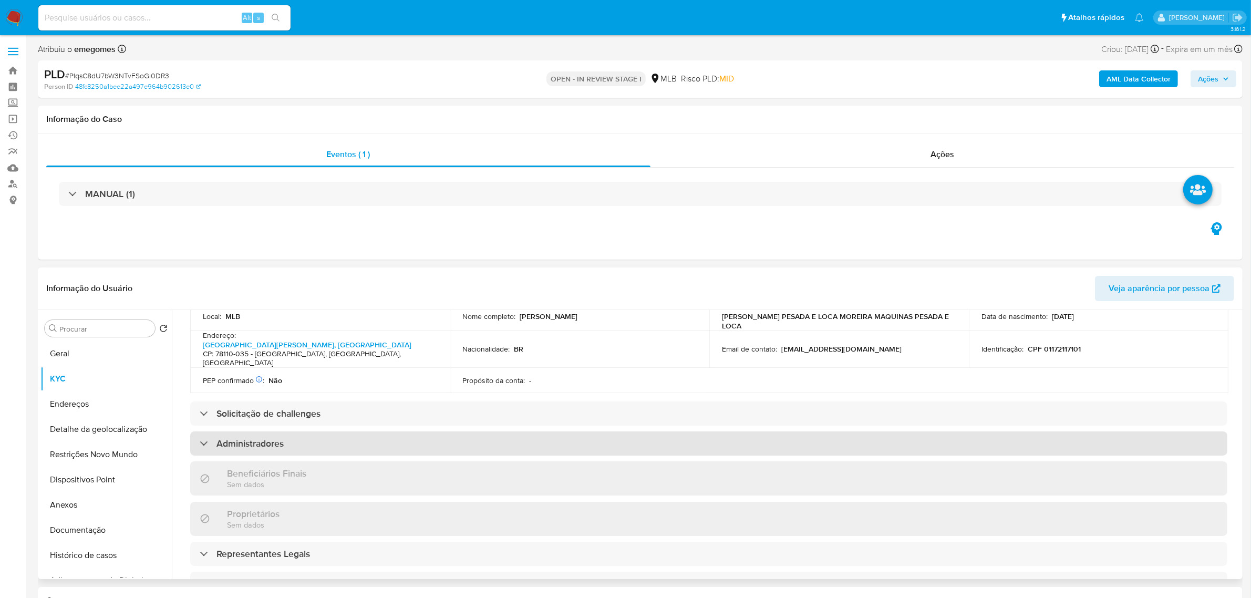
click at [295, 431] on div "Administradores" at bounding box center [708, 443] width 1037 height 24
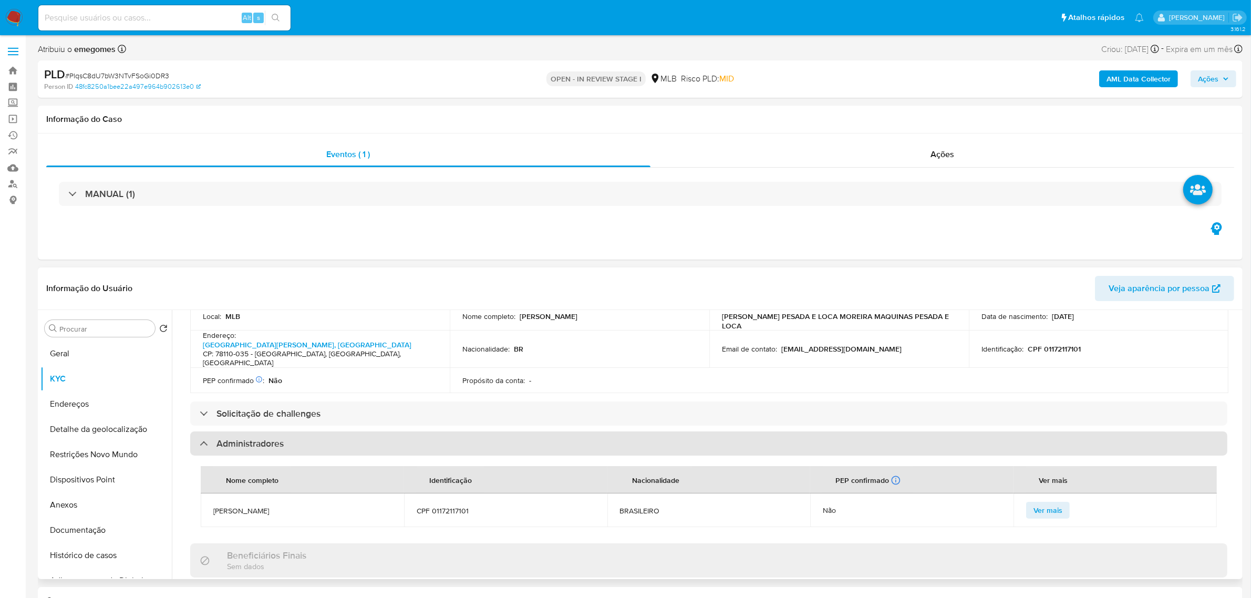
scroll to position [414, 0]
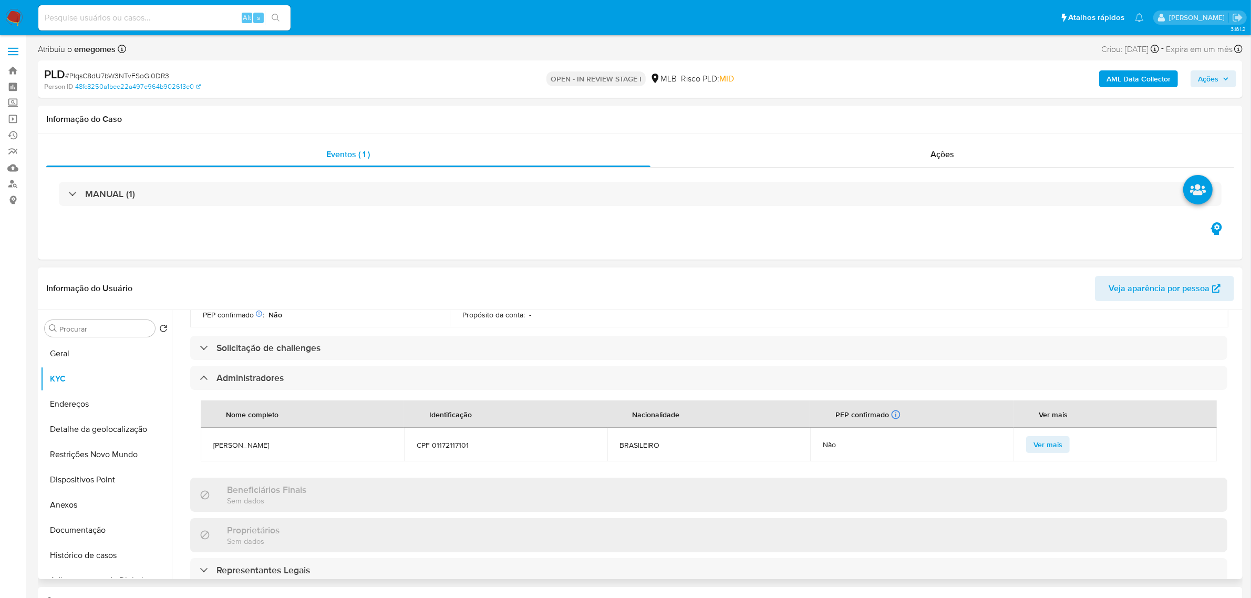
click at [357, 434] on td "CIRO MOREIRA DA COSTA NETO" at bounding box center [302, 445] width 203 height 34
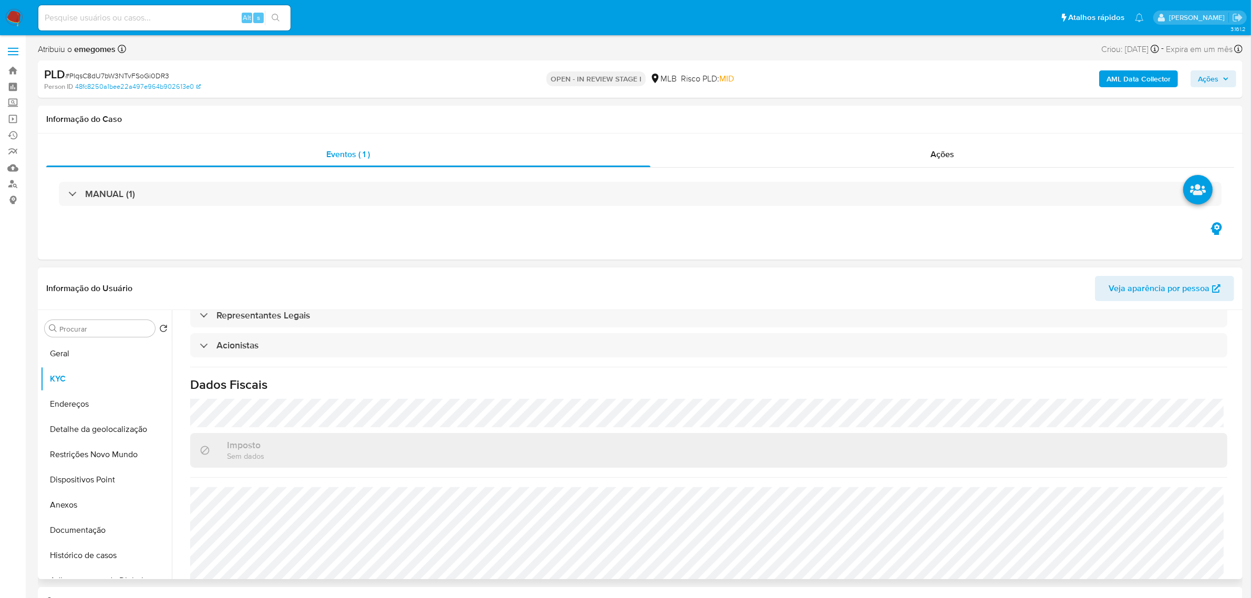
scroll to position [693, 0]
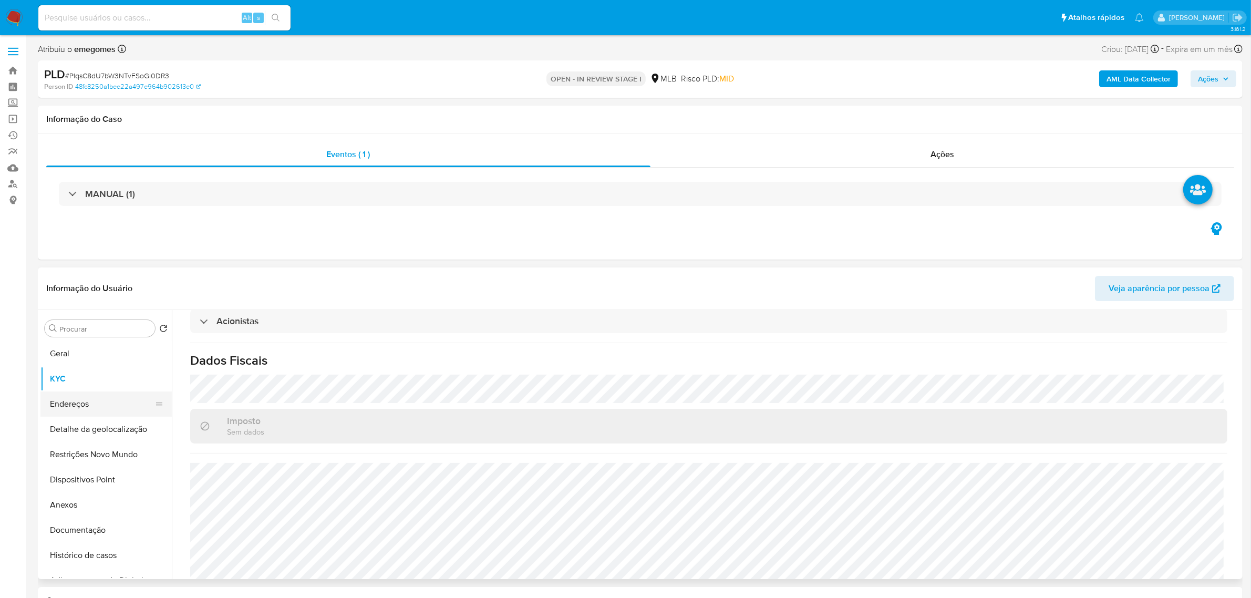
click at [77, 408] on button "Endereços" at bounding box center [101, 403] width 123 height 25
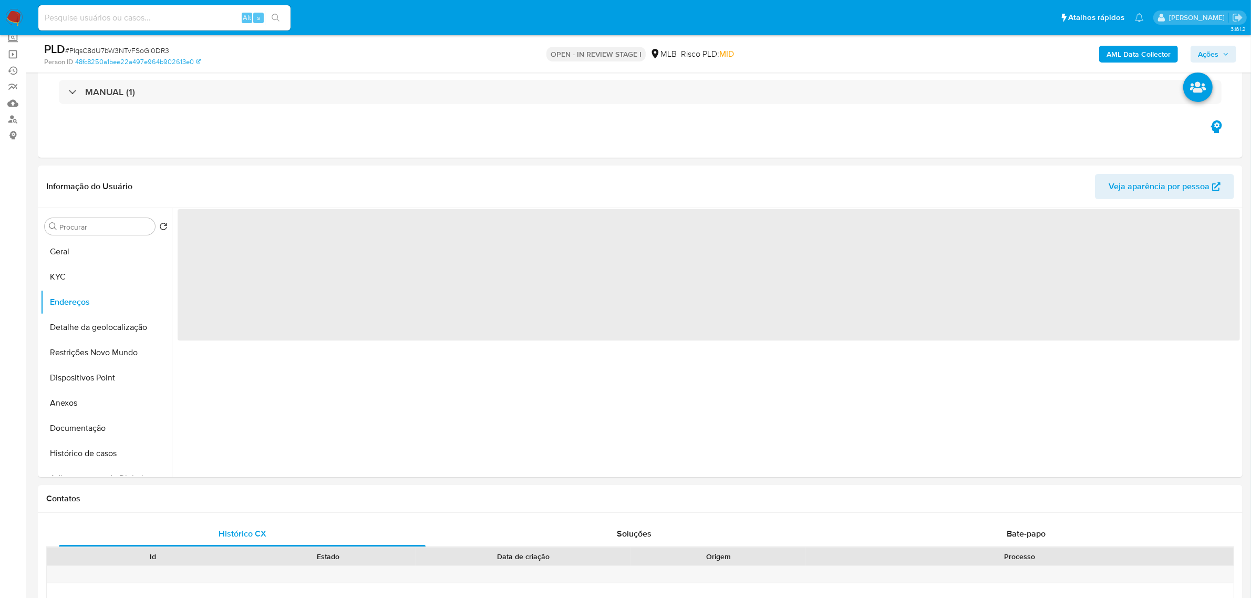
scroll to position [66, 0]
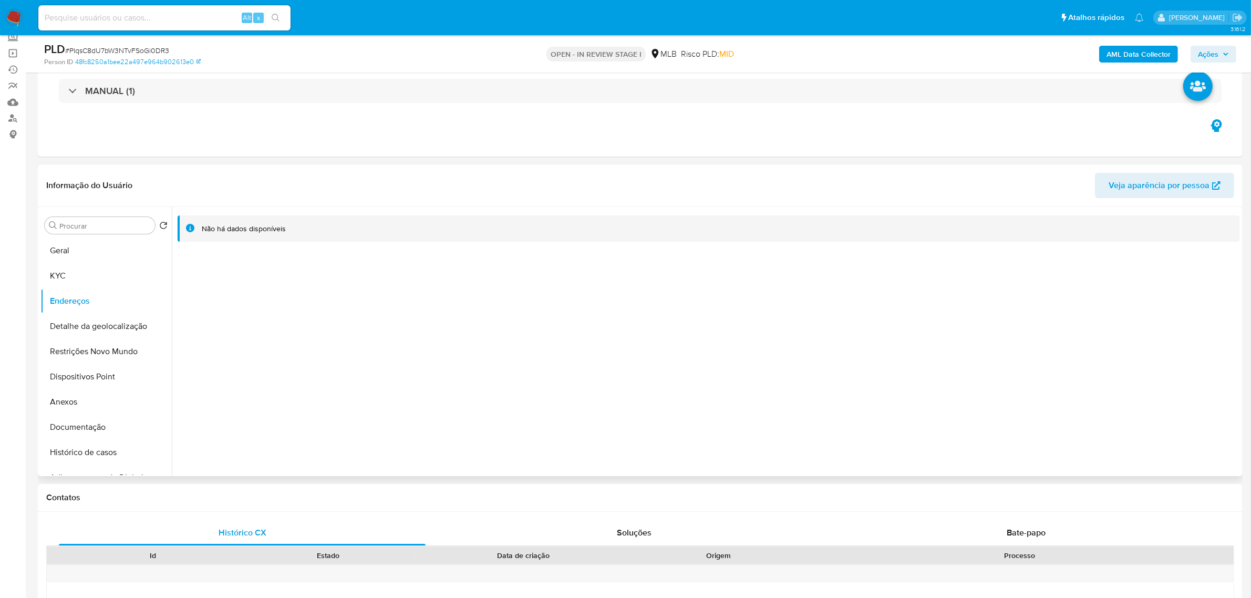
click at [275, 174] on header "Informação do Usuário Veja aparência por pessoa" at bounding box center [640, 185] width 1188 height 25
click at [122, 333] on button "Detalhe da geolocalização" at bounding box center [101, 326] width 123 height 25
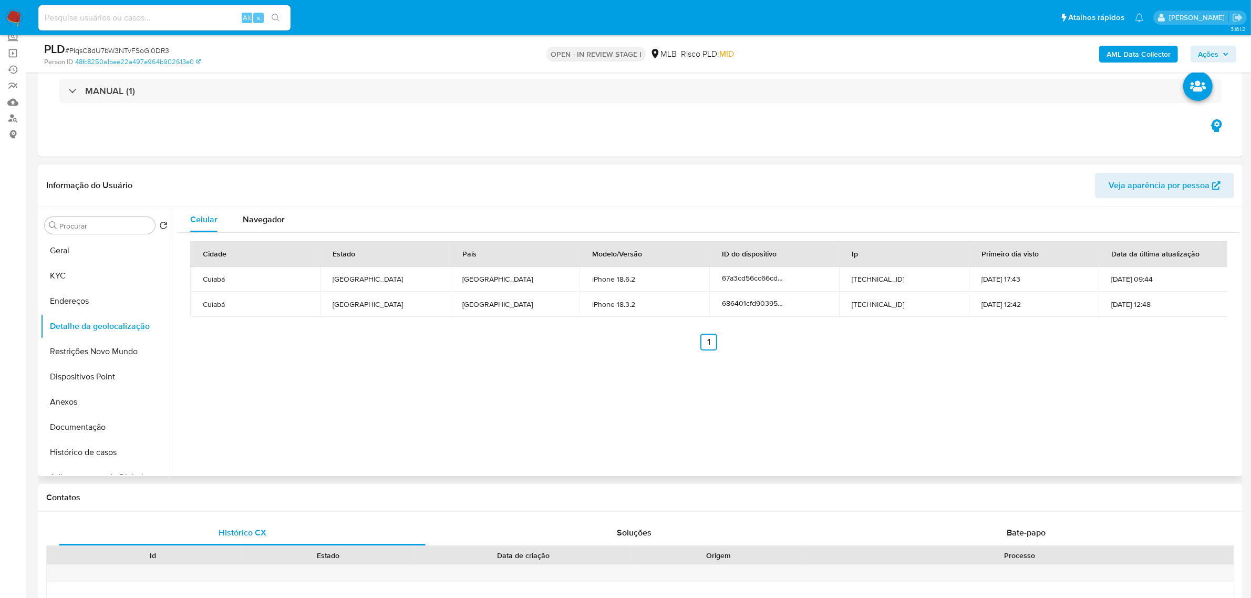
click at [313, 173] on header "Informação do Usuário Veja aparência por pessoa" at bounding box center [640, 185] width 1188 height 25
click at [93, 350] on button "Restrições Novo Mundo" at bounding box center [101, 351] width 123 height 25
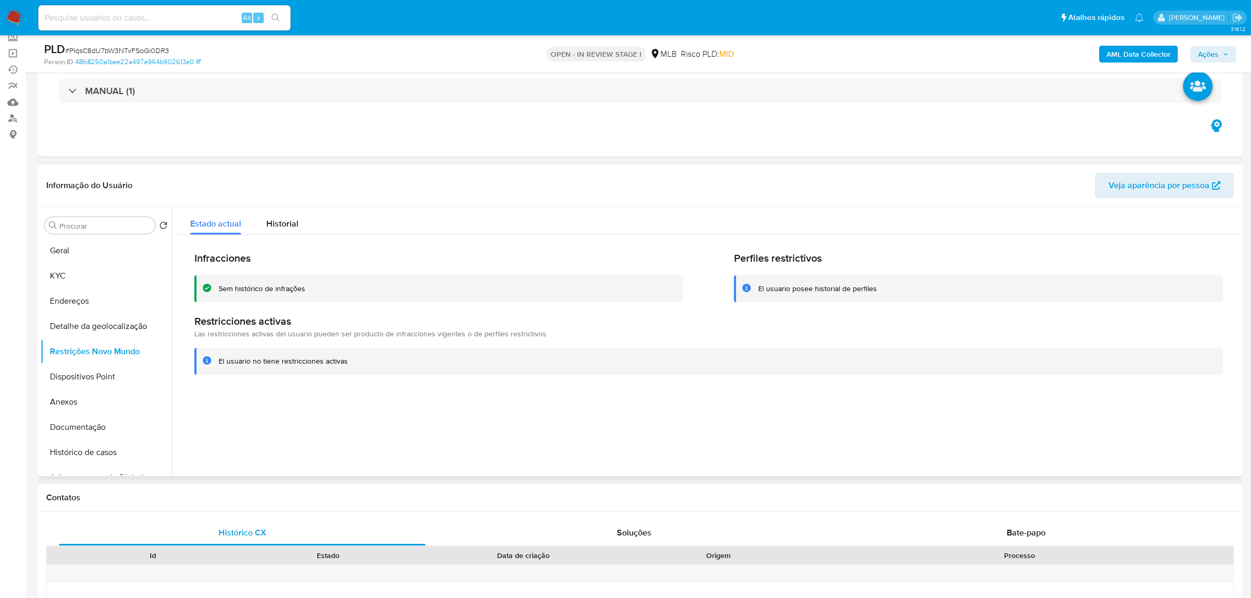
click at [377, 174] on header "Informação do Usuário Veja aparência por pessoa" at bounding box center [640, 185] width 1188 height 25
click at [88, 378] on button "Dispositivos Point" at bounding box center [101, 376] width 123 height 25
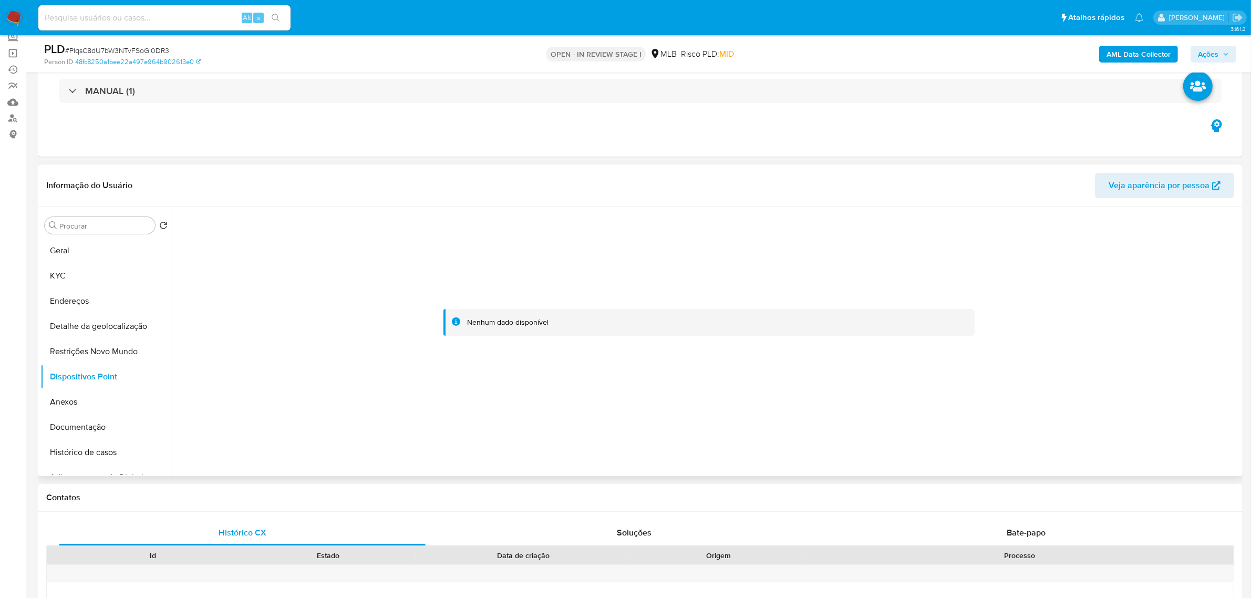
click at [369, 173] on header "Informação do Usuário Veja aparência por pessoa" at bounding box center [640, 185] width 1188 height 25
click at [77, 282] on button "KYC" at bounding box center [101, 275] width 123 height 25
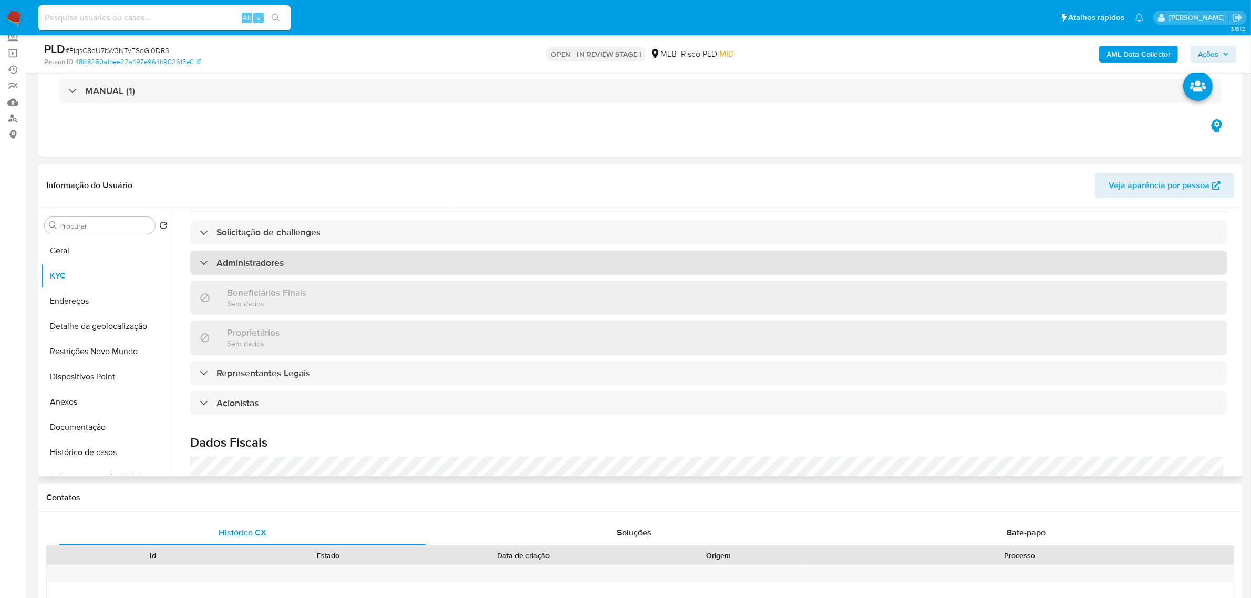
scroll to position [394, 0]
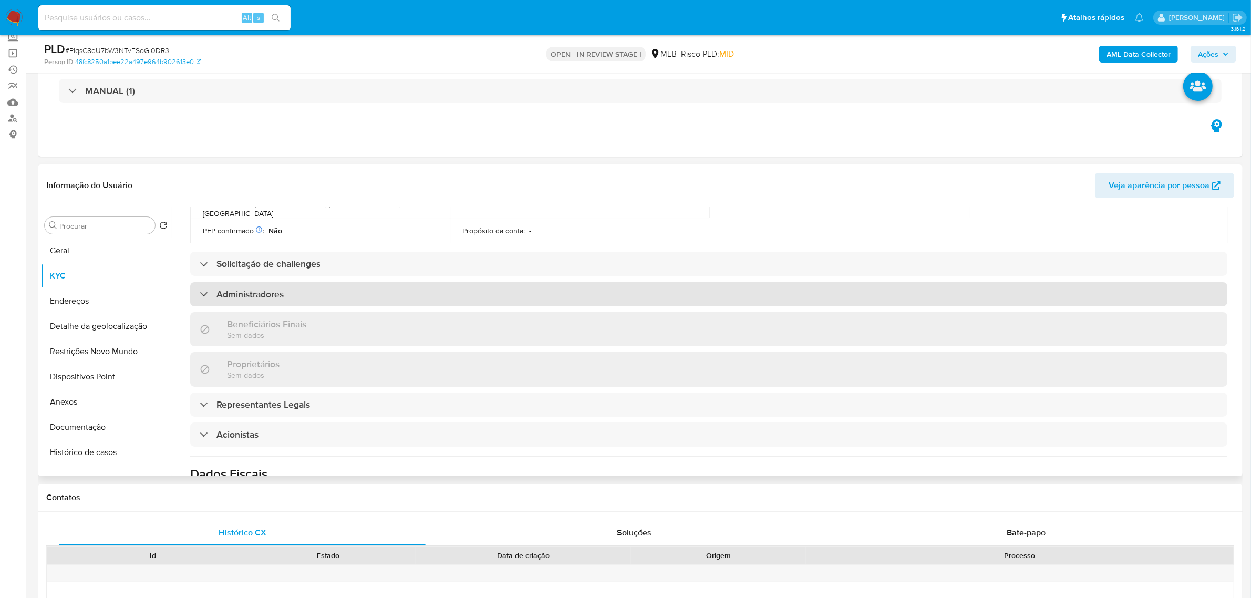
click at [302, 282] on div "Administradores" at bounding box center [708, 294] width 1037 height 24
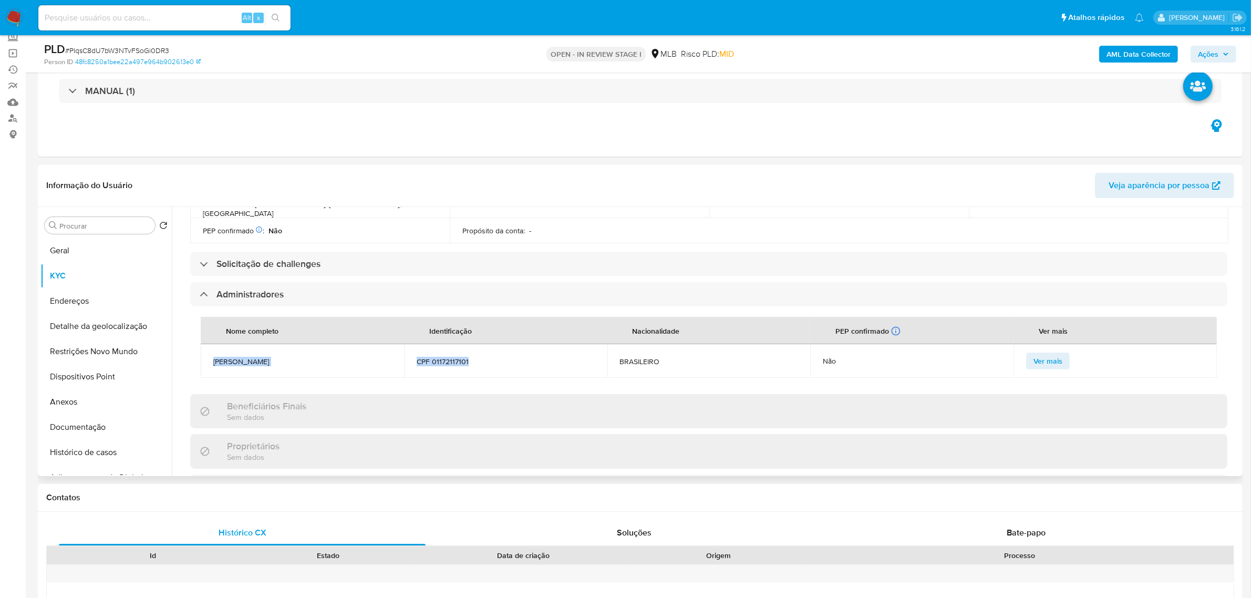
drag, startPoint x: 470, startPoint y: 338, endPoint x: 212, endPoint y: 340, distance: 258.5
click at [212, 344] on tr "CIRO MOREIRA DA COSTA NETO CPF 01172117101 BRASILEIRO Não Ver mais" at bounding box center [709, 361] width 1016 height 34
copy tr "CIRO MOREIRA DA COSTA NETO CPF 01172117101"
click at [94, 429] on button "Documentação" at bounding box center [101, 427] width 123 height 25
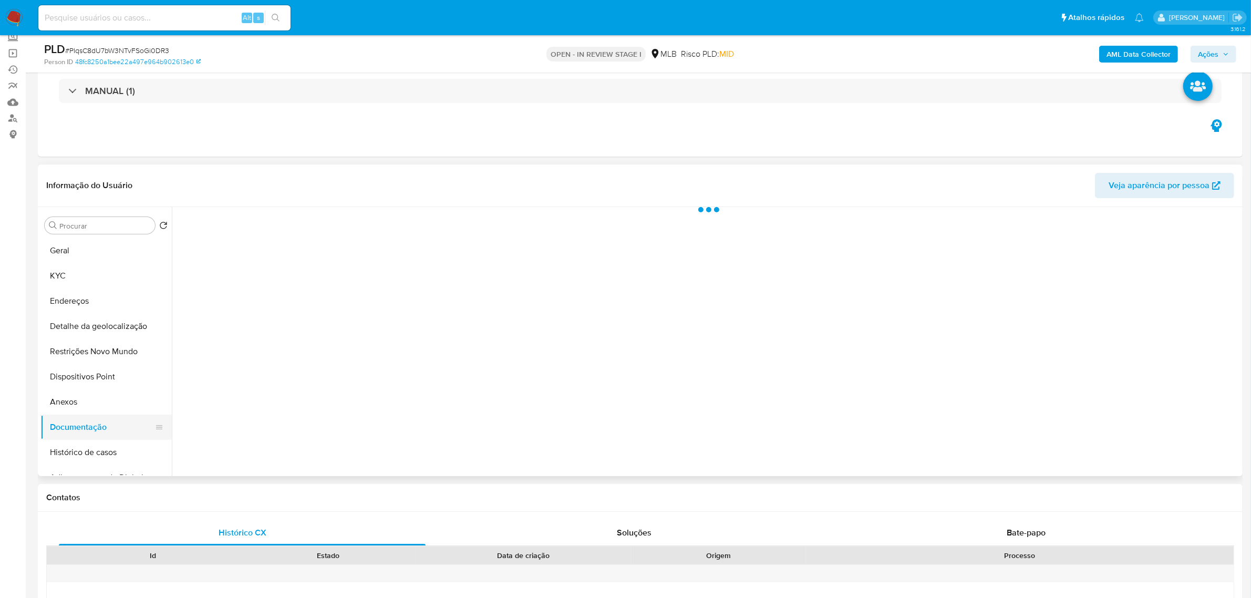
scroll to position [0, 0]
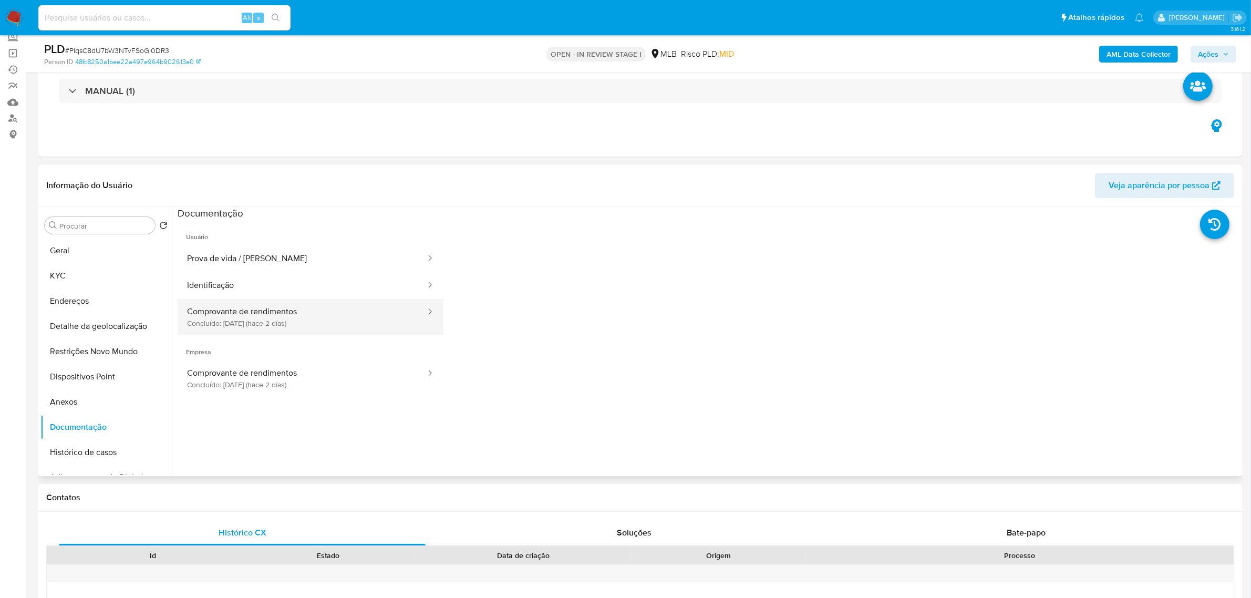
click at [266, 321] on button "Comprovante de rendimentos Concluído: 29/09/2025 (hace 2 días)" at bounding box center [302, 317] width 249 height 36
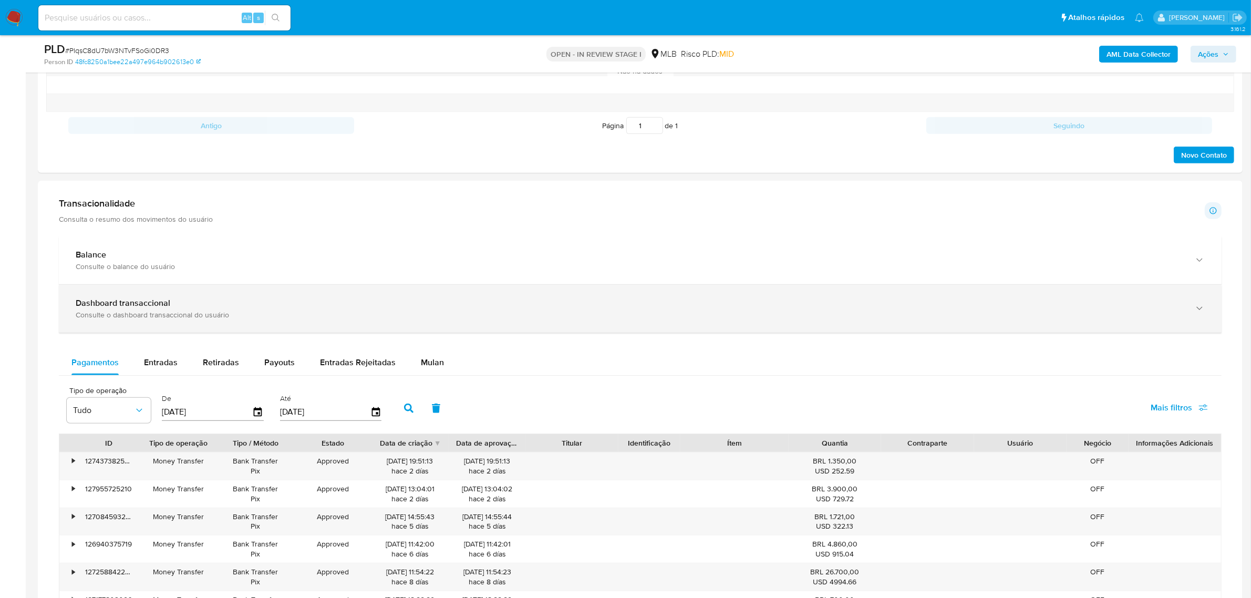
scroll to position [591, 0]
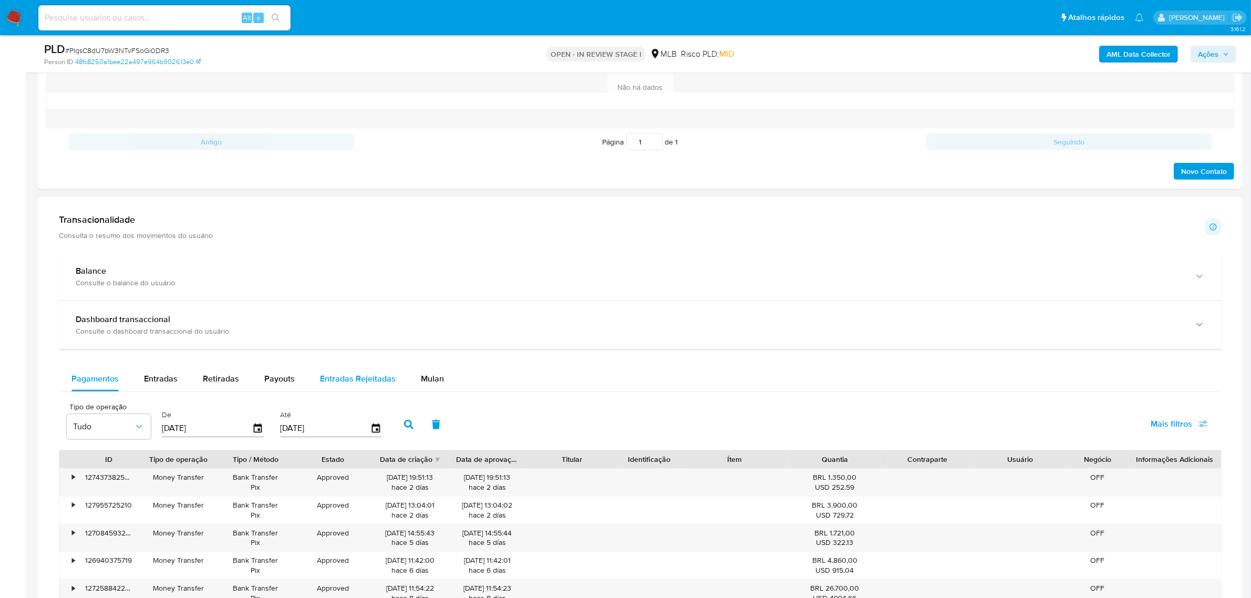
click at [357, 375] on span "Entradas Rejeitadas" at bounding box center [358, 379] width 76 height 12
select select "10"
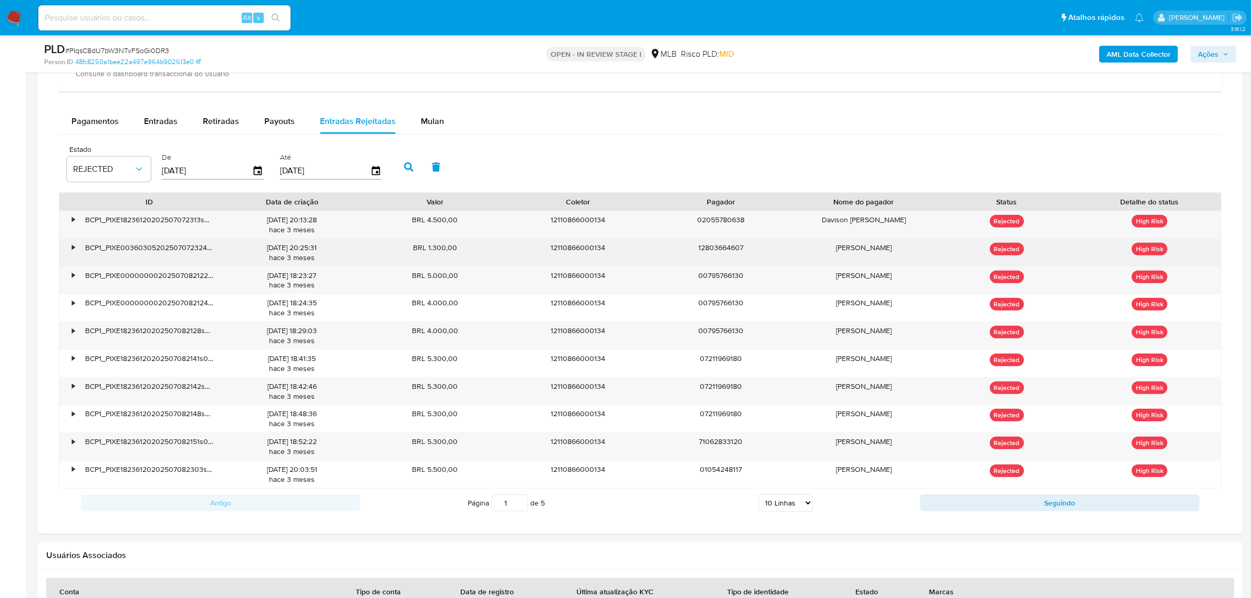
scroll to position [854, 0]
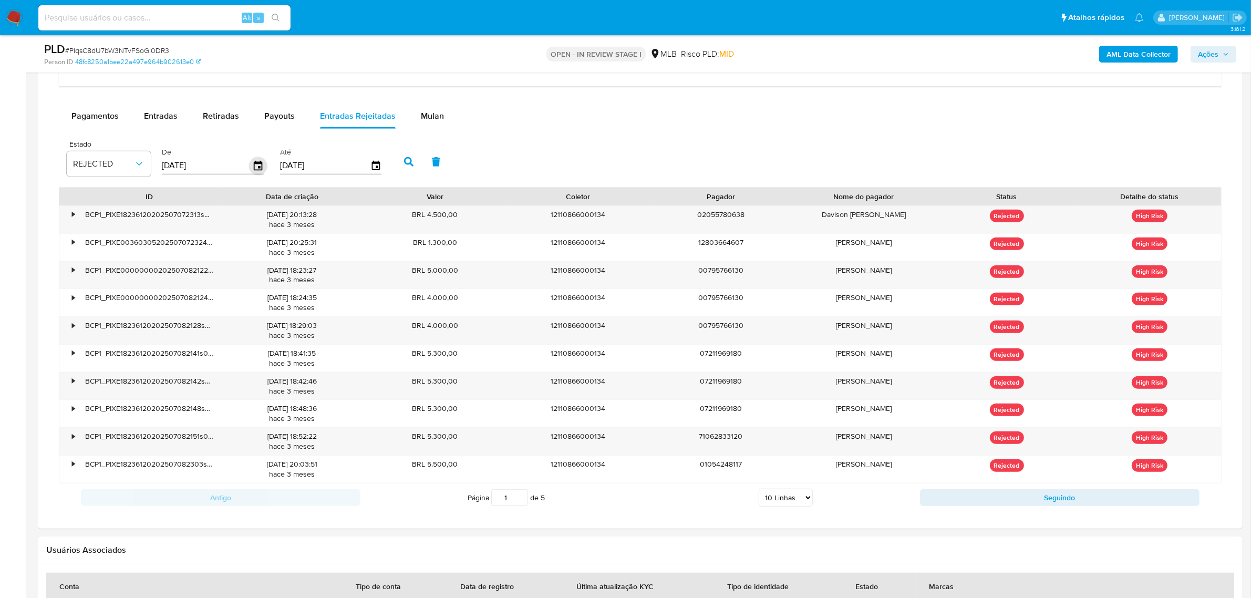
click at [256, 163] on icon "button" at bounding box center [258, 166] width 18 height 18
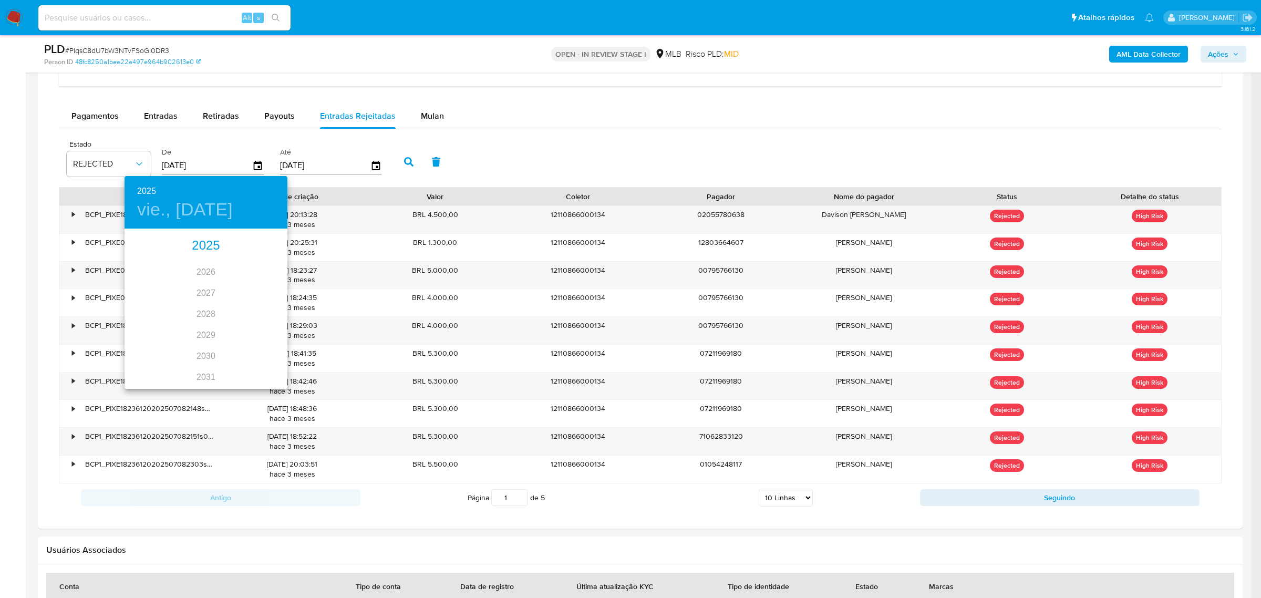
click at [198, 251] on div "2025" at bounding box center [206, 245] width 163 height 21
click at [195, 326] on div "ago." at bounding box center [206, 328] width 54 height 39
click at [225, 280] on p "1" at bounding box center [227, 284] width 4 height 11
type input "01/08/2025"
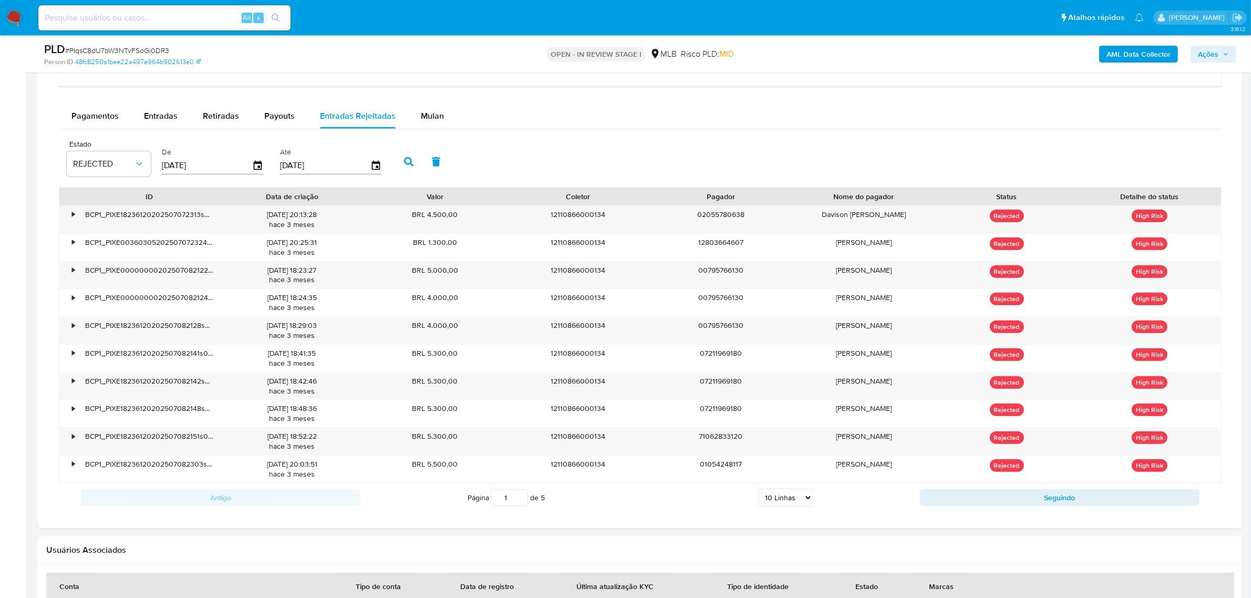
click at [373, 159] on div "[DATE]" at bounding box center [331, 165] width 102 height 17
click at [373, 162] on icon "button" at bounding box center [376, 166] width 18 height 18
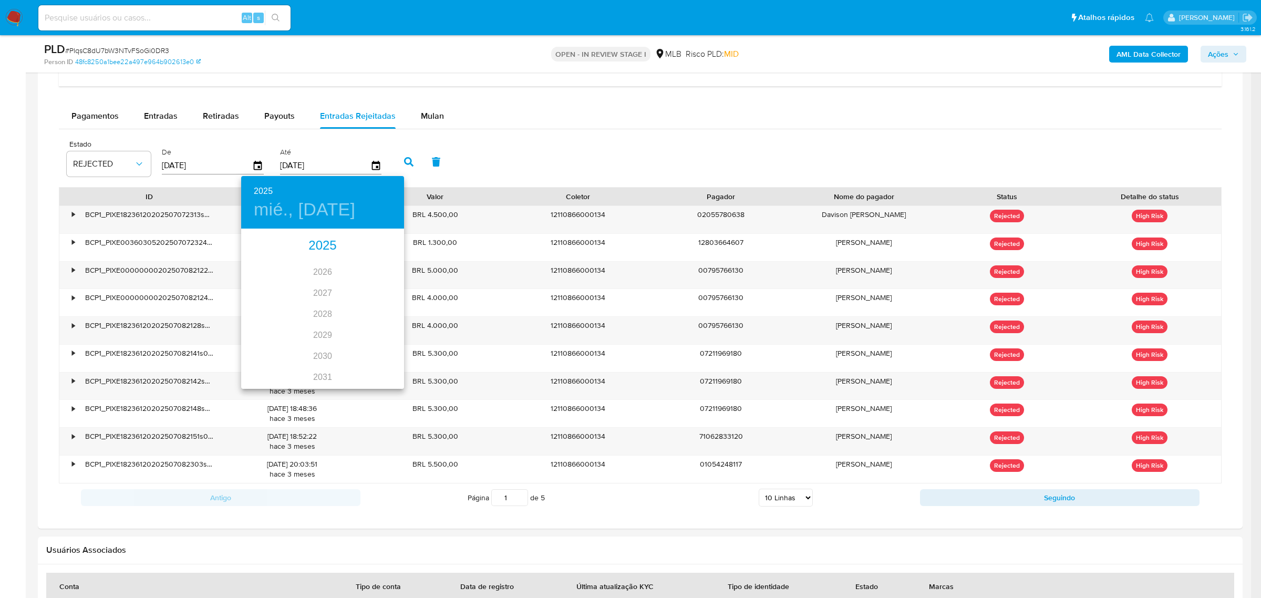
click at [314, 246] on div "2025" at bounding box center [322, 245] width 163 height 21
click at [325, 332] on div "ago." at bounding box center [322, 328] width 54 height 39
click at [387, 357] on p "31" at bounding box center [385, 360] width 8 height 11
type input "31/08/2025"
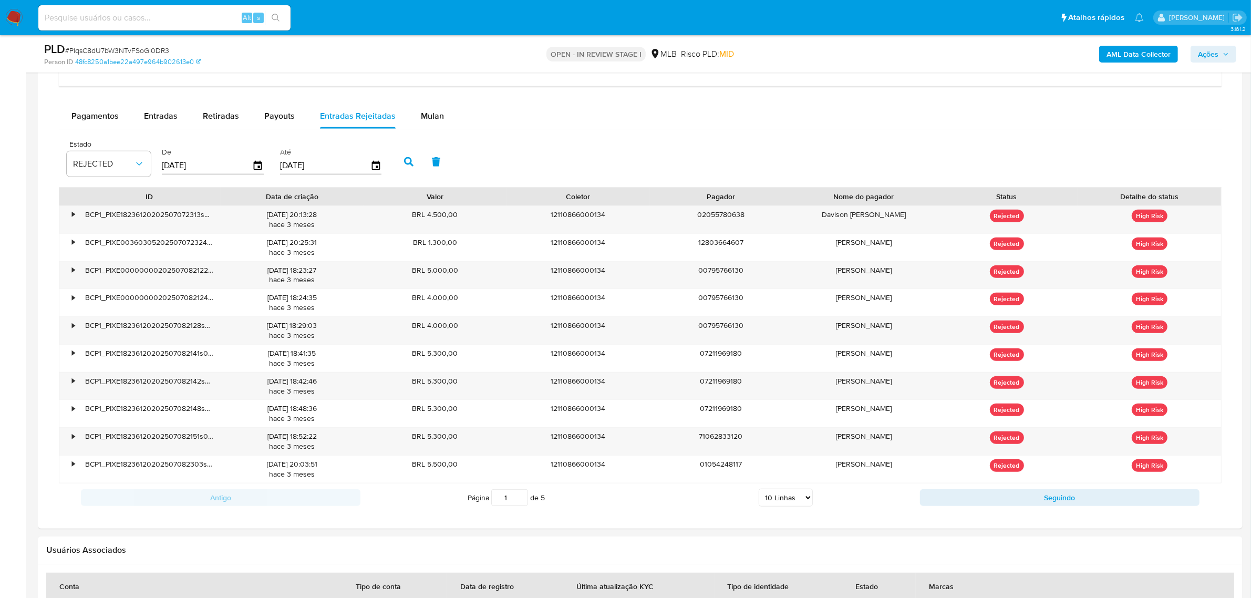
click at [408, 162] on icon "button" at bounding box center [408, 161] width 9 height 9
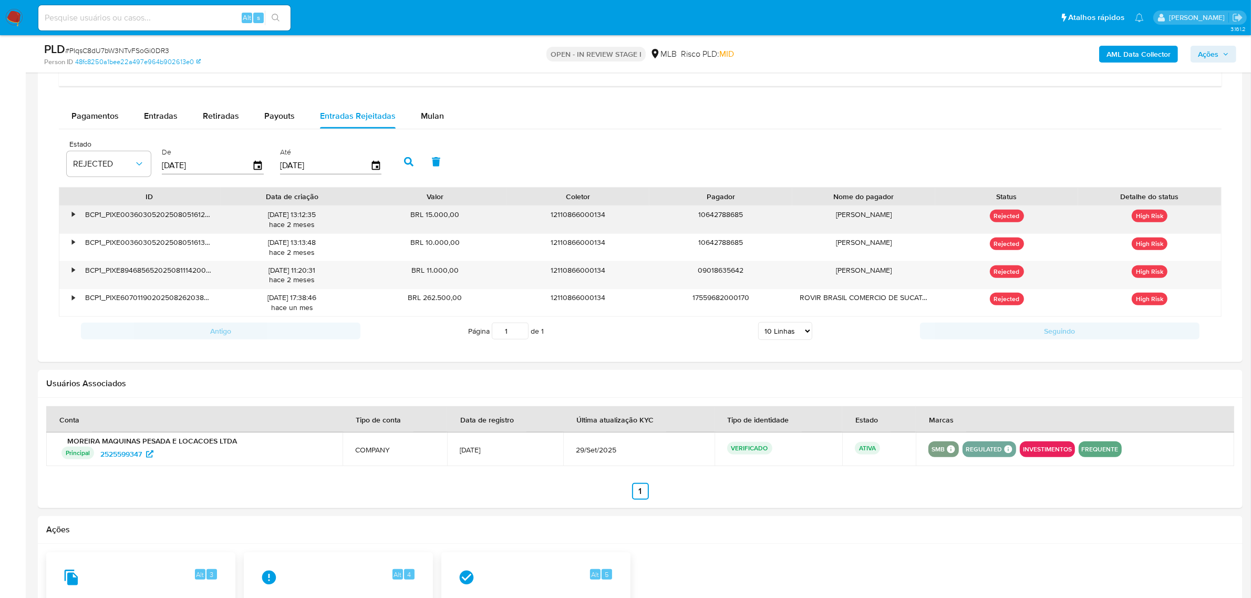
click at [75, 221] on div "•" at bounding box center [68, 219] width 18 height 27
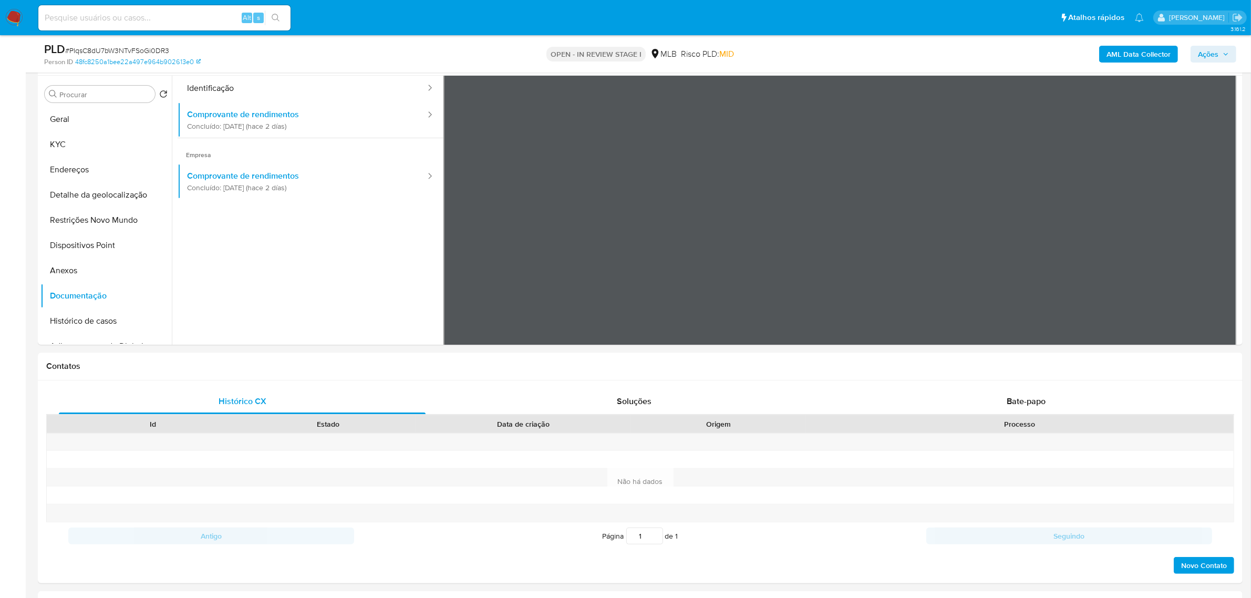
scroll to position [131, 0]
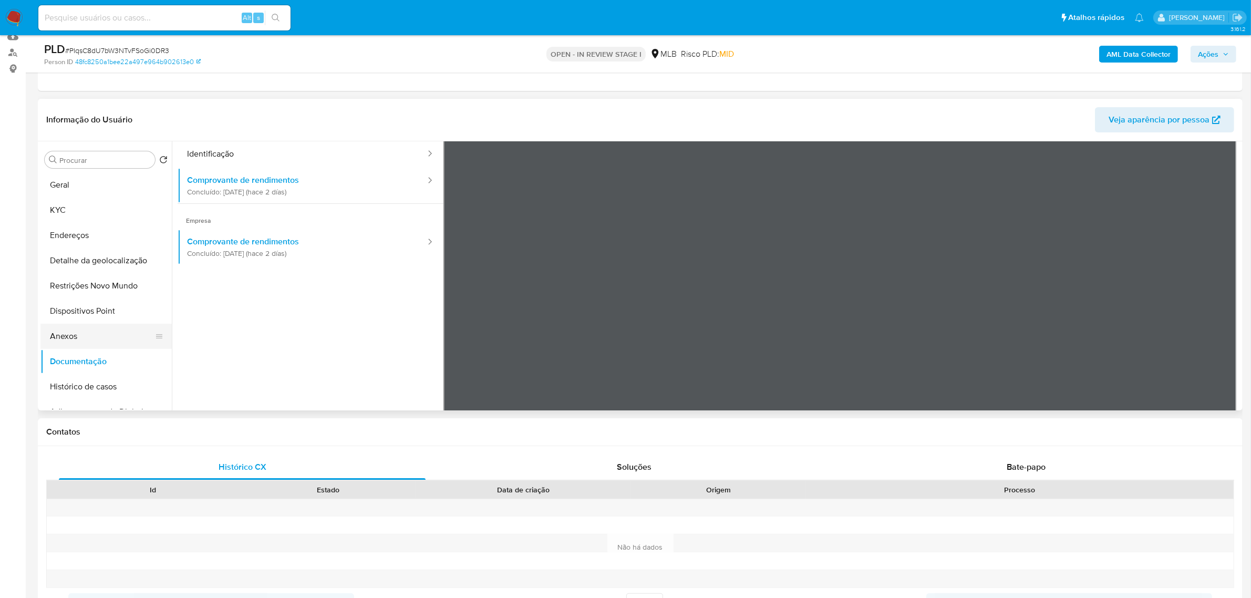
click at [78, 332] on button "Anexos" at bounding box center [101, 336] width 123 height 25
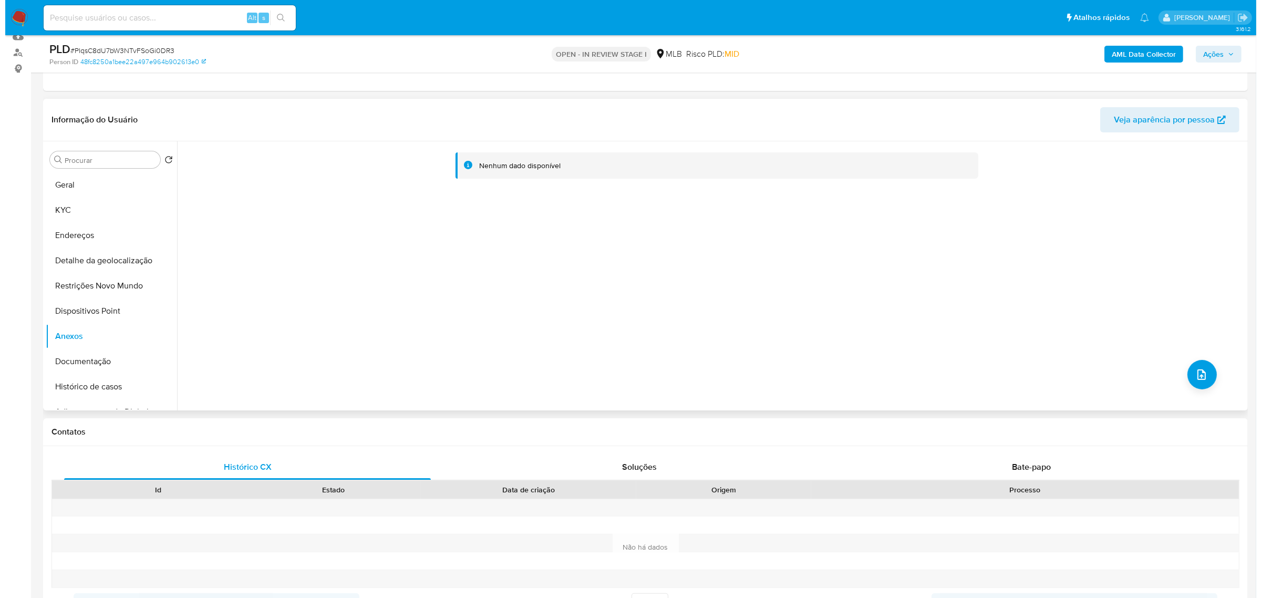
scroll to position [66, 0]
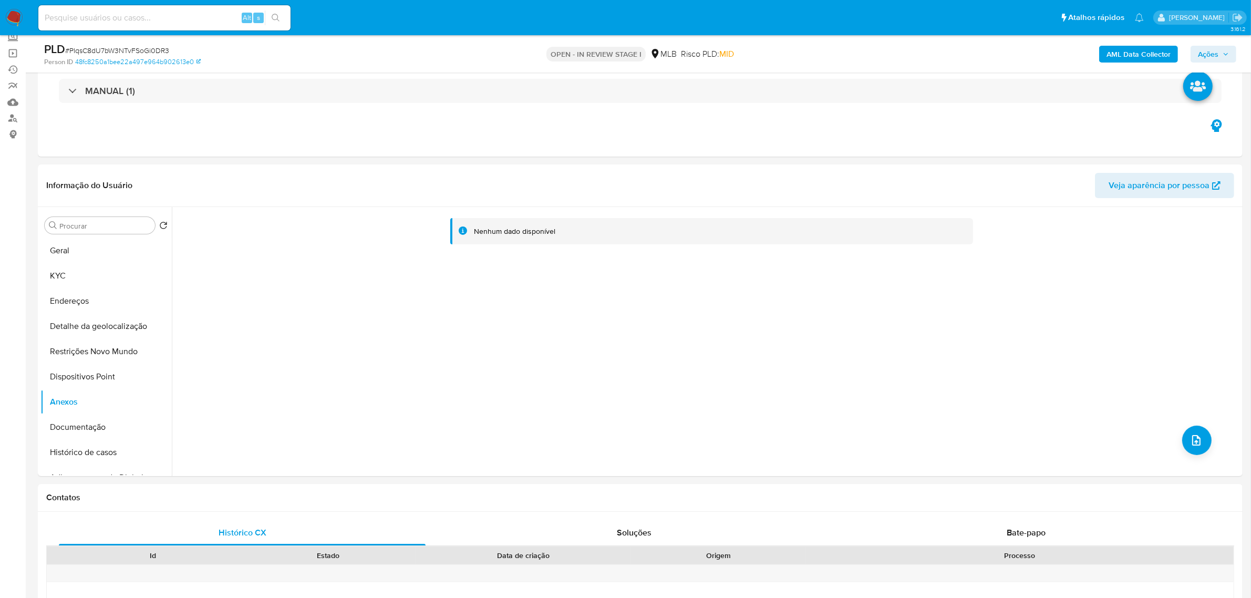
click at [1155, 55] on b "AML Data Collector" at bounding box center [1139, 54] width 64 height 17
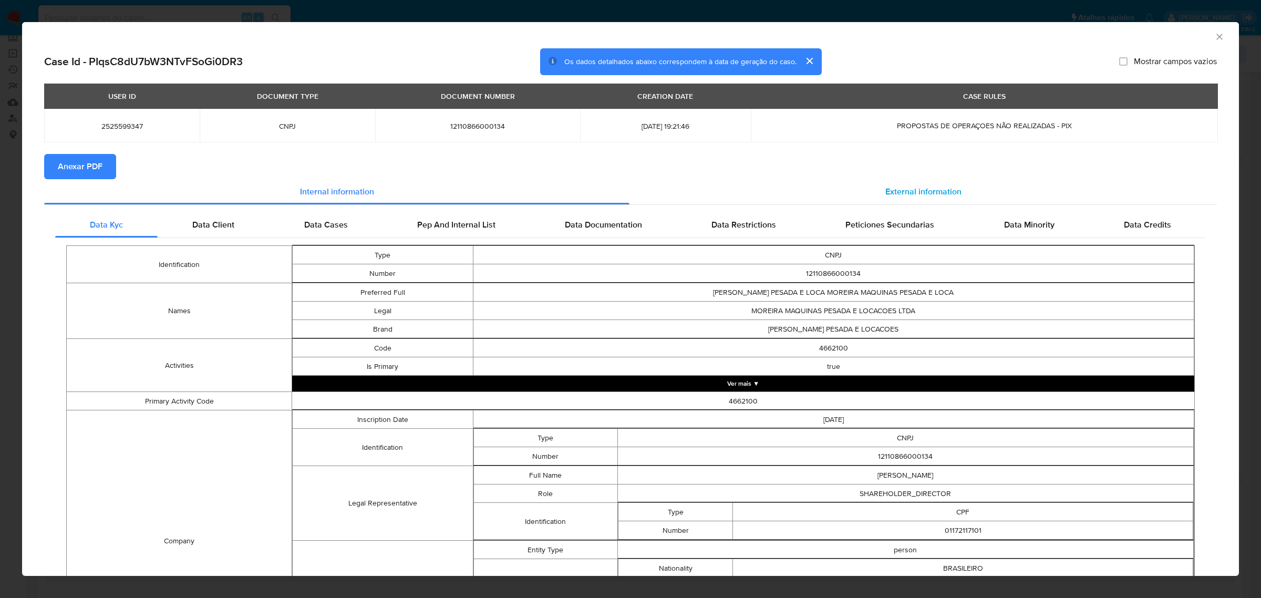
click at [924, 180] on div "External information" at bounding box center [922, 191] width 587 height 25
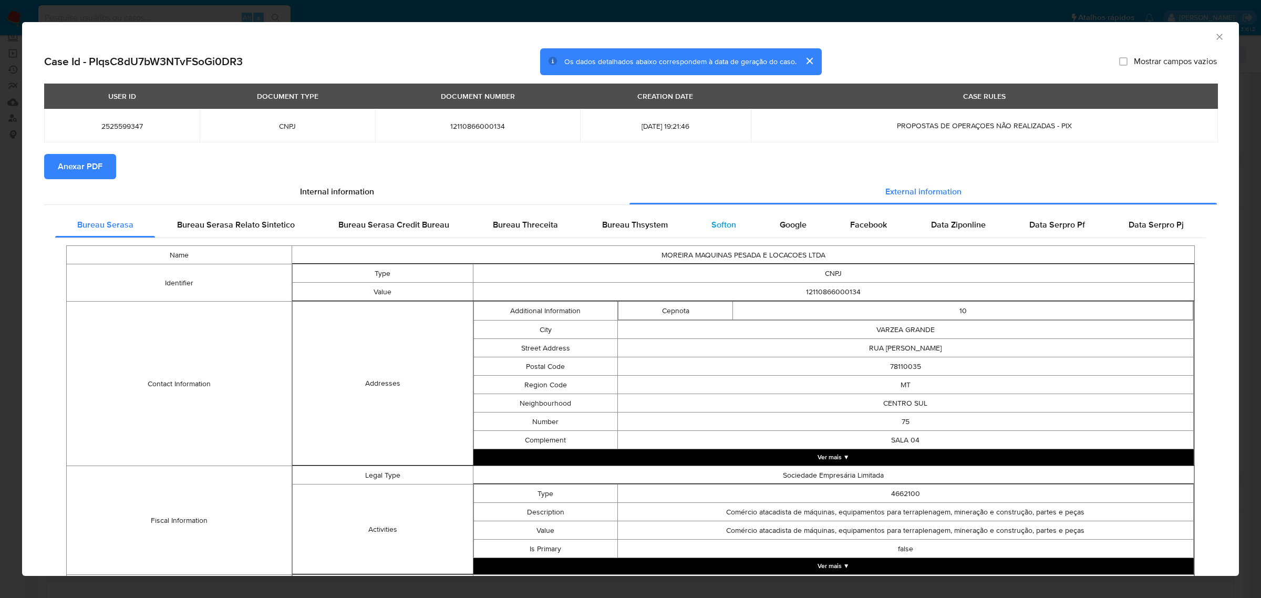
click at [719, 221] on span "Softon" at bounding box center [723, 225] width 25 height 12
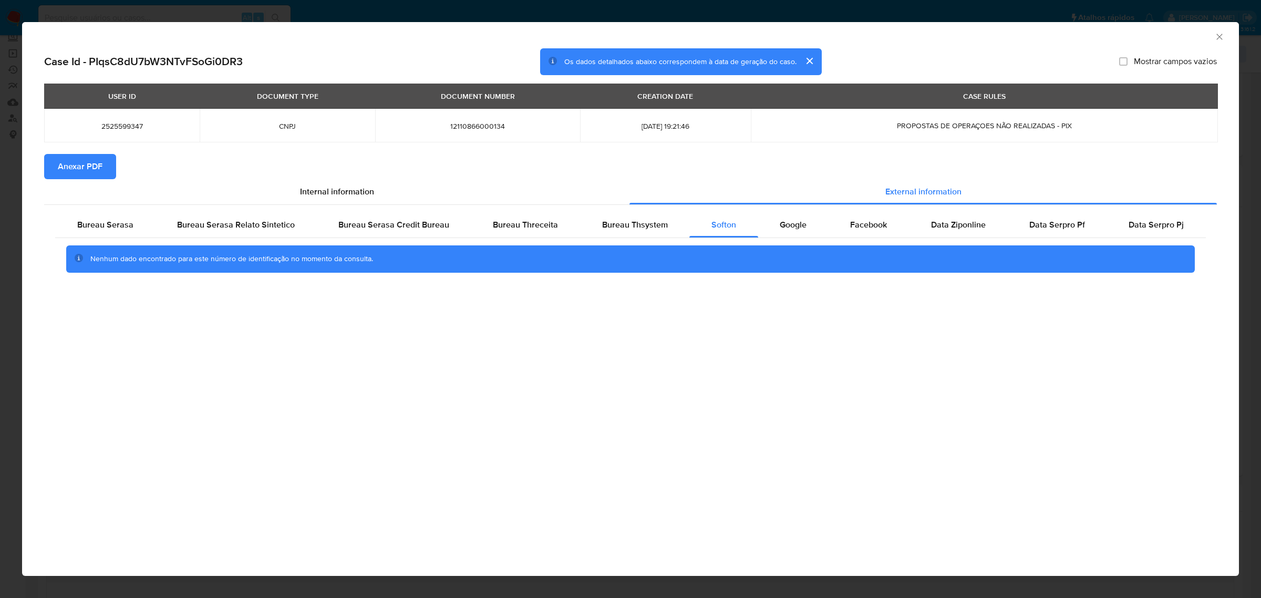
click at [97, 164] on span "Anexar PDF" at bounding box center [80, 166] width 45 height 23
click at [1217, 36] on icon "Fechar a janela" at bounding box center [1219, 37] width 11 height 11
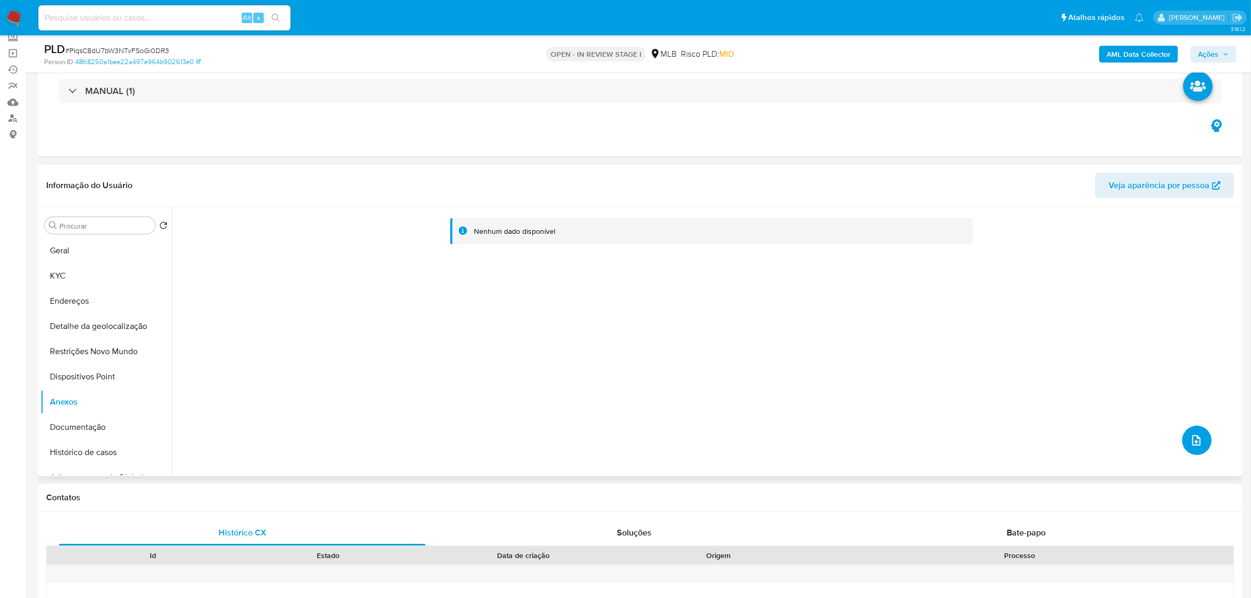
click at [1190, 442] on icon "upload-file" at bounding box center [1196, 440] width 13 height 13
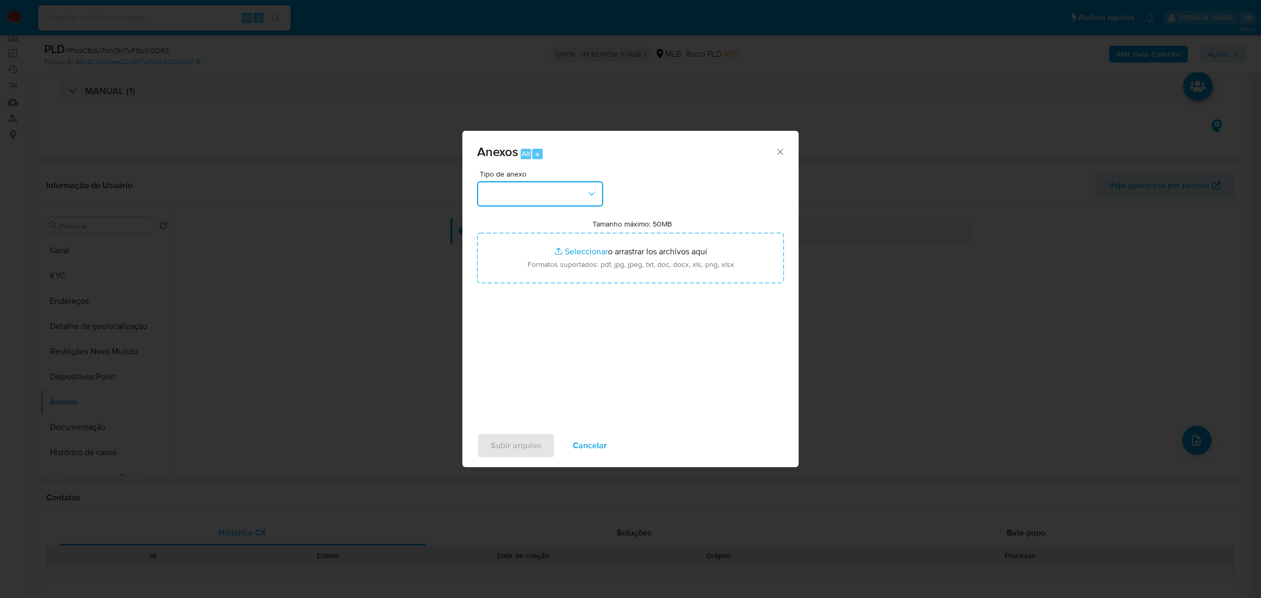
click at [596, 195] on icon "button" at bounding box center [591, 194] width 11 height 11
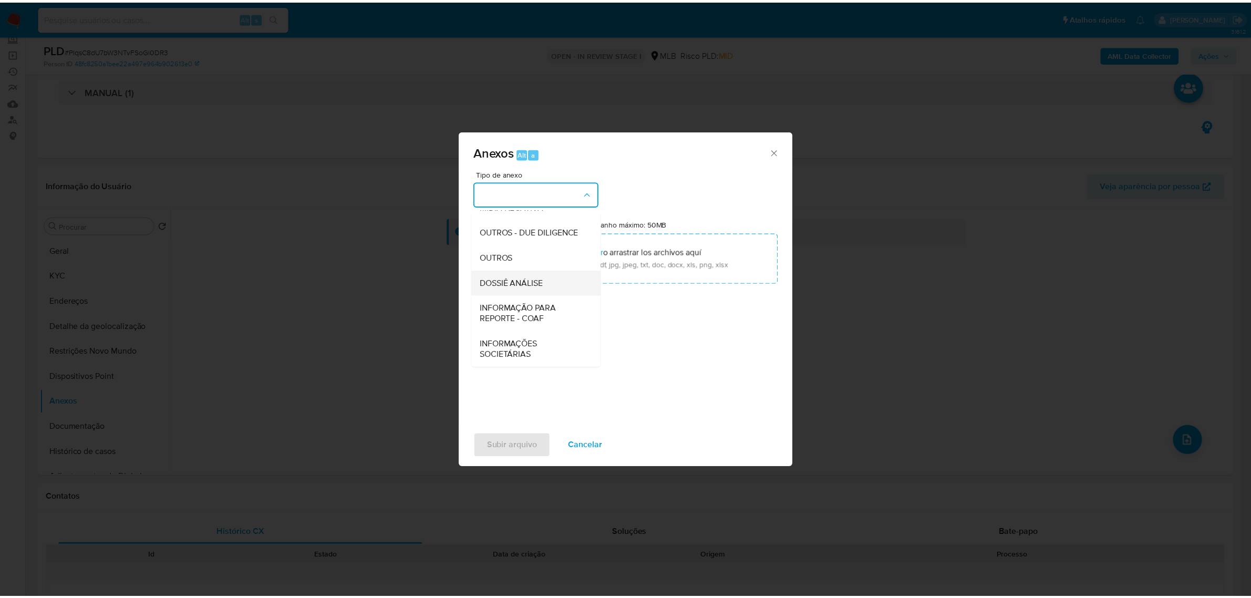
scroll to position [161, 0]
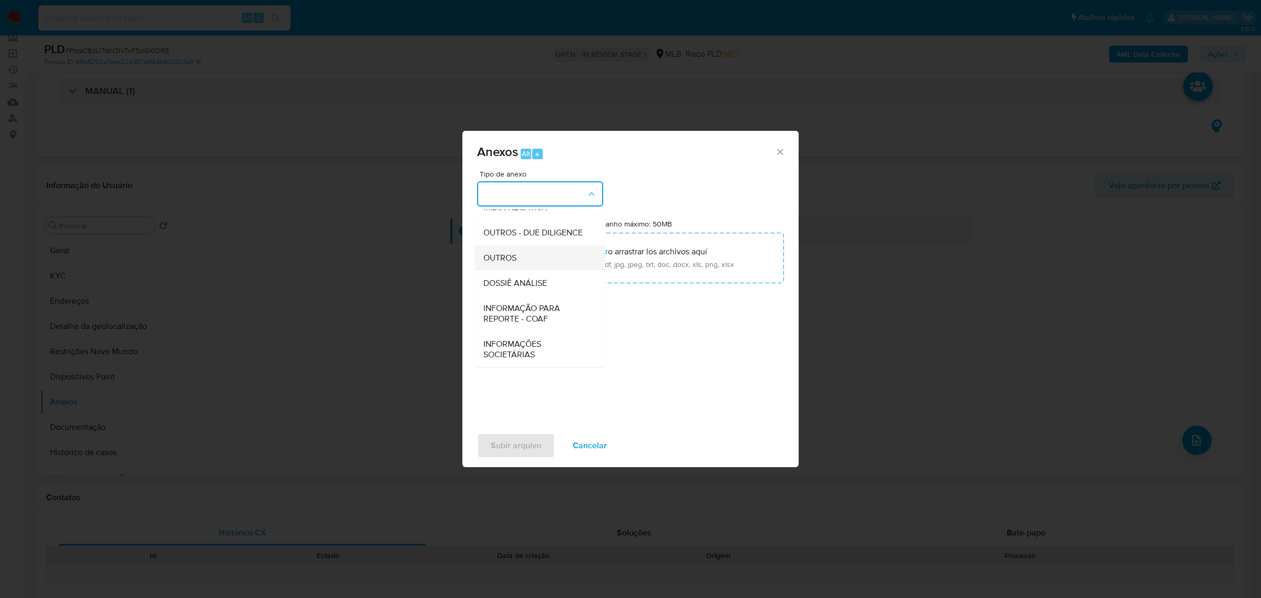
click at [504, 263] on span "OUTROS" at bounding box center [499, 257] width 33 height 11
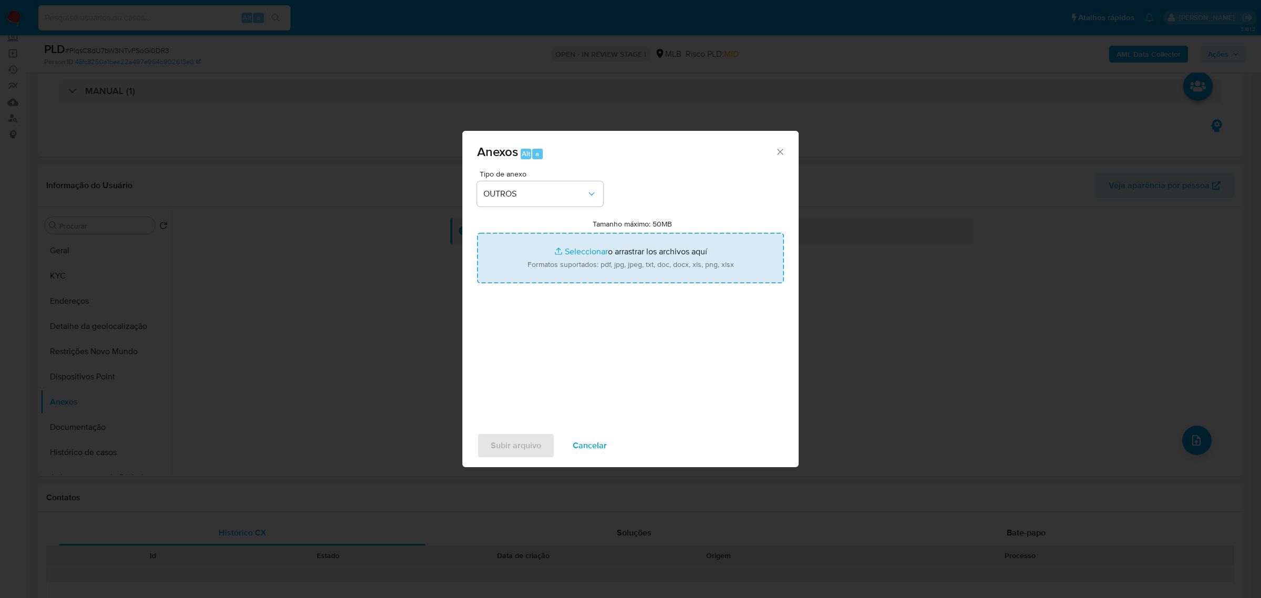
click at [581, 251] on input "Tamanho máximo: 50MB Seleccionar archivos" at bounding box center [630, 258] width 307 height 50
type input "C:\fakepath\SAR - PIqsC8dU7bW3NTvFSoGi0DR3 - CNPJ 12110866000134 - MOREIRA MAQU…"
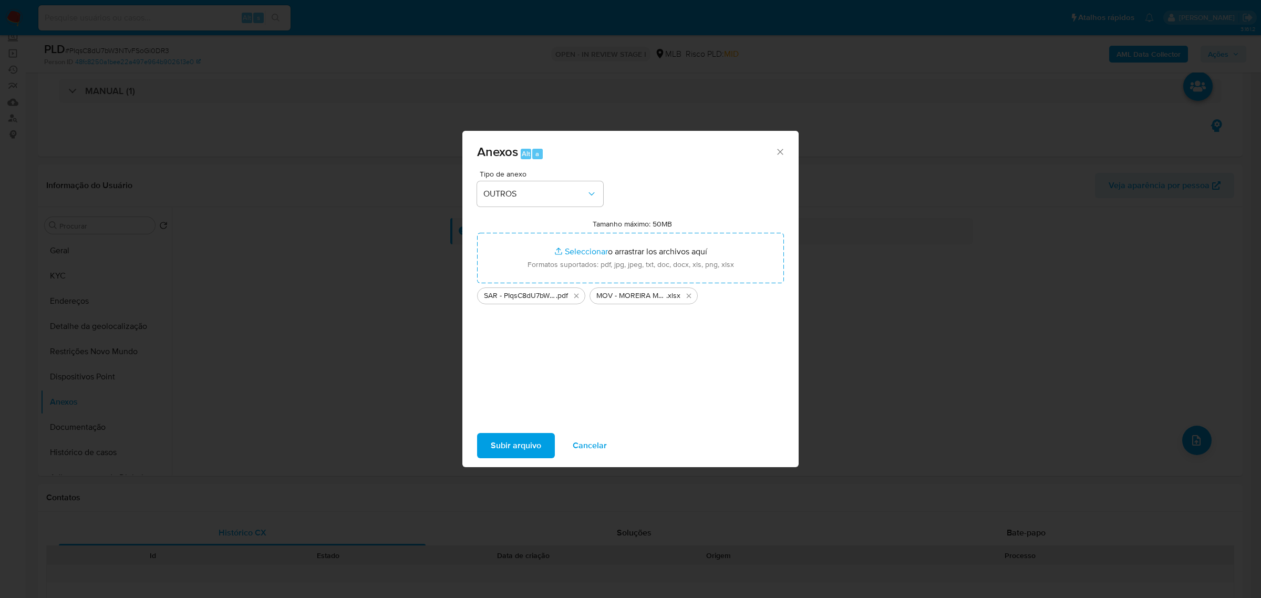
click at [526, 450] on span "Subir arquivo" at bounding box center [516, 445] width 50 height 23
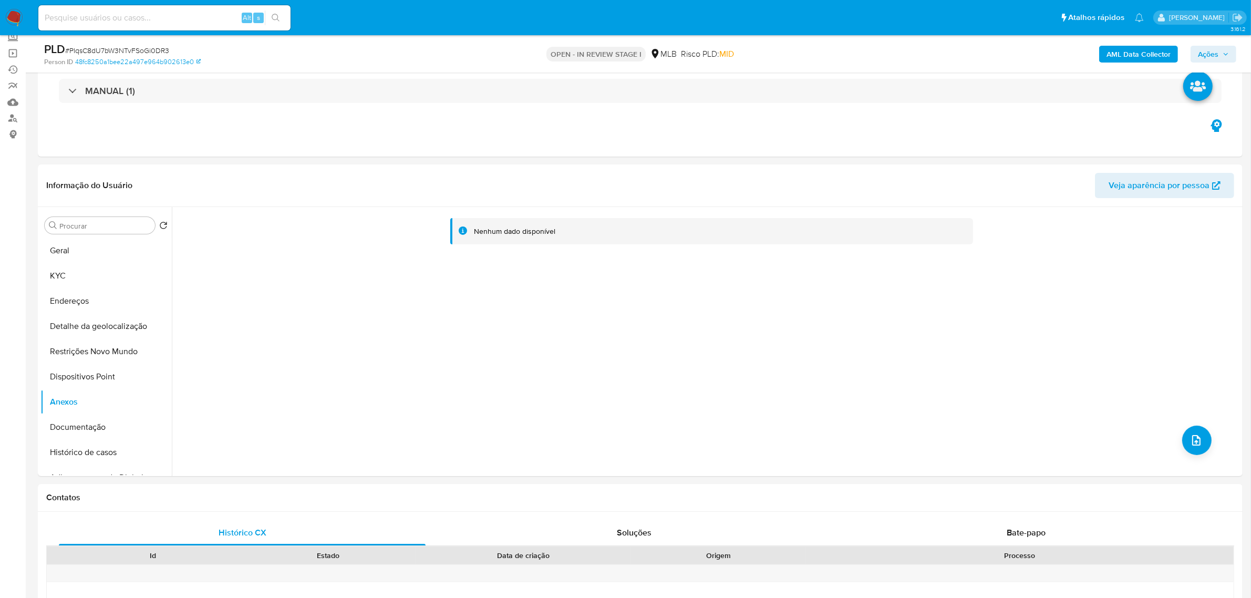
click at [1233, 56] on button "Ações" at bounding box center [1214, 54] width 46 height 17
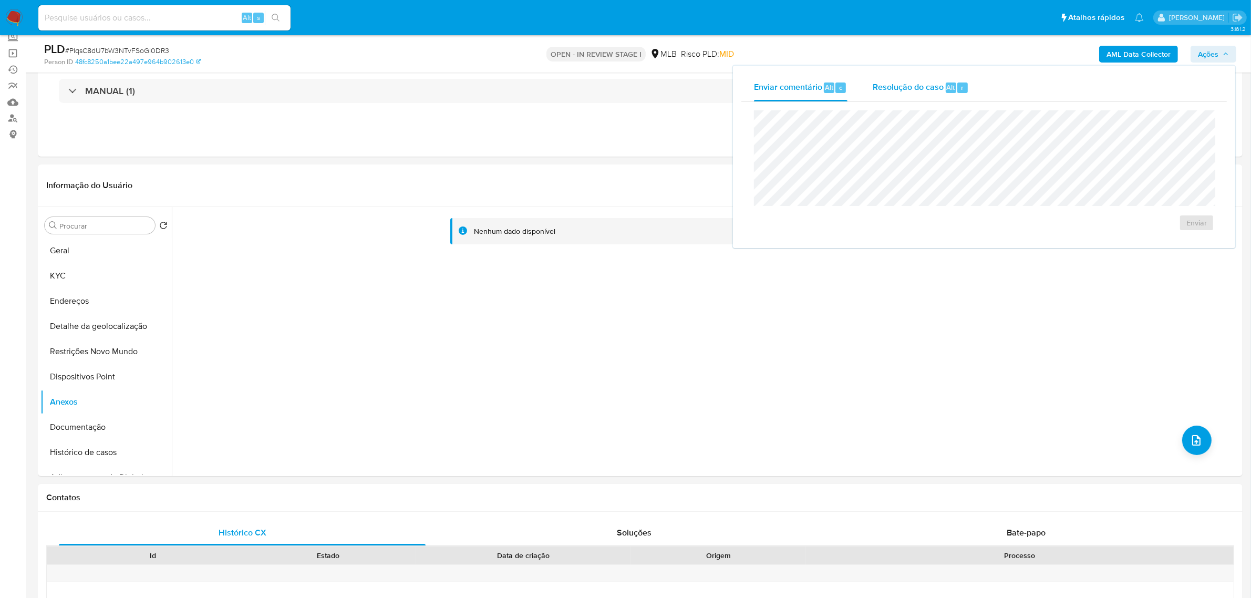
click at [920, 94] on div "Resolução do caso Alt r" at bounding box center [921, 87] width 96 height 27
click at [1152, 245] on span "ROI Proposal" at bounding box center [1171, 239] width 55 height 15
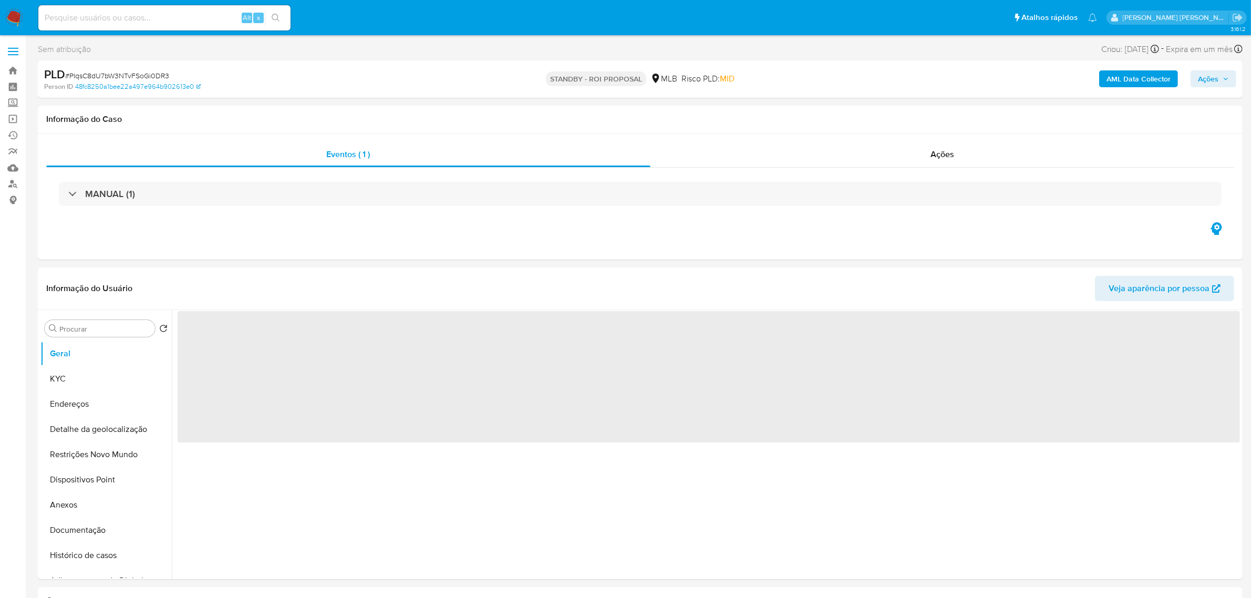
select select "10"
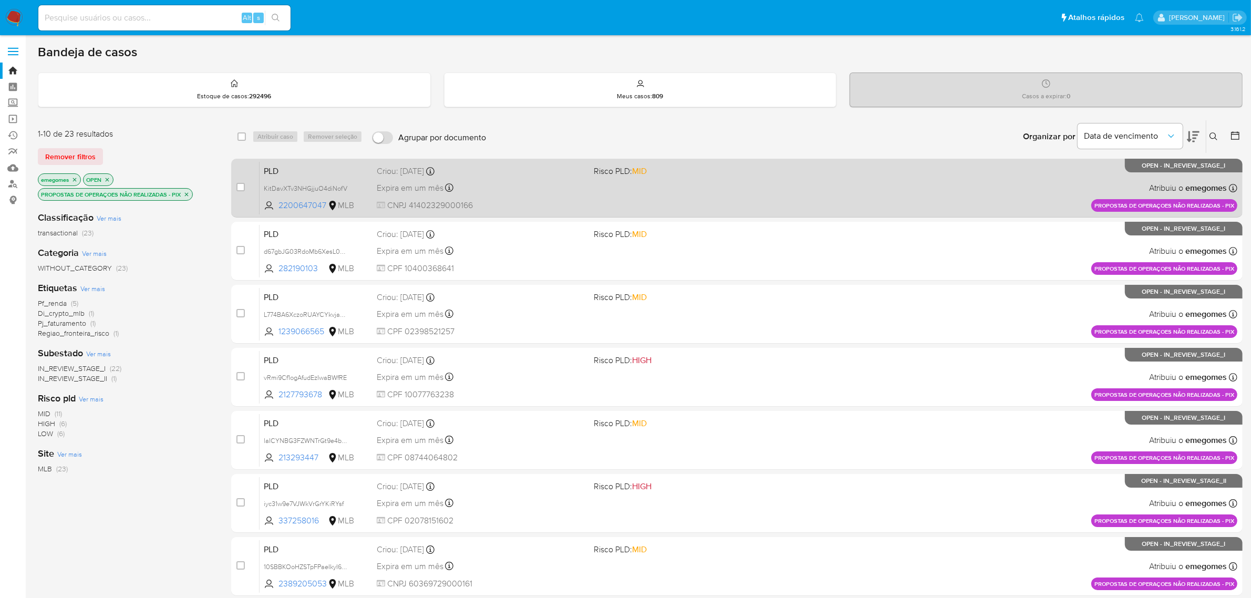
click at [491, 193] on div "Expira em um mês Expira em 27/10/2025 16:22:03" at bounding box center [481, 188] width 209 height 14
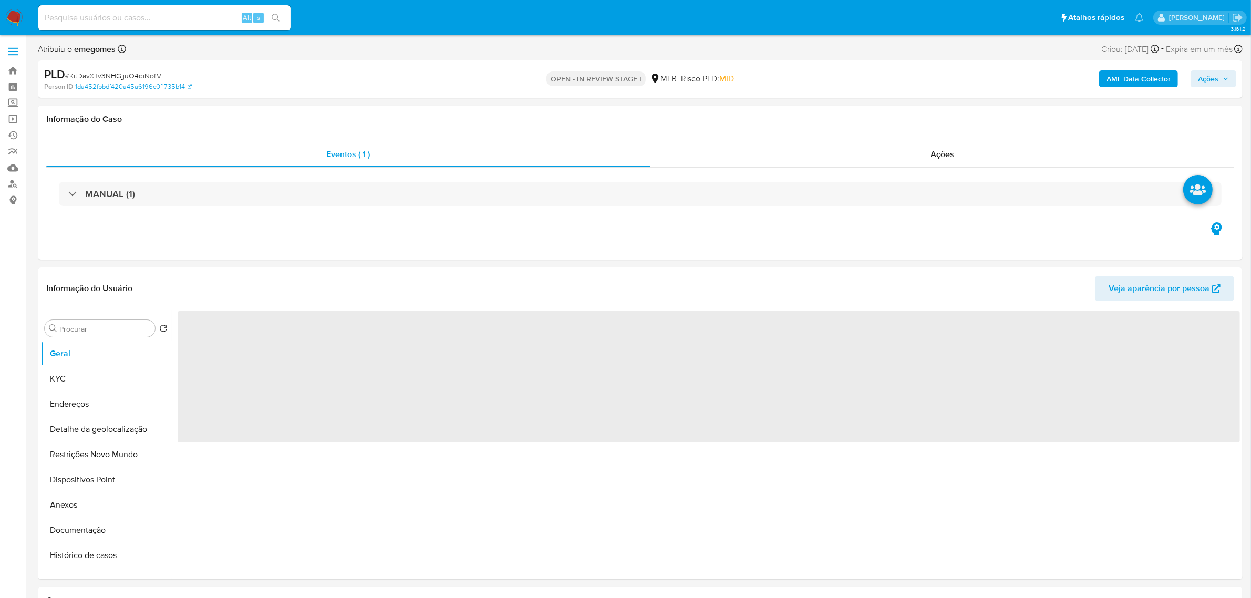
select select "10"
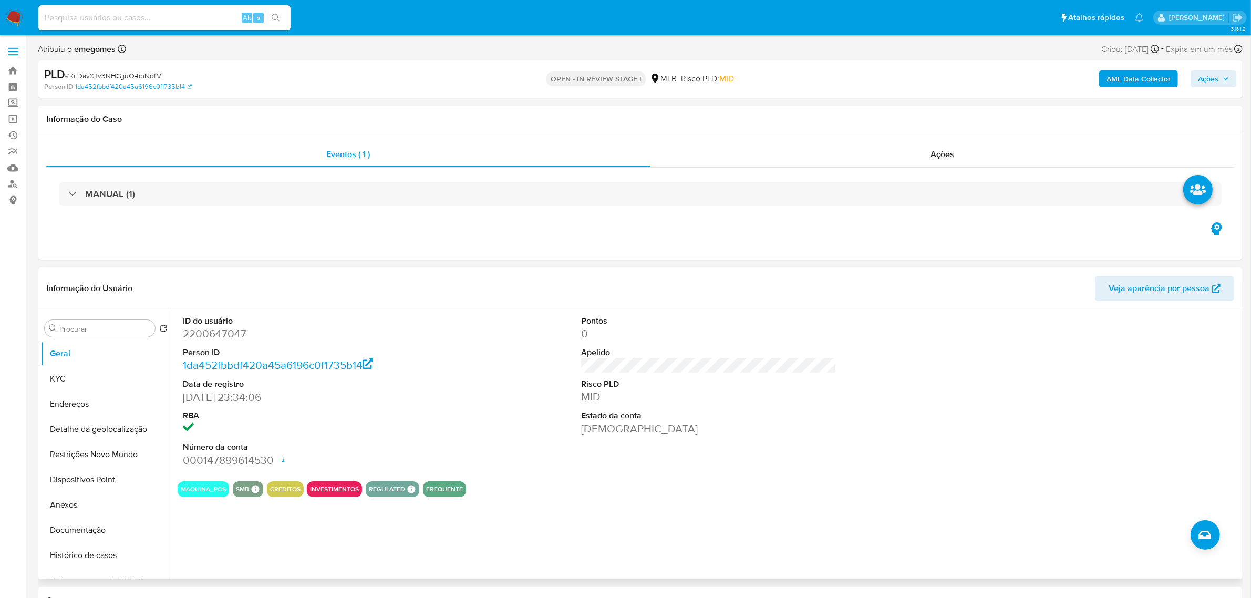
click at [187, 276] on header "Informação do Usuário Veja aparência por pessoa" at bounding box center [640, 288] width 1188 height 25
click at [76, 374] on button "KYC" at bounding box center [101, 378] width 123 height 25
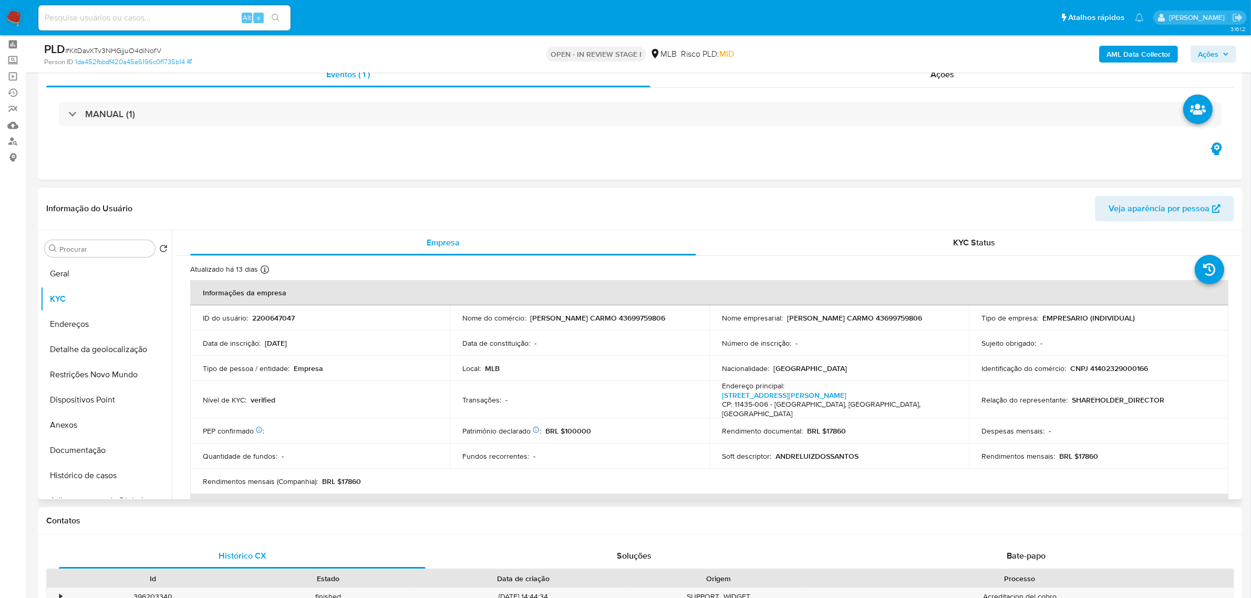
scroll to position [66, 0]
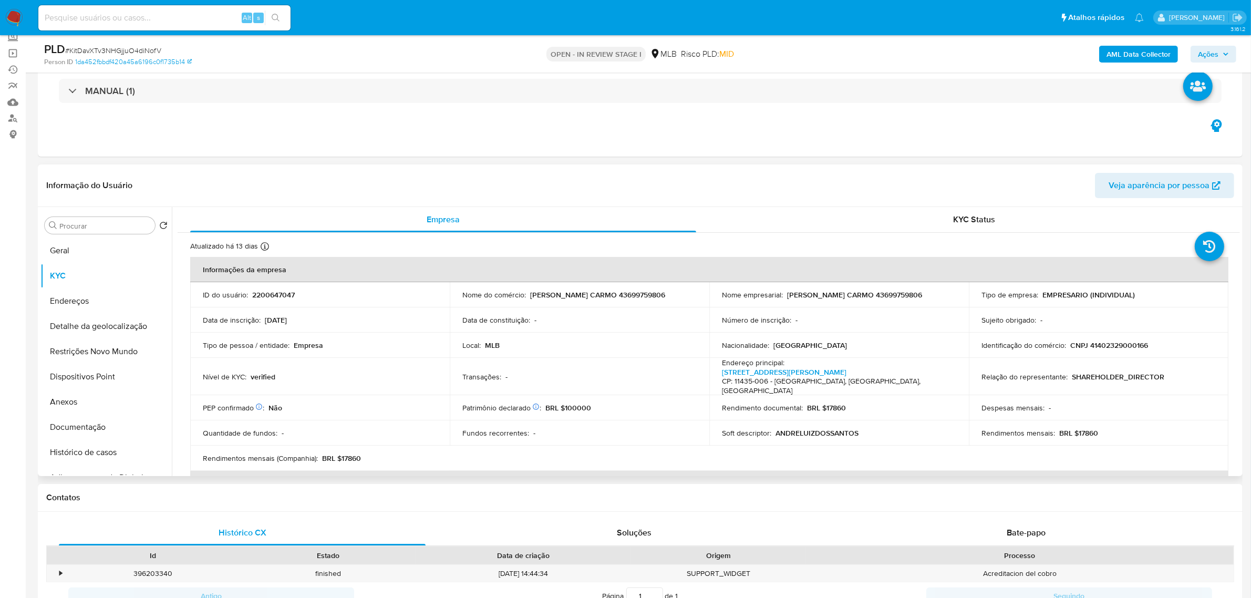
click at [338, 342] on div "Tipo de pessoa / entidade : Empresa" at bounding box center [320, 344] width 234 height 9
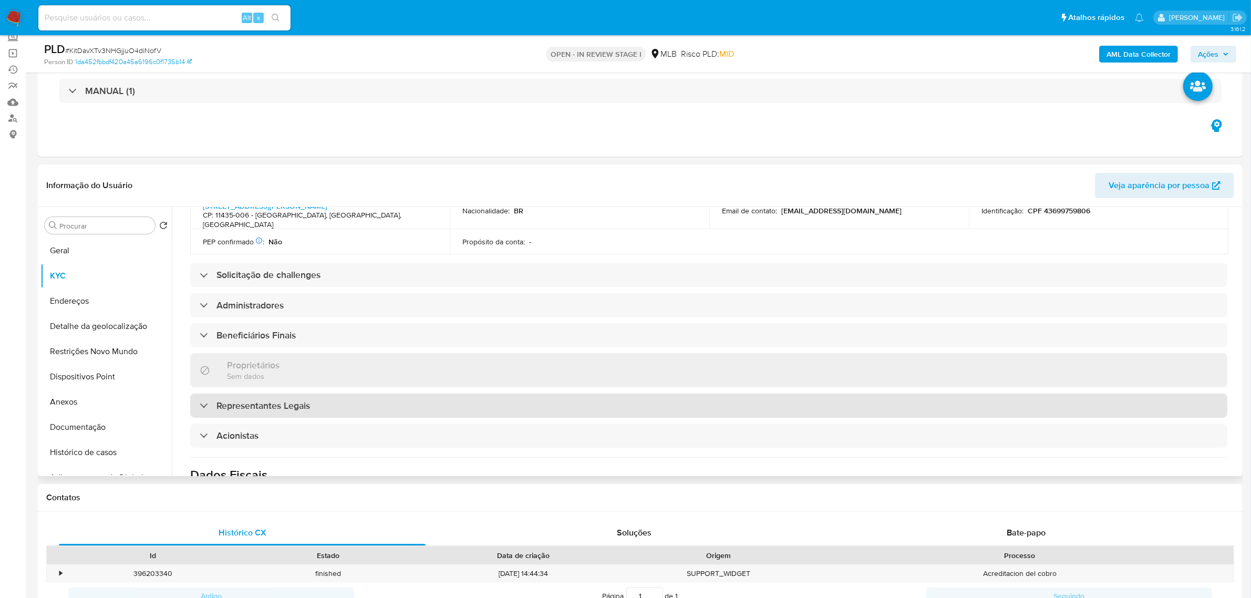
scroll to position [394, 0]
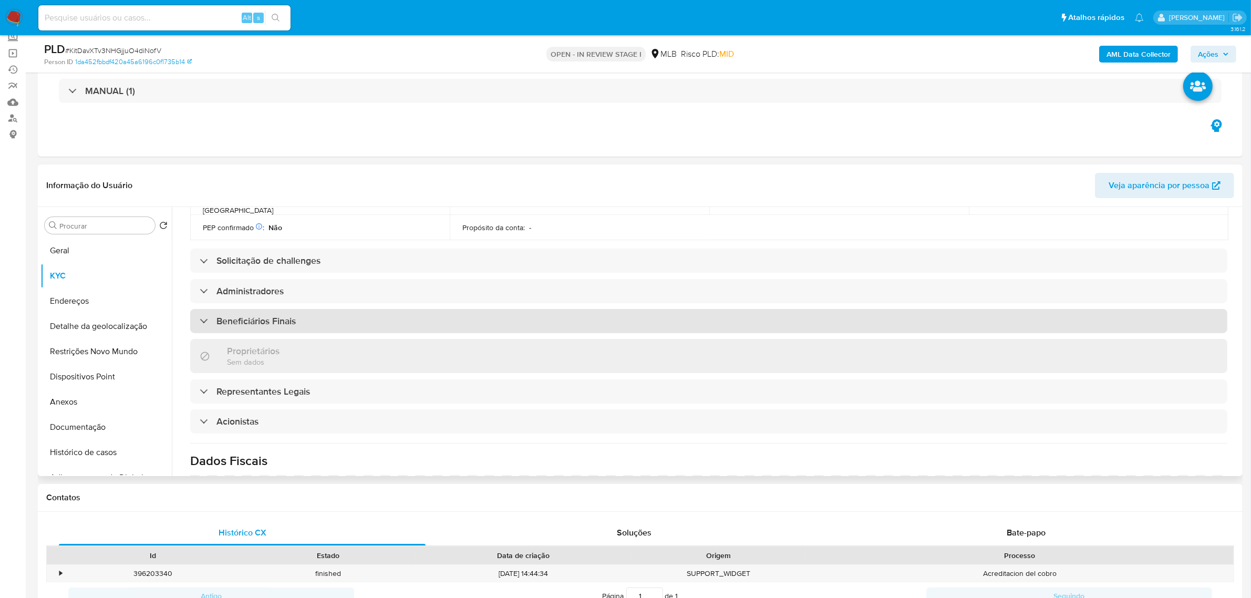
click at [310, 309] on div "Beneficiários Finais" at bounding box center [708, 321] width 1037 height 24
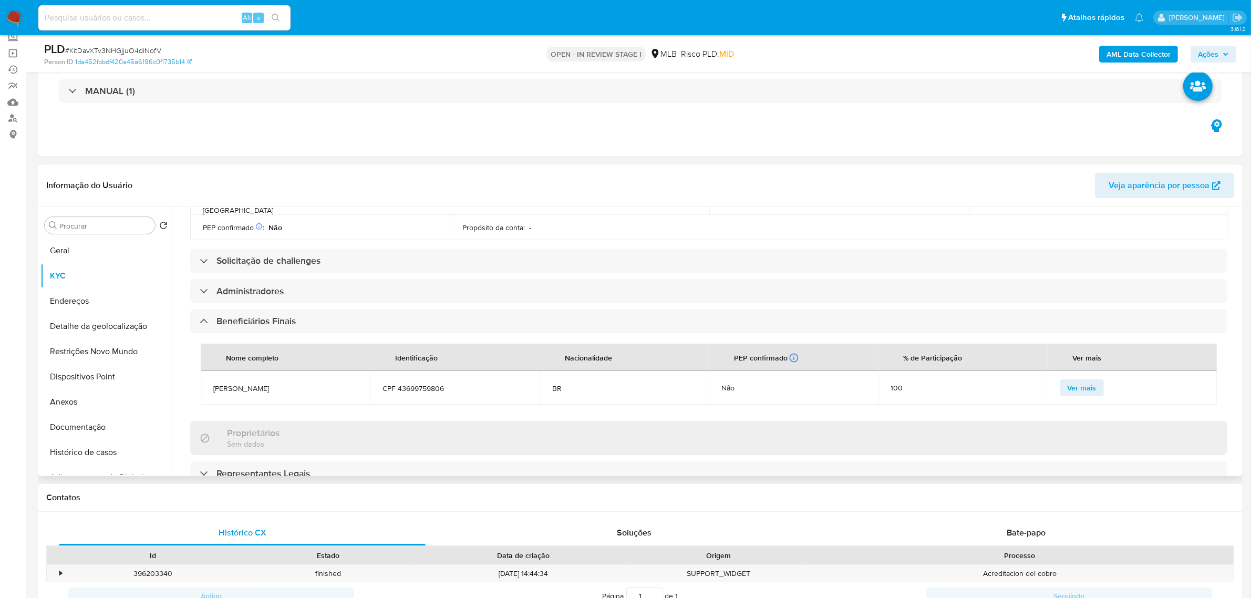
click at [345, 347] on th "Nome completo" at bounding box center [285, 357] width 169 height 27
drag, startPoint x: 472, startPoint y: 369, endPoint x: 212, endPoint y: 364, distance: 260.2
click at [212, 371] on tr "[PERSON_NAME] Carmo CPF 43699759806 BR Não 100 Ver mais" at bounding box center [709, 388] width 1016 height 34
copy tr "[PERSON_NAME] Carmo CPF 43699759806"
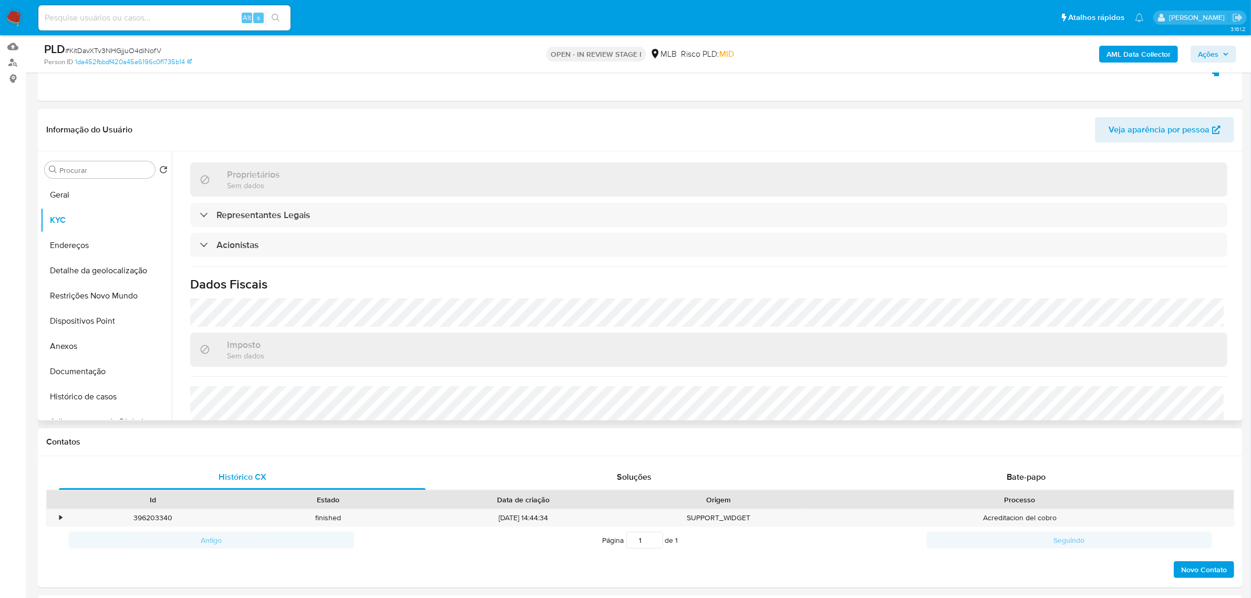
scroll to position [197, 0]
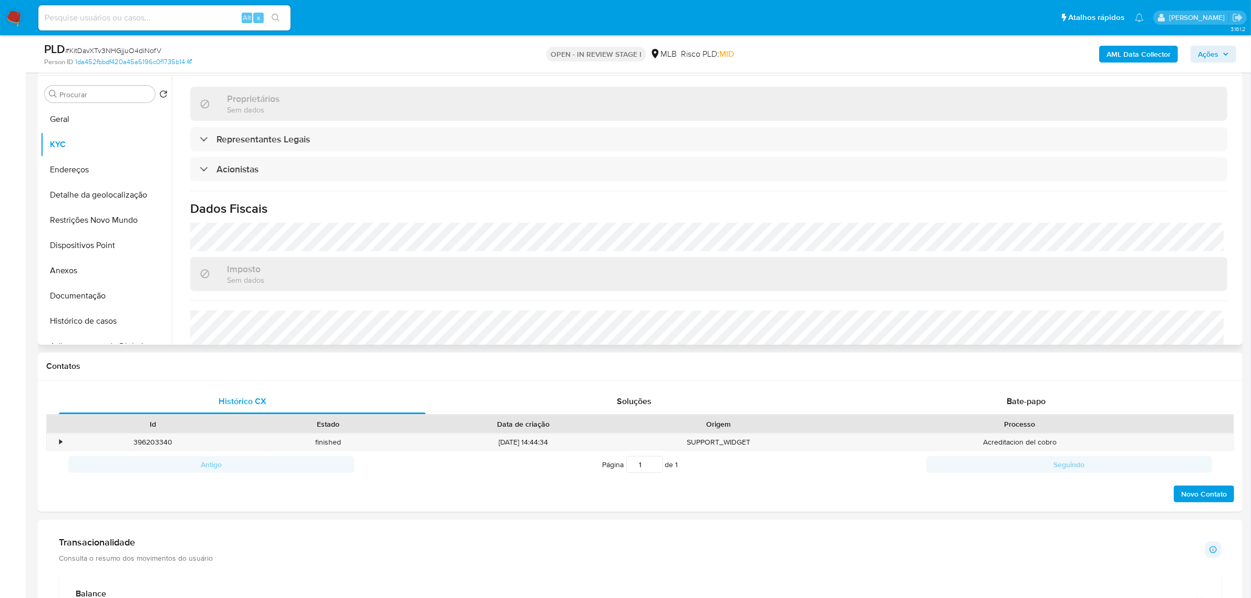
click at [80, 171] on button "Endereços" at bounding box center [101, 169] width 123 height 25
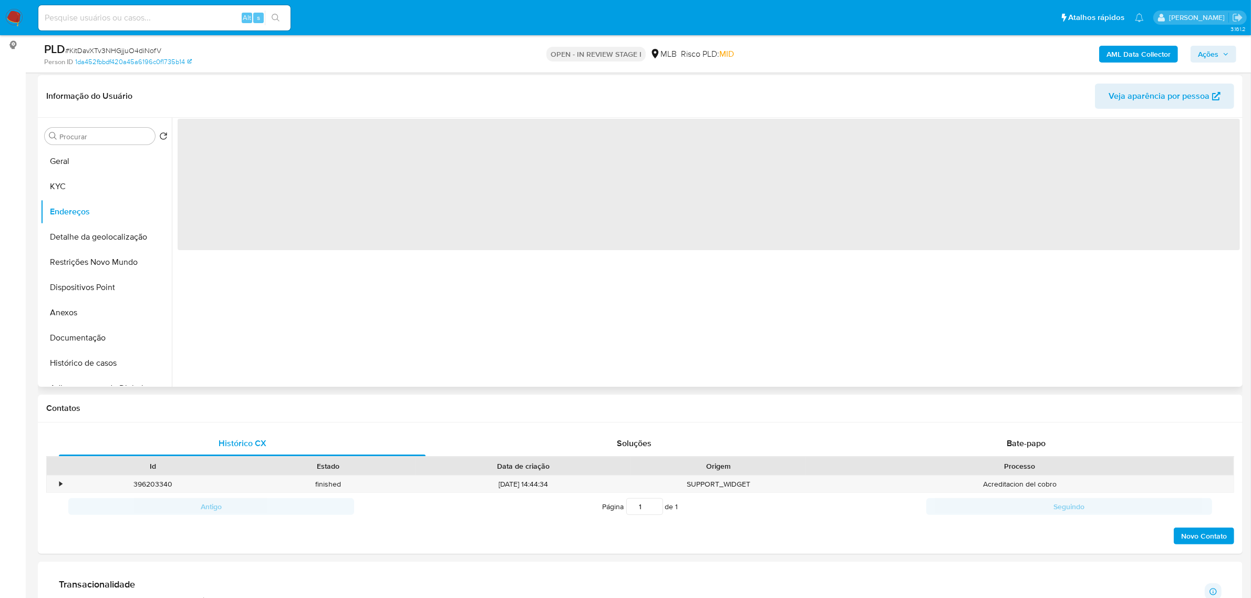
scroll to position [131, 0]
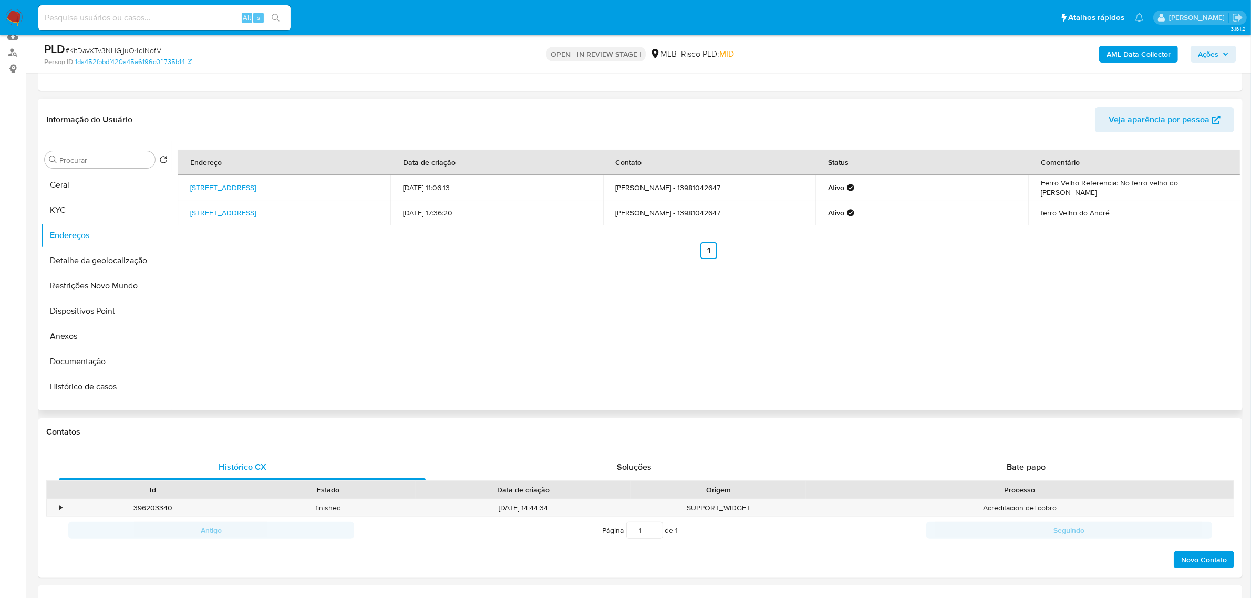
click at [303, 119] on header "Informação do Usuário Veja aparência por pessoa" at bounding box center [640, 119] width 1188 height 25
click at [106, 259] on button "Detalhe da geolocalização" at bounding box center [101, 260] width 123 height 25
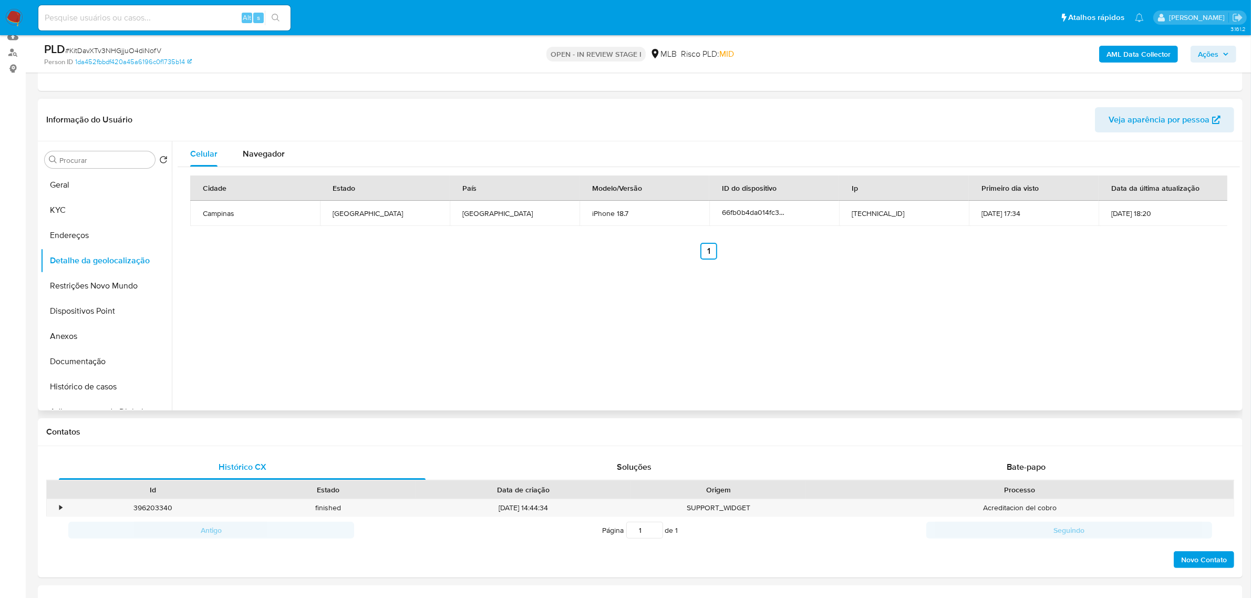
click at [275, 347] on div "Celular Navegador Cidade Estado País Modelo/Versão ID do dispositivo Ip Primeir…" at bounding box center [706, 275] width 1068 height 269
click at [111, 277] on button "Restrições Novo Mundo" at bounding box center [101, 285] width 123 height 25
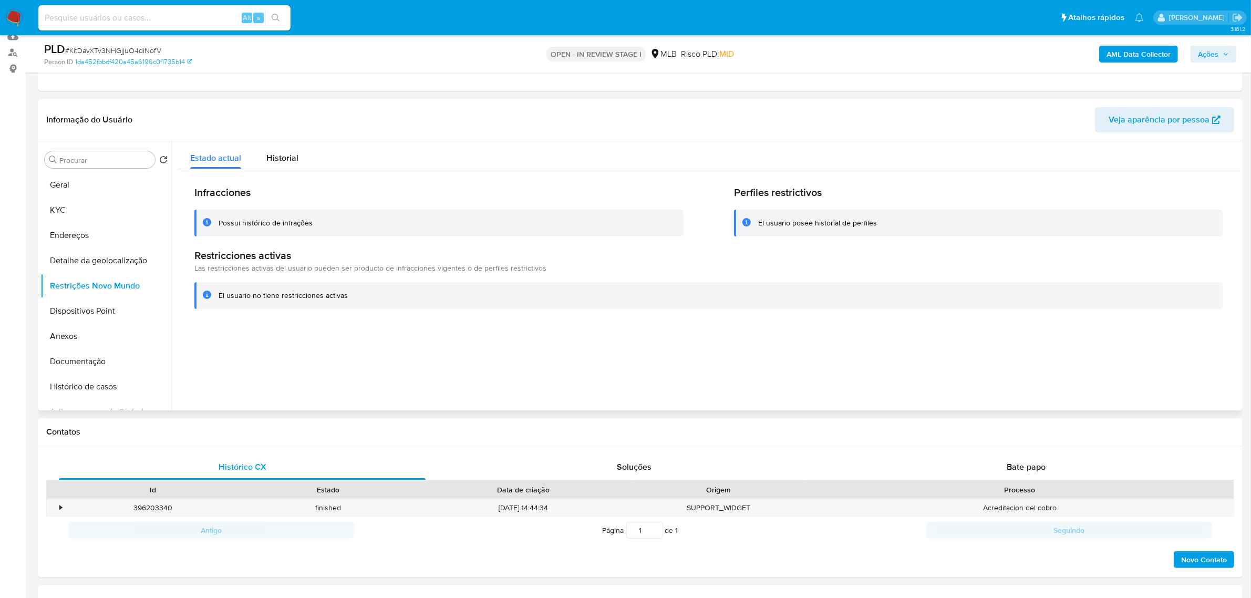
click at [316, 116] on header "Informação do Usuário Veja aparência por pessoa" at bounding box center [640, 119] width 1188 height 25
click at [104, 310] on button "Dispositivos Point" at bounding box center [101, 310] width 123 height 25
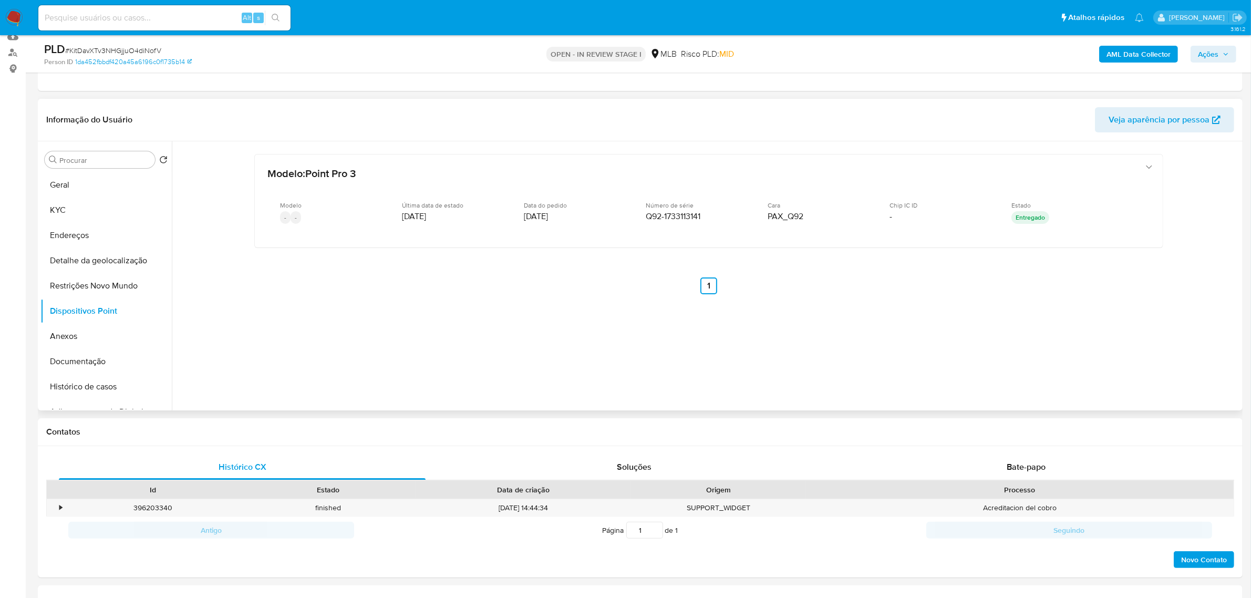
click at [306, 110] on header "Informação do Usuário Veja aparência por pessoa" at bounding box center [640, 119] width 1188 height 25
click at [98, 361] on button "Documentação" at bounding box center [101, 361] width 123 height 25
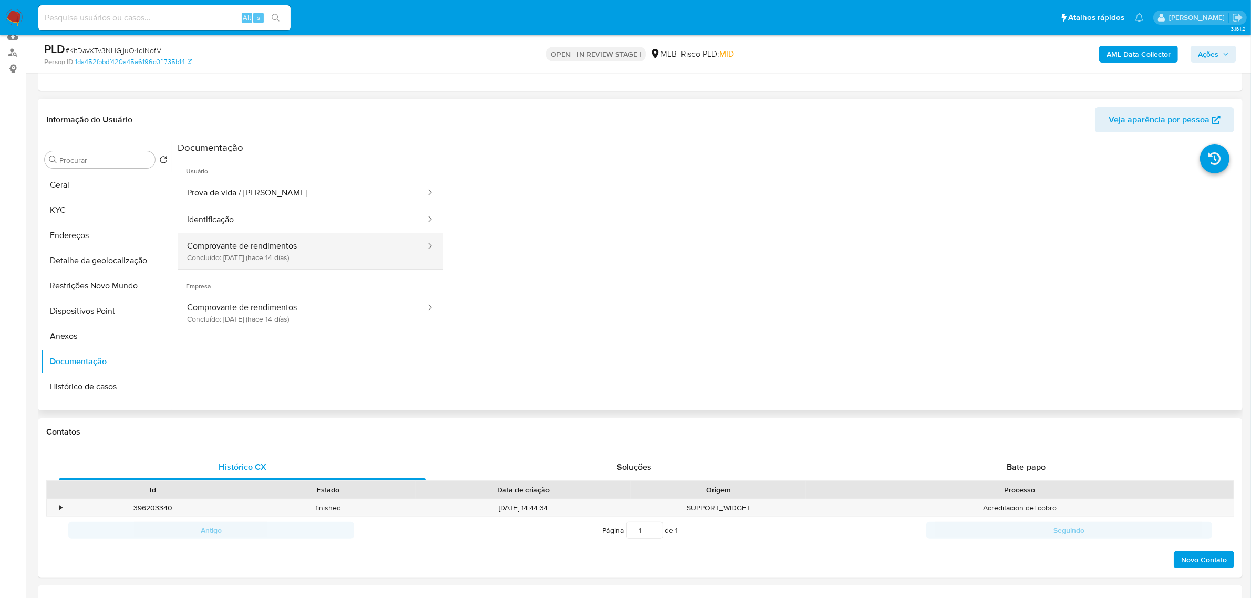
click at [237, 256] on button "Comprovante de rendimentos Concluído: [DATE] (hace 14 días)" at bounding box center [302, 251] width 249 height 36
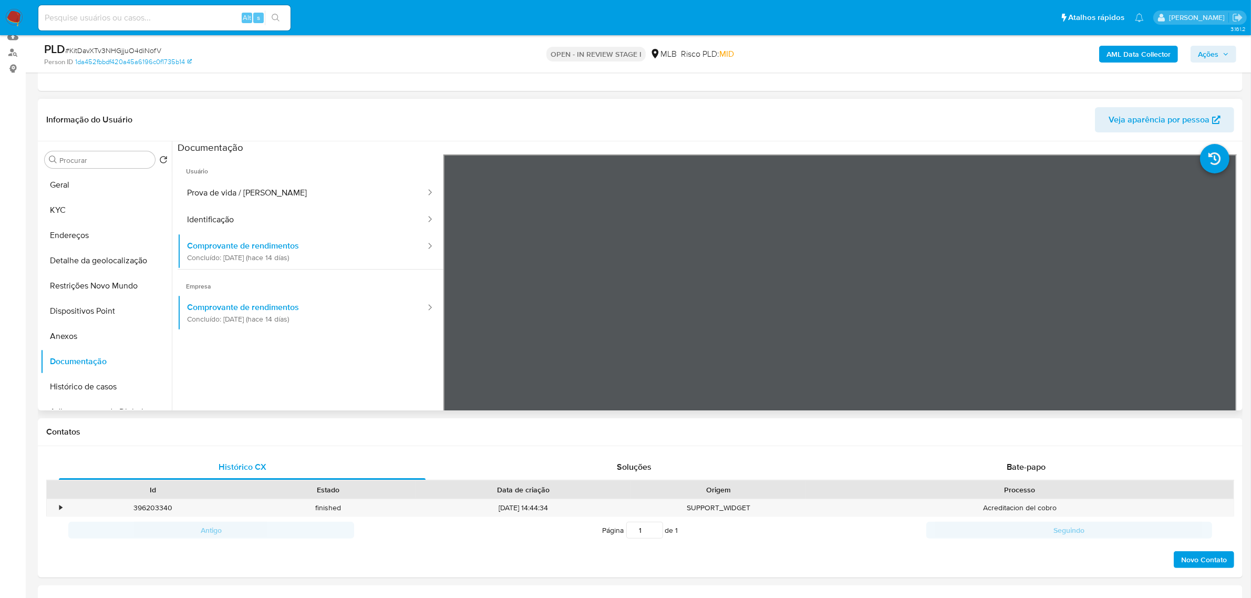
scroll to position [66, 0]
